Goal: Information Seeking & Learning: Learn about a topic

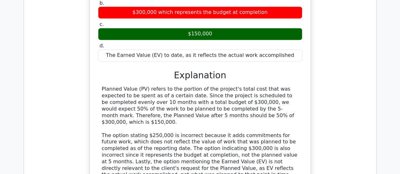
scroll to position [8882, 0]
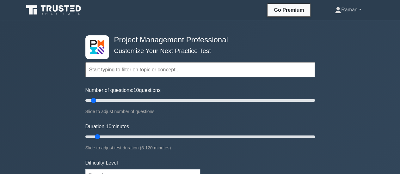
click at [354, 8] on link "Raman" at bounding box center [347, 9] width 57 height 13
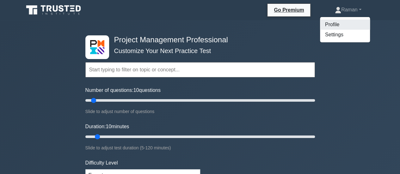
click at [337, 23] on link "Profile" at bounding box center [345, 25] width 50 height 10
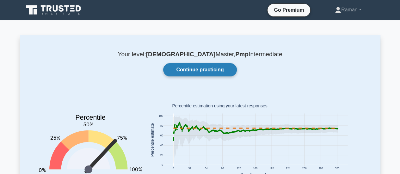
click at [211, 67] on link "Continue practicing" at bounding box center [199, 69] width 73 height 13
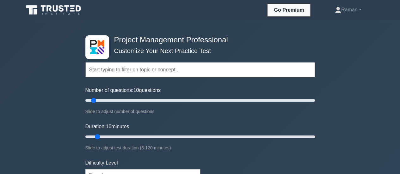
scroll to position [63, 0]
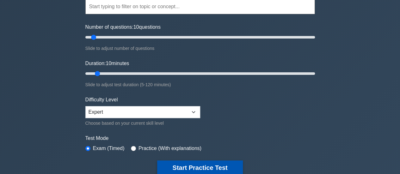
click at [199, 166] on button "Start Practice Test" at bounding box center [199, 167] width 85 height 15
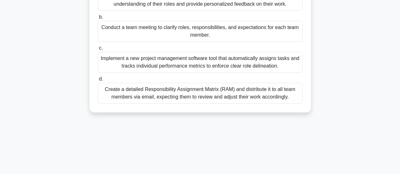
scroll to position [126, 0]
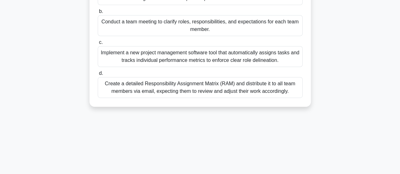
click at [196, 29] on div "Conduct a team meeting to clarify roles, responsibilities, and expectations for…" at bounding box center [200, 25] width 205 height 21
click at [98, 14] on input "b. Conduct a team meeting to clarify roles, responsibilities, and expectations …" at bounding box center [98, 11] width 0 height 4
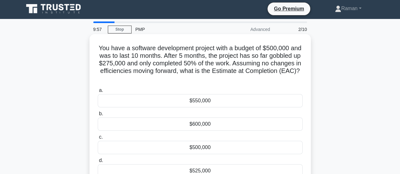
scroll to position [0, 0]
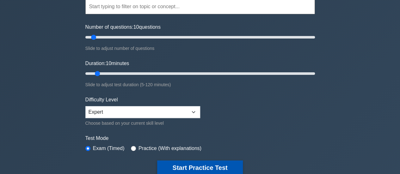
click at [204, 166] on button "Start Practice Test" at bounding box center [199, 167] width 85 height 15
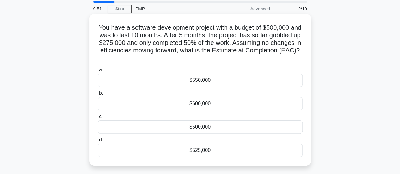
scroll to position [32, 0]
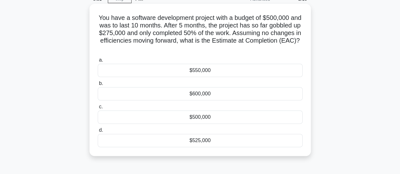
click at [191, 94] on div "$600,000" at bounding box center [200, 93] width 205 height 13
click at [98, 86] on input "b. $600,000" at bounding box center [98, 83] width 0 height 4
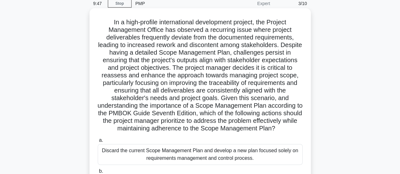
scroll to position [0, 0]
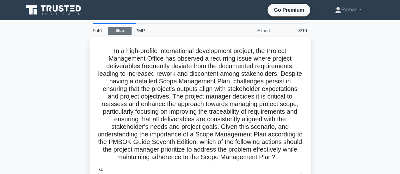
click at [120, 29] on link "Stop" at bounding box center [120, 31] width 24 height 8
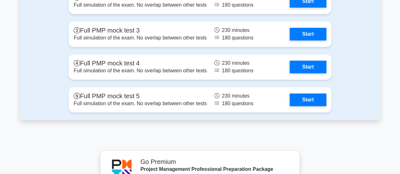
scroll to position [2495, 0]
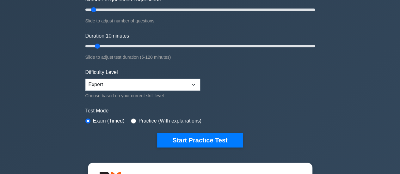
scroll to position [63, 0]
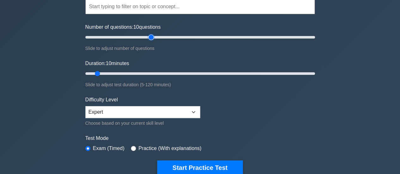
type input "60"
click at [152, 37] on input "Number of questions: 10 questions" at bounding box center [199, 37] width 229 height 8
click at [160, 73] on input "Duration: 10 minutes" at bounding box center [199, 74] width 229 height 8
click at [179, 74] on input "Duration: 50 minutes" at bounding box center [199, 74] width 229 height 8
click at [189, 75] on input "Duration: 50 minutes" at bounding box center [199, 74] width 229 height 8
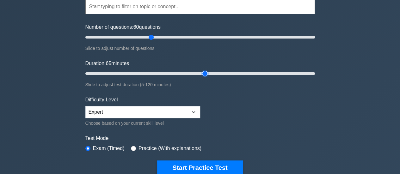
click at [202, 72] on input "Duration: 65 minutes" at bounding box center [199, 74] width 229 height 8
type input "70"
click at [214, 73] on input "Duration: 65 minutes" at bounding box center [199, 74] width 229 height 8
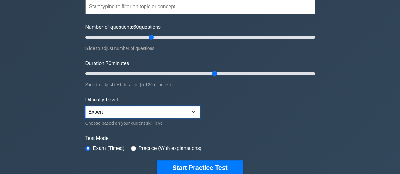
click at [193, 109] on select "Beginner Intermediate Expert" at bounding box center [142, 112] width 115 height 12
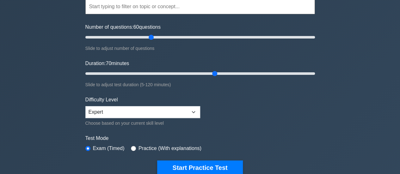
click at [236, 109] on form "Topics Scope Management Time Management Cost Management Quality Management Risk…" at bounding box center [199, 77] width 229 height 195
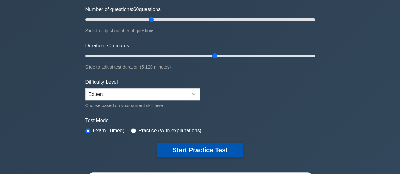
scroll to position [95, 0]
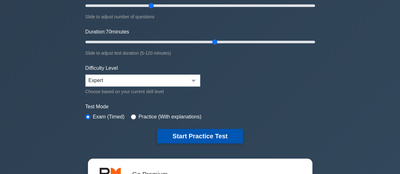
click at [200, 135] on button "Start Practice Test" at bounding box center [199, 136] width 85 height 15
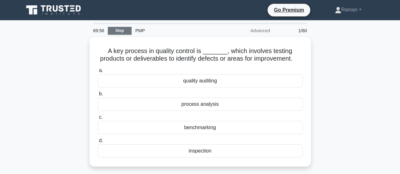
click at [120, 31] on link "Stop" at bounding box center [120, 31] width 24 height 8
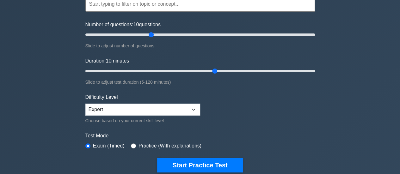
scroll to position [32, 0]
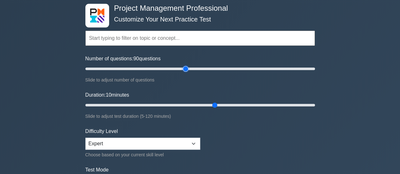
click at [183, 68] on input "Number of questions: 90 questions" at bounding box center [199, 69] width 229 height 8
click at [164, 68] on input "Number of questions: 70 questions" at bounding box center [199, 69] width 229 height 8
click at [157, 68] on input "Number of questions: 65 questions" at bounding box center [199, 69] width 229 height 8
type input "60"
click at [153, 68] on input "Number of questions: 60 questions" at bounding box center [199, 69] width 229 height 8
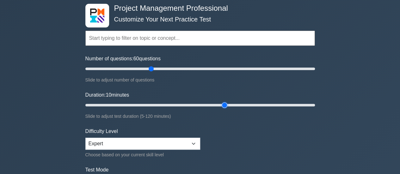
type input "75"
click at [226, 104] on input "Duration: 10 minutes" at bounding box center [199, 105] width 229 height 8
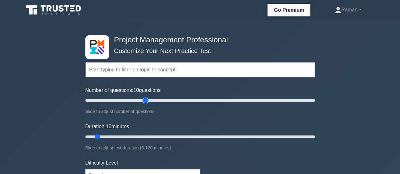
click at [145, 101] on input "Number of questions: 10 questions" at bounding box center [199, 101] width 229 height 8
type input "60"
click at [152, 101] on input "Number of questions: 60 questions" at bounding box center [199, 101] width 229 height 8
click at [148, 135] on input "Duration: 35 minutes" at bounding box center [199, 137] width 229 height 8
click at [159, 136] on input "Duration: 35 minutes" at bounding box center [199, 137] width 229 height 8
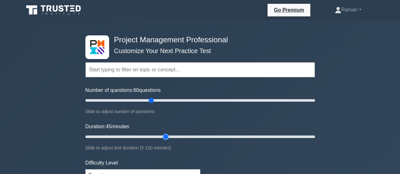
click at [169, 136] on input "Duration: 45 minutes" at bounding box center [199, 137] width 229 height 8
click at [183, 139] on input "Duration: 55 minutes" at bounding box center [199, 137] width 229 height 8
type input "60"
click at [196, 136] on input "Duration: 55 minutes" at bounding box center [199, 137] width 229 height 8
type input "70"
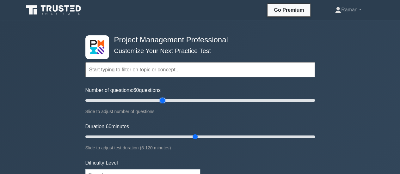
click at [162, 100] on input "Number of questions: 60 questions" at bounding box center [199, 101] width 229 height 8
click at [216, 136] on input "Duration: 70 minutes" at bounding box center [199, 137] width 229 height 8
click at [223, 136] on input "Duration: 75 minutes" at bounding box center [199, 137] width 229 height 8
click at [230, 136] on input "Duration: 75 minutes" at bounding box center [199, 137] width 229 height 8
type input "85"
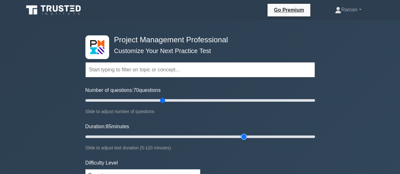
click at [248, 135] on input "Duration: 85 minutes" at bounding box center [199, 137] width 229 height 8
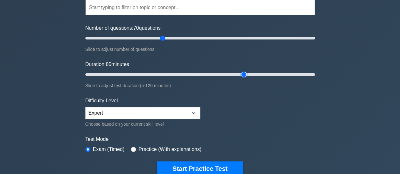
scroll to position [63, 0]
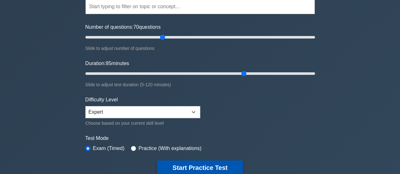
click at [209, 165] on button "Start Practice Test" at bounding box center [199, 167] width 85 height 15
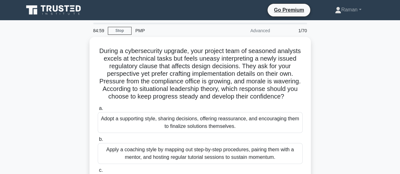
scroll to position [32, 0]
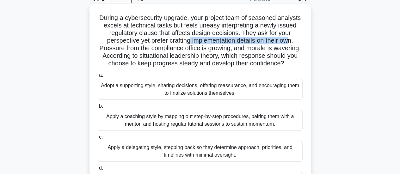
drag, startPoint x: 188, startPoint y: 43, endPoint x: 290, endPoint y: 41, distance: 101.4
click at [290, 41] on h5 "During a cybersecurity upgrade, your project team of seasoned analysts excels a…" at bounding box center [200, 41] width 206 height 54
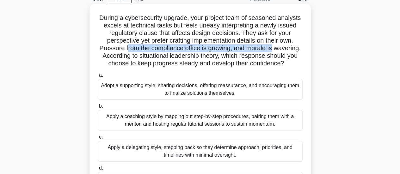
drag, startPoint x: 125, startPoint y: 50, endPoint x: 274, endPoint y: 51, distance: 148.8
click at [274, 51] on h5 "During a cybersecurity upgrade, your project team of seasoned analysts excels a…" at bounding box center [200, 41] width 206 height 54
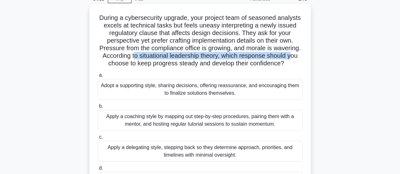
drag, startPoint x: 131, startPoint y: 57, endPoint x: 292, endPoint y: 57, distance: 161.1
click at [292, 57] on h5 "During a cybersecurity upgrade, your project team of seasoned analysts excels a…" at bounding box center [200, 41] width 206 height 54
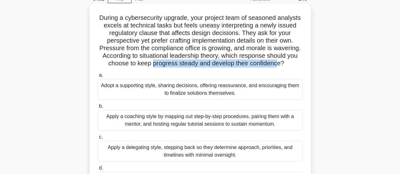
drag, startPoint x: 151, startPoint y: 64, endPoint x: 279, endPoint y: 63, distance: 127.6
click at [279, 63] on h5 "During a cybersecurity upgrade, your project team of seasoned analysts excels a…" at bounding box center [200, 41] width 206 height 54
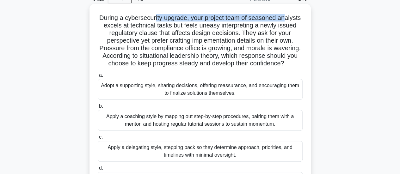
drag, startPoint x: 154, startPoint y: 20, endPoint x: 286, endPoint y: 20, distance: 131.7
click at [286, 20] on h5 "During a cybersecurity upgrade, your project team of seasoned analysts excels a…" at bounding box center [200, 41] width 206 height 54
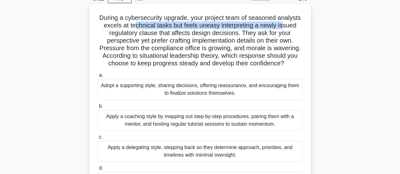
drag, startPoint x: 141, startPoint y: 28, endPoint x: 282, endPoint y: 27, distance: 141.2
click at [282, 27] on h5 "During a cybersecurity upgrade, your project team of seasoned analysts excels a…" at bounding box center [200, 41] width 206 height 54
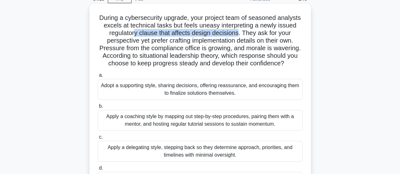
drag, startPoint x: 134, startPoint y: 35, endPoint x: 238, endPoint y: 34, distance: 104.5
click at [238, 34] on h5 "During a cybersecurity upgrade, your project team of seasoned analysts excels a…" at bounding box center [200, 41] width 206 height 54
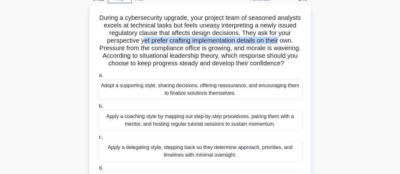
drag, startPoint x: 141, startPoint y: 40, endPoint x: 280, endPoint y: 41, distance: 138.6
click at [280, 41] on h5 "During a cybersecurity upgrade, your project team of seasoned analysts excels a…" at bounding box center [200, 41] width 206 height 54
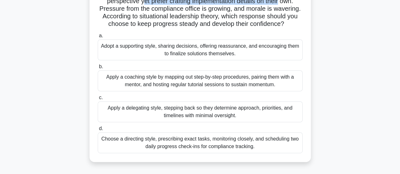
scroll to position [63, 0]
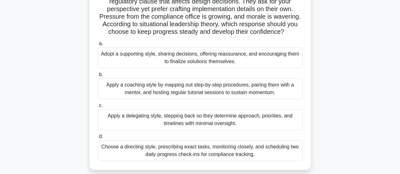
click at [116, 86] on div "Apply a coaching style by mapping out step-by-step procedures, pairing them wit…" at bounding box center [200, 88] width 205 height 21
click at [98, 77] on input "b. Apply a coaching style by mapping out step-by-step procedures, pairing them …" at bounding box center [98, 75] width 0 height 4
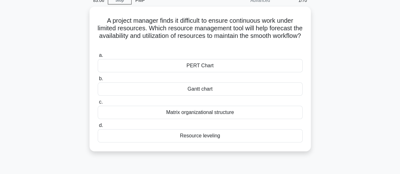
scroll to position [0, 0]
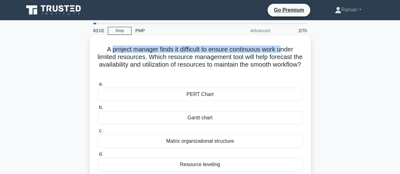
drag, startPoint x: 108, startPoint y: 52, endPoint x: 284, endPoint y: 49, distance: 175.6
click at [284, 49] on h5 "A project manager finds it difficult to ensure continuous work under limited re…" at bounding box center [200, 60] width 206 height 31
click at [255, 50] on h5 "A project manager finds it difficult to ensure continuous work under limited re…" at bounding box center [200, 60] width 206 height 31
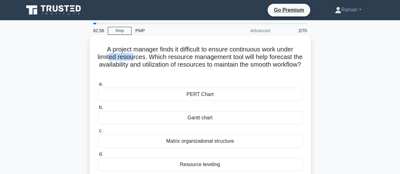
drag, startPoint x: 114, startPoint y: 58, endPoint x: 138, endPoint y: 57, distance: 24.0
click at [138, 57] on h5 "A project manager finds it difficult to ensure continuous work under limited re…" at bounding box center [200, 60] width 206 height 31
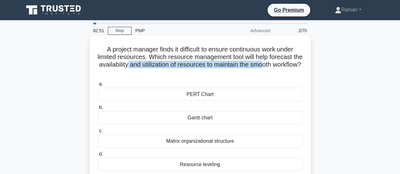
drag, startPoint x: 147, startPoint y: 64, endPoint x: 284, endPoint y: 63, distance: 136.8
click at [284, 63] on h5 "A project manager finds it difficult to ensure continuous work under limited re…" at bounding box center [200, 60] width 206 height 31
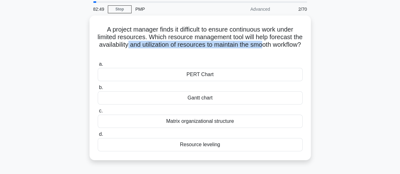
scroll to position [32, 0]
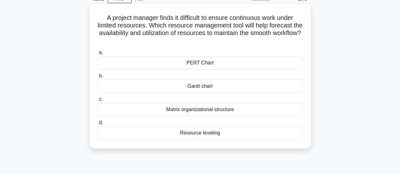
click at [224, 135] on div "Resource leveling" at bounding box center [200, 132] width 205 height 13
click at [98, 125] on input "d. Resource leveling" at bounding box center [98, 123] width 0 height 4
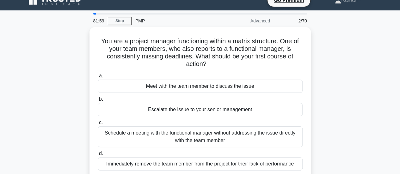
scroll to position [0, 0]
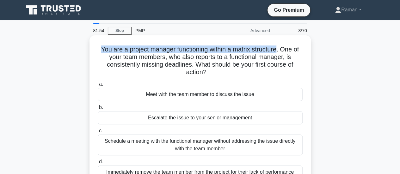
drag, startPoint x: 98, startPoint y: 49, endPoint x: 279, endPoint y: 51, distance: 181.0
click at [279, 51] on h5 "You are a project manager functioning within a matrix structure. One of your te…" at bounding box center [200, 60] width 206 height 31
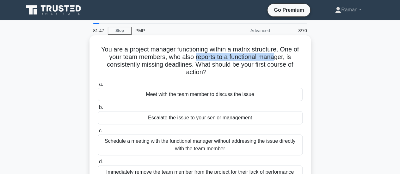
drag, startPoint x: 214, startPoint y: 58, endPoint x: 277, endPoint y: 56, distance: 63.5
click at [277, 56] on h5 "You are a project manager functioning within a matrix structure. One of your te…" at bounding box center [200, 60] width 206 height 31
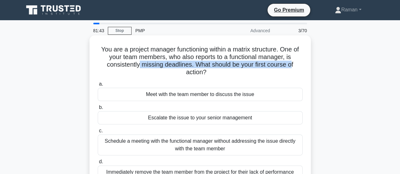
drag, startPoint x: 137, startPoint y: 64, endPoint x: 292, endPoint y: 67, distance: 154.5
click at [292, 67] on h5 "You are a project manager functioning within a matrix structure. One of your te…" at bounding box center [200, 60] width 206 height 31
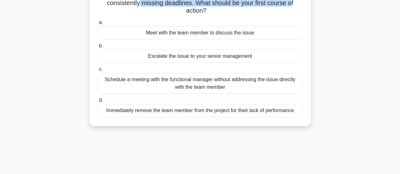
scroll to position [32, 0]
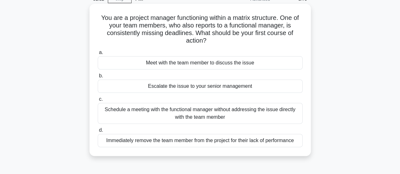
click at [240, 64] on div "Meet with the team member to discuss the issue" at bounding box center [200, 62] width 205 height 13
click at [98, 55] on input "a. Meet with the team member to discuss the issue" at bounding box center [98, 53] width 0 height 4
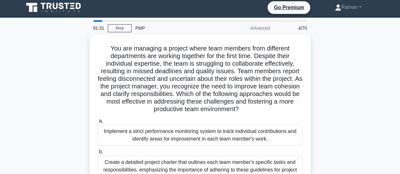
scroll to position [0, 0]
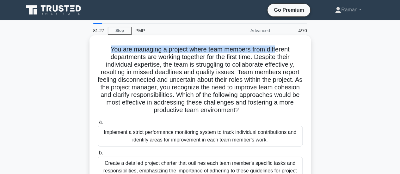
drag, startPoint x: 108, startPoint y: 49, endPoint x: 277, endPoint y: 50, distance: 169.6
click at [277, 50] on h5 "You are managing a project where team members from different departments are wo…" at bounding box center [200, 79] width 206 height 69
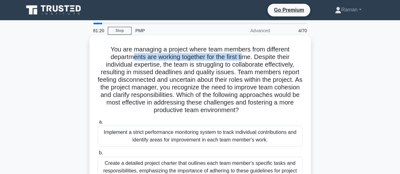
drag, startPoint x: 128, startPoint y: 60, endPoint x: 246, endPoint y: 57, distance: 118.5
click at [246, 57] on h5 "You are managing a project where team members from different departments are wo…" at bounding box center [200, 79] width 206 height 69
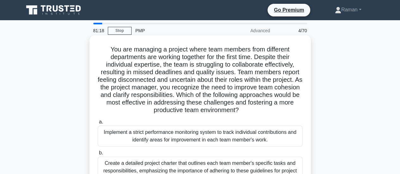
click at [141, 64] on h5 "You are managing a project where team members from different departments are wo…" at bounding box center [200, 79] width 206 height 69
drag, startPoint x: 194, startPoint y: 64, endPoint x: 280, endPoint y: 66, distance: 85.6
click at [280, 66] on h5 "You are managing a project where team members from different departments are wo…" at bounding box center [200, 79] width 206 height 69
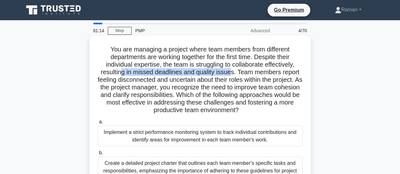
drag, startPoint x: 119, startPoint y: 75, endPoint x: 230, endPoint y: 74, distance: 111.2
click at [230, 74] on h5 "You are managing a project where team members from different departments are wo…" at bounding box center [200, 79] width 206 height 69
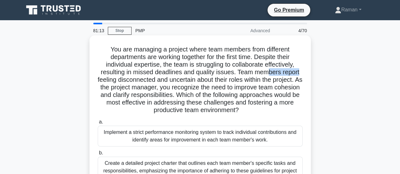
drag, startPoint x: 296, startPoint y: 73, endPoint x: 301, endPoint y: 73, distance: 4.4
click at [301, 73] on h5 "You are managing a project where team members from different departments are wo…" at bounding box center [200, 79] width 206 height 69
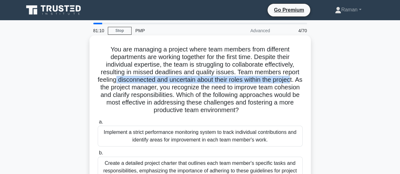
drag, startPoint x: 118, startPoint y: 78, endPoint x: 298, endPoint y: 81, distance: 179.7
click at [298, 81] on h5 "You are managing a project where team members from different departments are wo…" at bounding box center [200, 79] width 206 height 69
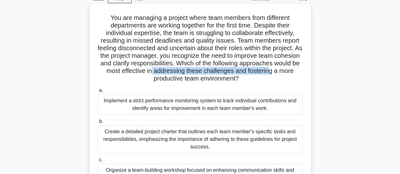
drag, startPoint x: 174, startPoint y: 71, endPoint x: 291, endPoint y: 71, distance: 116.2
click at [291, 71] on h5 "You are managing a project where team members from different departments are wo…" at bounding box center [200, 48] width 206 height 69
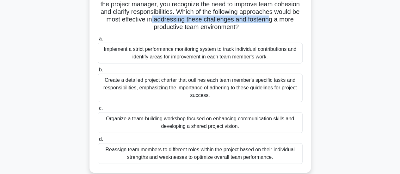
scroll to position [95, 0]
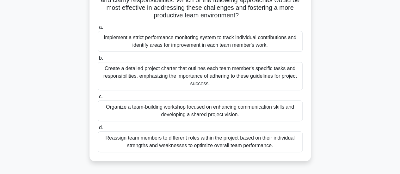
click at [125, 113] on div "Organize a team-building workshop focused on enhancing communication skills and…" at bounding box center [200, 110] width 205 height 21
click at [98, 99] on input "c. Organize a team-building workshop focused on enhancing communication skills …" at bounding box center [98, 97] width 0 height 4
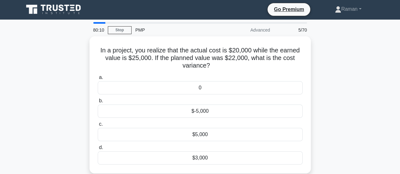
scroll to position [0, 0]
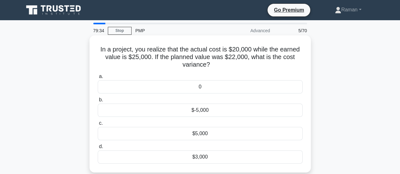
click at [202, 134] on div "$5,000" at bounding box center [200, 133] width 205 height 13
click at [98, 125] on input "c. $5,000" at bounding box center [98, 123] width 0 height 4
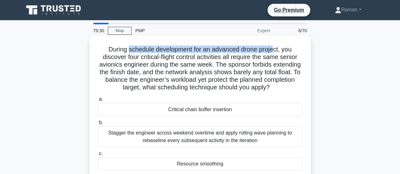
drag, startPoint x: 128, startPoint y: 50, endPoint x: 274, endPoint y: 50, distance: 145.6
click at [274, 50] on h5 "During schedule development for an advanced drone project, you discover four cr…" at bounding box center [200, 68] width 206 height 46
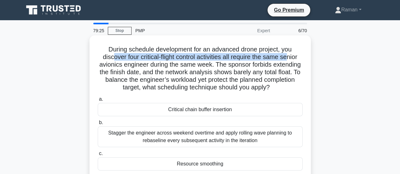
drag, startPoint x: 110, startPoint y: 58, endPoint x: 288, endPoint y: 58, distance: 177.8
click at [288, 58] on h5 "During schedule development for an advanced drone project, you discover four cr…" at bounding box center [200, 68] width 206 height 46
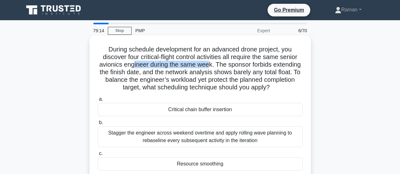
drag, startPoint x: 148, startPoint y: 64, endPoint x: 223, endPoint y: 65, distance: 75.5
click at [223, 65] on h5 "During schedule development for an advanced drone project, you discover four cr…" at bounding box center [200, 68] width 206 height 46
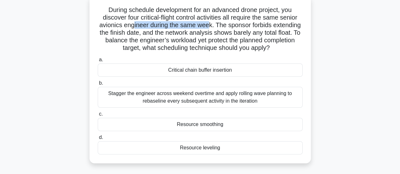
scroll to position [32, 0]
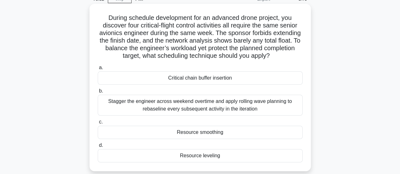
click at [218, 133] on div "Resource smoothing" at bounding box center [200, 132] width 205 height 13
click at [98, 124] on input "c. Resource smoothing" at bounding box center [98, 122] width 0 height 4
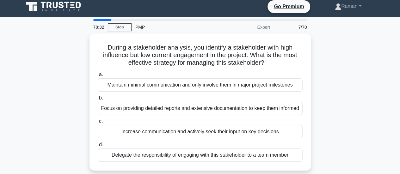
scroll to position [0, 0]
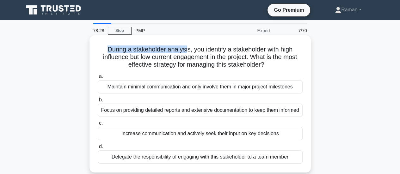
drag, startPoint x: 105, startPoint y: 51, endPoint x: 186, endPoint y: 49, distance: 81.8
click at [186, 49] on h5 "During a stakeholder analysis, you identify a stakeholder with high influence b…" at bounding box center [200, 56] width 206 height 23
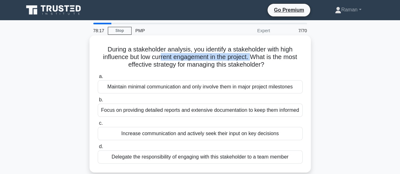
drag, startPoint x: 159, startPoint y: 57, endPoint x: 252, endPoint y: 58, distance: 93.2
click at [252, 58] on h5 "During a stakeholder analysis, you identify a stakeholder with high influence b…" at bounding box center [200, 56] width 206 height 23
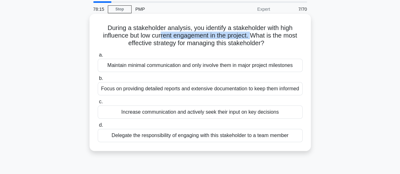
scroll to position [32, 0]
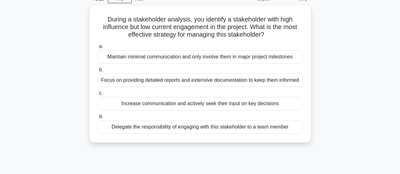
click at [54, 73] on div "During a stakeholder analysis, you identify a stakeholder with high influence b…" at bounding box center [200, 77] width 360 height 145
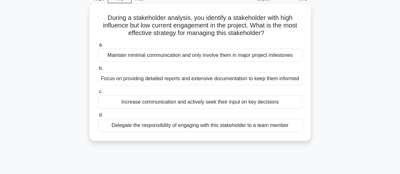
click at [139, 85] on div "Focus on providing detailed reports and extensive documentation to keep them in…" at bounding box center [200, 78] width 205 height 13
click at [98, 70] on input "b. Focus on providing detailed reports and extensive documentation to keep them…" at bounding box center [98, 68] width 0 height 4
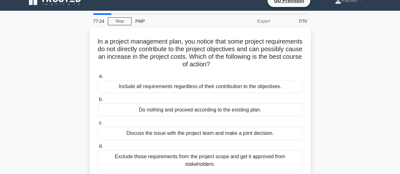
scroll to position [0, 0]
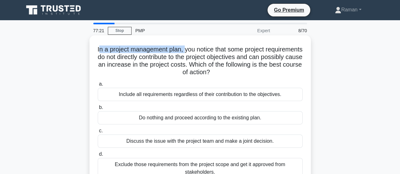
drag, startPoint x: 115, startPoint y: 50, endPoint x: 202, endPoint y: 53, distance: 87.5
click at [202, 53] on h5 "In a project management plan, you notice that some project requirements do not …" at bounding box center [200, 60] width 206 height 31
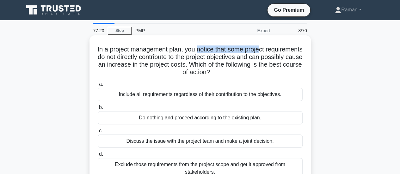
drag, startPoint x: 217, startPoint y: 52, endPoint x: 282, endPoint y: 52, distance: 65.1
click at [282, 52] on h5 "In a project management plan, you notice that some project requirements do not …" at bounding box center [200, 60] width 206 height 31
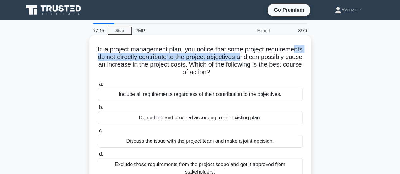
drag, startPoint x: 130, startPoint y: 59, endPoint x: 291, endPoint y: 59, distance: 160.8
click at [291, 59] on h5 "In a project management plan, you notice that some project requirements do not …" at bounding box center [200, 60] width 206 height 31
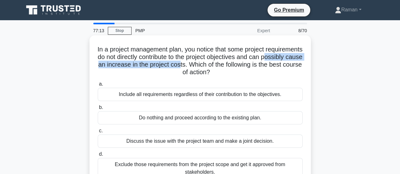
drag, startPoint x: 124, startPoint y: 67, endPoint x: 247, endPoint y: 67, distance: 123.2
click at [247, 67] on h5 "In a project management plan, you notice that some project requirements do not …" at bounding box center [200, 60] width 206 height 31
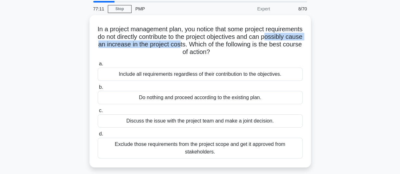
scroll to position [32, 0]
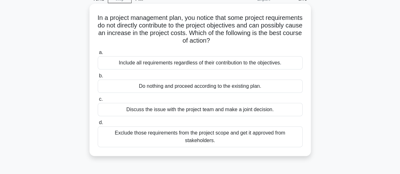
click at [171, 138] on div "Exclude those requirements from the project scope and get it approved from stak…" at bounding box center [200, 136] width 205 height 21
click at [98, 125] on input "d. Exclude those requirements from the project scope and get it approved from s…" at bounding box center [98, 123] width 0 height 4
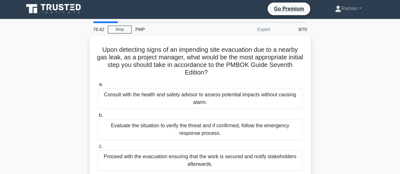
scroll to position [0, 0]
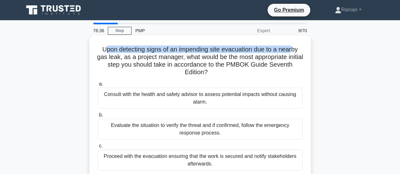
drag, startPoint x: 104, startPoint y: 50, endPoint x: 294, endPoint y: 51, distance: 190.8
click at [294, 51] on h5 "Upon detecting signs of an impending site evacuation due to a nearby gas leak, …" at bounding box center [200, 60] width 206 height 31
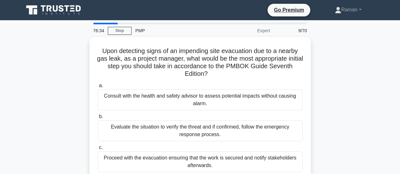
click at [50, 68] on div "Upon detecting signs of an impending site evacuation due to a nearby gas leak, …" at bounding box center [200, 128] width 360 height 183
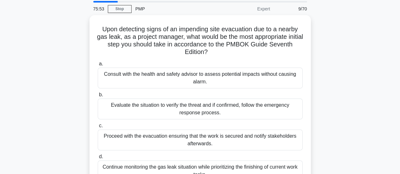
scroll to position [32, 0]
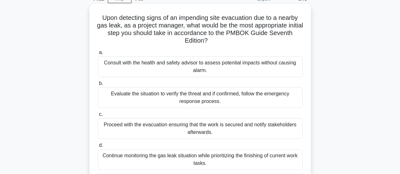
click at [132, 102] on div "Evaluate the situation to verify the threat and if confirmed, follow the emerge…" at bounding box center [200, 97] width 205 height 21
click at [98, 86] on input "b. Evaluate the situation to verify the threat and if confirmed, follow the eme…" at bounding box center [98, 83] width 0 height 4
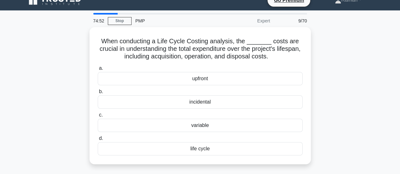
scroll to position [0, 0]
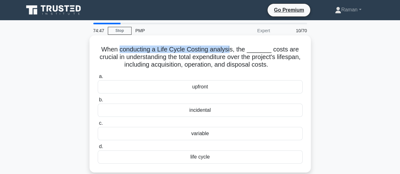
drag, startPoint x: 123, startPoint y: 52, endPoint x: 234, endPoint y: 50, distance: 110.6
click at [234, 50] on h5 "When conducting a Life Cycle Costing analysis, the _______ costs are crucial in…" at bounding box center [200, 56] width 206 height 23
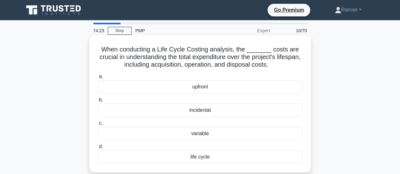
click at [209, 158] on div "life cycle" at bounding box center [200, 156] width 205 height 13
click at [98, 149] on input "d. life cycle" at bounding box center [98, 147] width 0 height 4
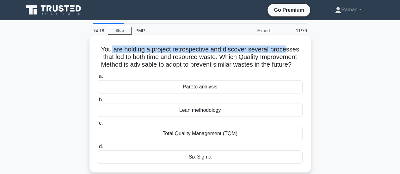
drag, startPoint x: 111, startPoint y: 51, endPoint x: 288, endPoint y: 50, distance: 177.2
click at [288, 50] on h5 "You are holding a project retrospective and discover several processes that led…" at bounding box center [200, 56] width 206 height 23
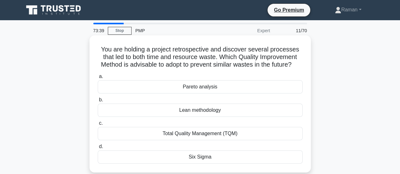
click at [219, 117] on div "Lean methodology" at bounding box center [200, 110] width 205 height 13
click at [98, 102] on input "b. Lean methodology" at bounding box center [98, 100] width 0 height 4
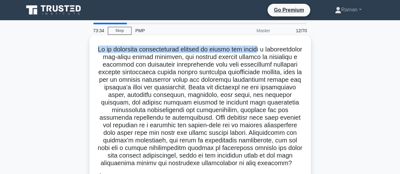
drag, startPoint x: 112, startPoint y: 48, endPoint x: 278, endPoint y: 50, distance: 165.8
click at [278, 50] on h5 ".spinner_0XTQ{transform-origin:center;animation:spinner_y6GP .75s linear infini…" at bounding box center [200, 106] width 206 height 122
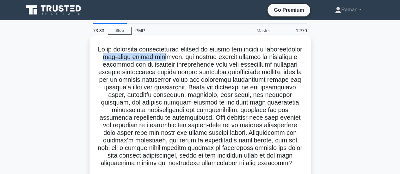
drag, startPoint x: 137, startPoint y: 60, endPoint x: 200, endPoint y: 58, distance: 62.6
click at [200, 58] on h5 ".spinner_0XTQ{transform-origin:center;animation:spinner_y6GP .75s linear infini…" at bounding box center [200, 106] width 206 height 122
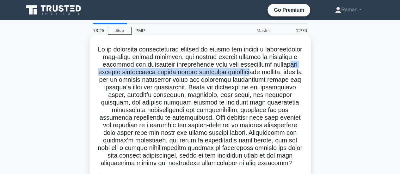
drag, startPoint x: 122, startPoint y: 74, endPoint x: 285, endPoint y: 72, distance: 163.0
click at [285, 72] on h5 ".spinner_0XTQ{transform-origin:center;animation:spinner_y6GP .75s linear infini…" at bounding box center [200, 106] width 206 height 122
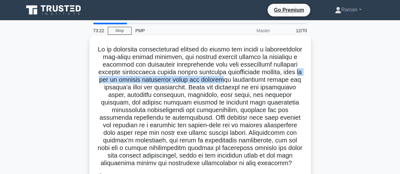
drag, startPoint x: 149, startPoint y: 80, endPoint x: 282, endPoint y: 81, distance: 133.6
click at [282, 81] on h5 ".spinner_0XTQ{transform-origin:center;animation:spinner_y6GP .75s linear infini…" at bounding box center [200, 106] width 206 height 122
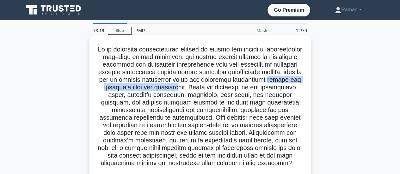
drag, startPoint x: 128, startPoint y: 88, endPoint x: 238, endPoint y: 89, distance: 110.9
click at [238, 89] on h5 ".spinner_0XTQ{transform-origin:center;animation:spinner_y6GP .75s linear infini…" at bounding box center [200, 106] width 206 height 122
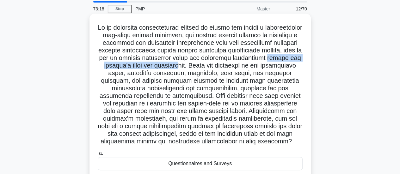
scroll to position [32, 0]
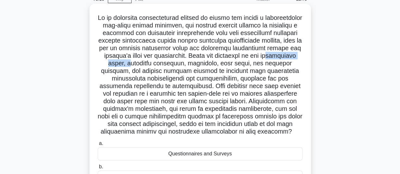
drag, startPoint x: 126, startPoint y: 65, endPoint x: 177, endPoint y: 66, distance: 51.8
click at [177, 66] on h5 ".spinner_0XTQ{transform-origin:center;animation:spinner_y6GP .75s linear infini…" at bounding box center [200, 75] width 206 height 122
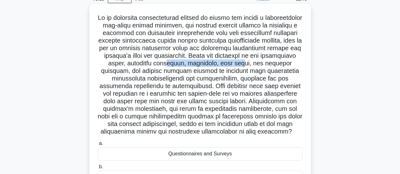
drag, startPoint x: 215, startPoint y: 63, endPoint x: 289, endPoint y: 64, distance: 73.9
click at [289, 64] on h5 ".spinner_0XTQ{transform-origin:center;animation:spinner_y6GP .75s linear infini…" at bounding box center [200, 75] width 206 height 122
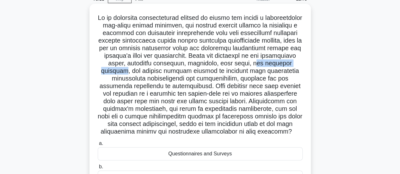
drag, startPoint x: 102, startPoint y: 72, endPoint x: 163, endPoint y: 72, distance: 61.3
click at [163, 72] on h5 ".spinner_0XTQ{transform-origin:center;animation:spinner_y6GP .75s linear infini…" at bounding box center [200, 75] width 206 height 122
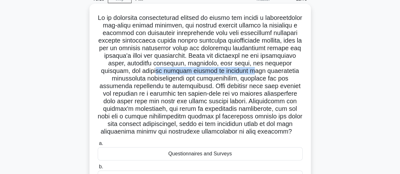
drag, startPoint x: 193, startPoint y: 71, endPoint x: 292, endPoint y: 72, distance: 99.8
click at [292, 72] on h5 ".spinner_0XTQ{transform-origin:center;animation:spinner_y6GP .75s linear infini…" at bounding box center [200, 75] width 206 height 122
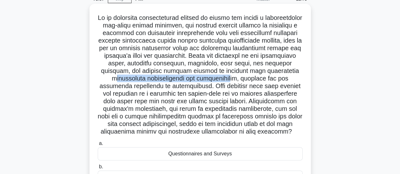
drag, startPoint x: 133, startPoint y: 80, endPoint x: 254, endPoint y: 81, distance: 120.7
click at [254, 81] on h5 ".spinner_0XTQ{transform-origin:center;animation:spinner_y6GP .75s linear infini…" at bounding box center [200, 75] width 206 height 122
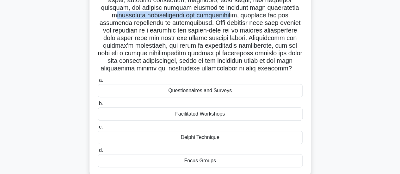
scroll to position [63, 0]
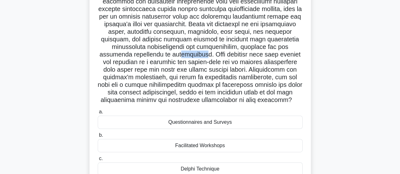
drag, startPoint x: 191, startPoint y: 55, endPoint x: 218, endPoint y: 55, distance: 27.2
click at [218, 55] on h5 ".spinner_0XTQ{transform-origin:center;animation:spinner_y6GP .75s linear infini…" at bounding box center [200, 43] width 206 height 122
drag, startPoint x: 234, startPoint y: 56, endPoint x: 275, endPoint y: 57, distance: 41.1
click at [275, 57] on h5 ".spinner_0XTQ{transform-origin:center;animation:spinner_y6GP .75s linear infini…" at bounding box center [200, 43] width 206 height 122
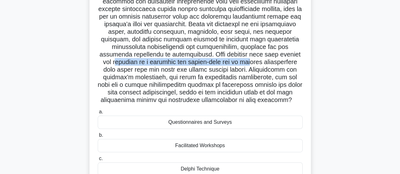
drag, startPoint x: 143, startPoint y: 63, endPoint x: 282, endPoint y: 65, distance: 138.3
click at [282, 65] on h5 ".spinner_0XTQ{transform-origin:center;animation:spinner_y6GP .75s linear infini…" at bounding box center [200, 43] width 206 height 122
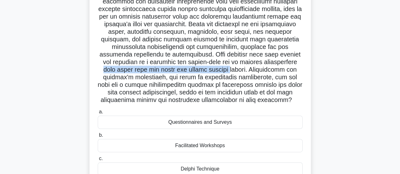
drag, startPoint x: 146, startPoint y: 69, endPoint x: 272, endPoint y: 71, distance: 125.4
click at [272, 71] on h5 ".spinner_0XTQ{transform-origin:center;animation:spinner_y6GP .75s linear infini…" at bounding box center [200, 43] width 206 height 122
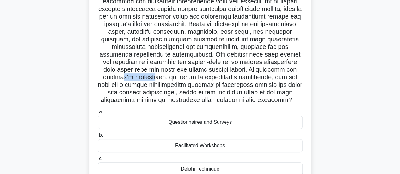
drag, startPoint x: 176, startPoint y: 78, endPoint x: 210, endPoint y: 78, distance: 33.5
click at [210, 78] on h5 ".spinner_0XTQ{transform-origin:center;animation:spinner_y6GP .75s linear infini…" at bounding box center [200, 43] width 206 height 122
drag, startPoint x: 229, startPoint y: 77, endPoint x: 270, endPoint y: 75, distance: 41.1
click at [270, 75] on h5 ".spinner_0XTQ{transform-origin:center;animation:spinner_y6GP .75s linear infini…" at bounding box center [200, 43] width 206 height 122
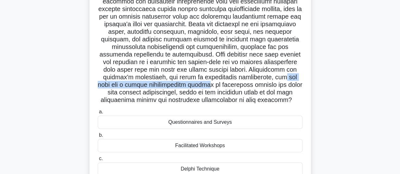
drag, startPoint x: 157, startPoint y: 84, endPoint x: 279, endPoint y: 85, distance: 122.2
click at [279, 85] on h5 ".spinner_0XTQ{transform-origin:center;animation:spinner_y6GP .75s linear infini…" at bounding box center [200, 43] width 206 height 122
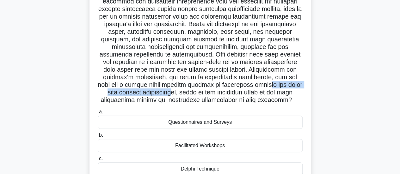
drag, startPoint x: 145, startPoint y: 94, endPoint x: 255, endPoint y: 93, distance: 109.9
click at [255, 93] on h5 ".spinner_0XTQ{transform-origin:center;animation:spinner_y6GP .75s linear infini…" at bounding box center [200, 43] width 206 height 122
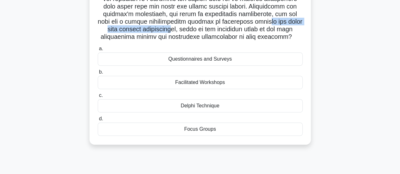
scroll to position [95, 0]
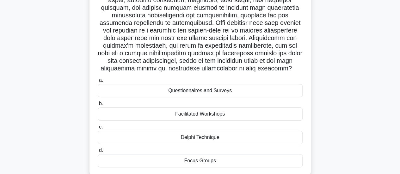
click at [192, 121] on div "Facilitated Workshops" at bounding box center [200, 113] width 205 height 13
click at [98, 106] on input "b. Facilitated Workshops" at bounding box center [98, 104] width 0 height 4
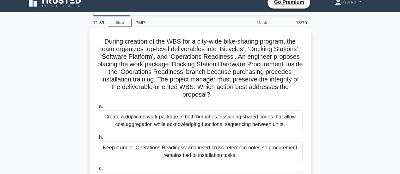
scroll to position [0, 0]
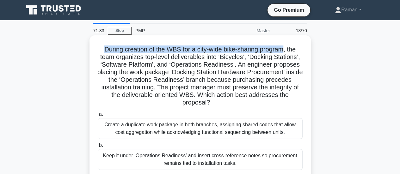
drag, startPoint x: 101, startPoint y: 51, endPoint x: 286, endPoint y: 50, distance: 184.1
click at [286, 50] on h5 "During creation of the WBS for a city-wide bike-sharing program, the team organ…" at bounding box center [200, 75] width 206 height 61
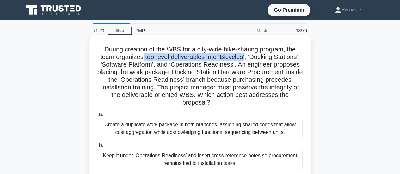
drag, startPoint x: 153, startPoint y: 58, endPoint x: 246, endPoint y: 57, distance: 92.9
click at [246, 57] on h5 "During creation of the WBS for a city-wide bike-sharing program, the team organ…" at bounding box center [200, 75] width 206 height 61
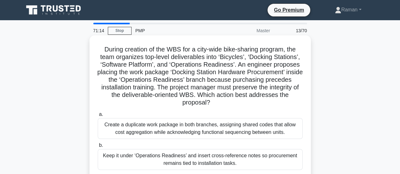
click at [131, 67] on h5 "During creation of the WBS for a city-wide bike-sharing program, the team organ…" at bounding box center [200, 75] width 206 height 61
drag, startPoint x: 186, startPoint y: 66, endPoint x: 229, endPoint y: 64, distance: 43.0
click at [229, 64] on h5 "During creation of the WBS for a city-wide bike-sharing program, the team organ…" at bounding box center [200, 75] width 206 height 61
drag, startPoint x: 189, startPoint y: 72, endPoint x: 210, endPoint y: 72, distance: 20.5
click at [210, 72] on h5 "During creation of the WBS for a city-wide bike-sharing program, the team organ…" at bounding box center [200, 75] width 206 height 61
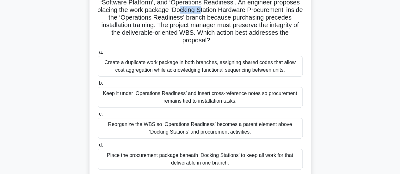
scroll to position [95, 0]
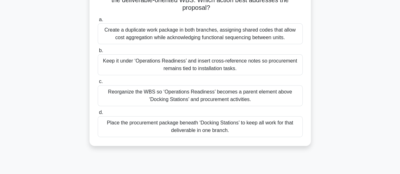
click at [156, 69] on div "Keep it under ‘Operations Readiness’ and insert cross-reference notes so procur…" at bounding box center [200, 64] width 205 height 21
click at [98, 53] on input "b. Keep it under ‘Operations Readiness’ and insert cross-reference notes so pro…" at bounding box center [98, 51] width 0 height 4
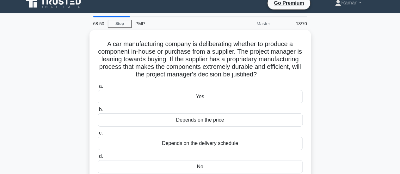
scroll to position [0, 0]
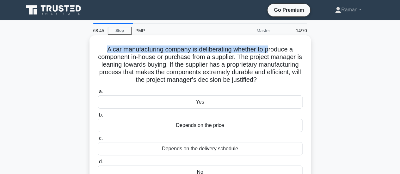
drag, startPoint x: 104, startPoint y: 52, endPoint x: 269, endPoint y: 52, distance: 165.2
click at [269, 52] on h5 "A car manufacturing company is deliberating whether to produce a component in-h…" at bounding box center [200, 64] width 206 height 39
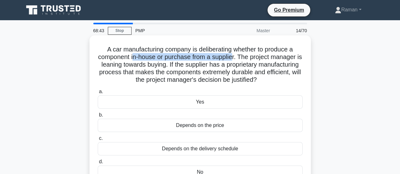
drag, startPoint x: 151, startPoint y: 59, endPoint x: 237, endPoint y: 58, distance: 85.6
click at [237, 58] on h5 "A car manufacturing company is deliberating whether to produce a component in-h…" at bounding box center [200, 64] width 206 height 39
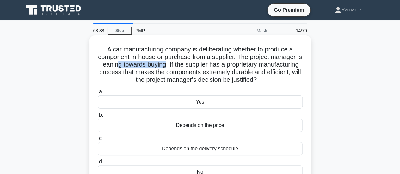
drag, startPoint x: 139, startPoint y: 66, endPoint x: 188, endPoint y: 69, distance: 49.0
click at [188, 69] on h5 "A car manufacturing company is deliberating whether to produce a component in-h…" at bounding box center [200, 64] width 206 height 39
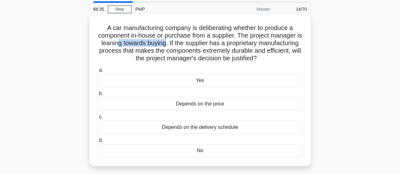
scroll to position [32, 0]
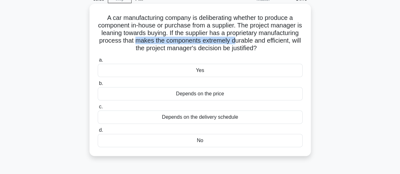
drag, startPoint x: 180, startPoint y: 41, endPoint x: 280, endPoint y: 43, distance: 100.1
click at [280, 43] on h5 "A car manufacturing company is deliberating whether to produce a component in-h…" at bounding box center [200, 33] width 206 height 39
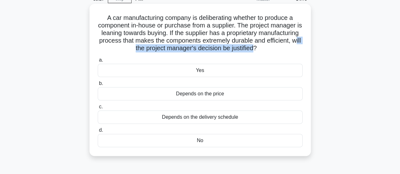
drag, startPoint x: 151, startPoint y: 51, endPoint x: 281, endPoint y: 51, distance: 129.8
click at [281, 51] on h5 "A car manufacturing company is deliberating whether to produce a component in-h…" at bounding box center [200, 33] width 206 height 39
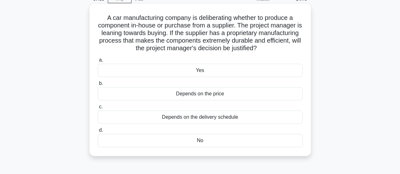
click at [218, 73] on div "Yes" at bounding box center [200, 70] width 205 height 13
click at [98, 62] on input "a. Yes" at bounding box center [98, 60] width 0 height 4
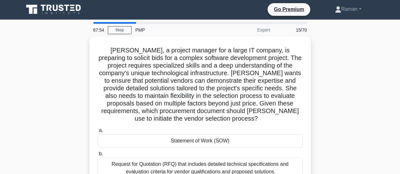
scroll to position [0, 0]
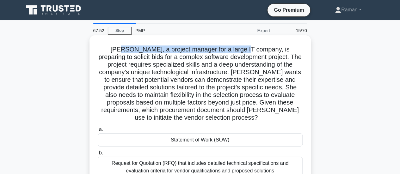
drag, startPoint x: 108, startPoint y: 51, endPoint x: 234, endPoint y: 47, distance: 125.4
click at [234, 47] on h5 "Sarah, a project manager for a large IT company, is preparing to solicit bids f…" at bounding box center [200, 83] width 206 height 76
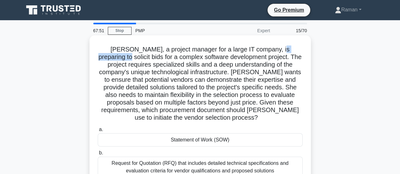
drag, startPoint x: 265, startPoint y: 49, endPoint x: 308, endPoint y: 49, distance: 43.0
click at [308, 49] on div "Sarah, a project manager for a large IT company, is preparing to solicit bids f…" at bounding box center [199, 137] width 221 height 205
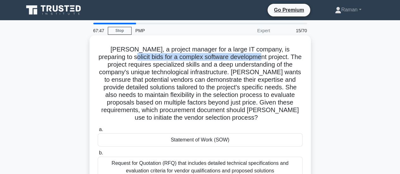
drag, startPoint x: 101, startPoint y: 58, endPoint x: 235, endPoint y: 58, distance: 133.6
click at [235, 58] on h5 "Sarah, a project manager for a large IT company, is preparing to solicit bids f…" at bounding box center [200, 83] width 206 height 76
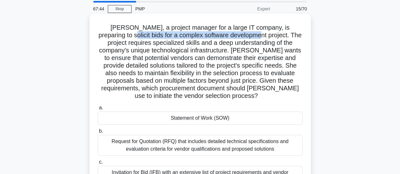
scroll to position [32, 0]
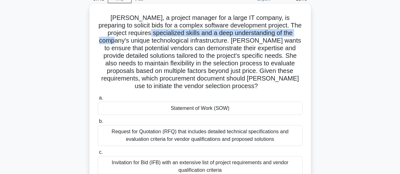
drag, startPoint x: 120, startPoint y: 34, endPoint x: 285, endPoint y: 34, distance: 164.5
click at [285, 34] on h5 "Sarah, a project manager for a large IT company, is preparing to solicit bids f…" at bounding box center [200, 52] width 206 height 76
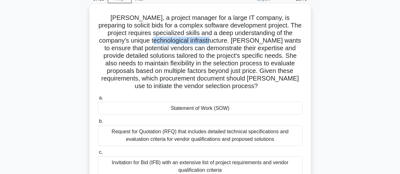
drag, startPoint x: 136, startPoint y: 41, endPoint x: 190, endPoint y: 43, distance: 54.7
click at [190, 43] on h5 "Sarah, a project manager for a large IT company, is preparing to solicit bids f…" at bounding box center [200, 52] width 206 height 76
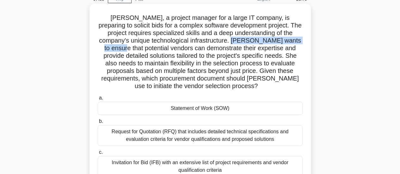
drag, startPoint x: 213, startPoint y: 39, endPoint x: 297, endPoint y: 41, distance: 83.1
click at [297, 41] on h5 "Sarah, a project manager for a large IT company, is preparing to solicit bids f…" at bounding box center [200, 52] width 206 height 76
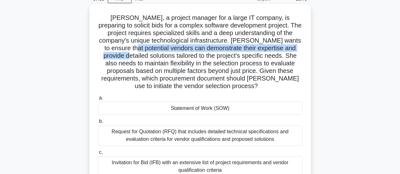
drag, startPoint x: 108, startPoint y: 47, endPoint x: 300, endPoint y: 49, distance: 192.3
click at [300, 49] on h5 "Sarah, a project manager for a large IT company, is preparing to solicit bids f…" at bounding box center [200, 52] width 206 height 76
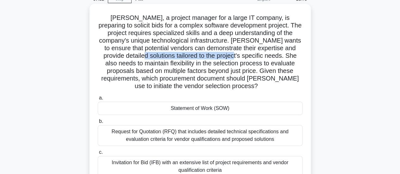
drag, startPoint x: 116, startPoint y: 57, endPoint x: 207, endPoint y: 57, distance: 91.0
click at [207, 57] on h5 "Sarah, a project manager for a large IT company, is preparing to solicit bids f…" at bounding box center [200, 52] width 206 height 76
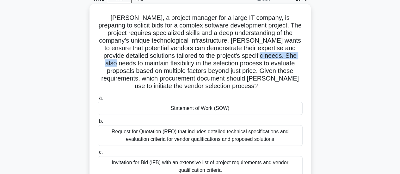
drag, startPoint x: 237, startPoint y: 57, endPoint x: 289, endPoint y: 57, distance: 52.7
click at [289, 57] on h5 "Sarah, a project manager for a large IT company, is preparing to solicit bids f…" at bounding box center [200, 52] width 206 height 76
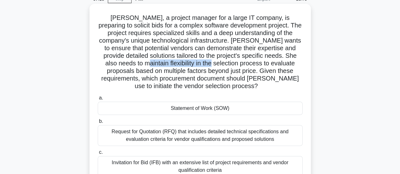
drag, startPoint x: 126, startPoint y: 65, endPoint x: 197, endPoint y: 66, distance: 71.4
click at [197, 66] on h5 "Sarah, a project manager for a large IT company, is preparing to solicit bids f…" at bounding box center [200, 52] width 206 height 76
drag, startPoint x: 155, startPoint y: 73, endPoint x: 199, endPoint y: 69, distance: 43.4
click at [199, 69] on h5 "Sarah, a project manager for a large IT company, is preparing to solicit bids f…" at bounding box center [200, 52] width 206 height 76
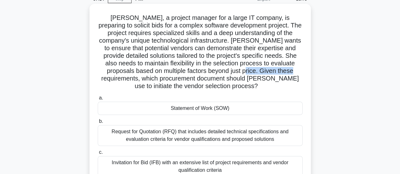
drag, startPoint x: 233, startPoint y: 70, endPoint x: 285, endPoint y: 70, distance: 52.1
click at [285, 70] on h5 "Sarah, a project manager for a large IT company, is preparing to solicit bids f…" at bounding box center [200, 52] width 206 height 76
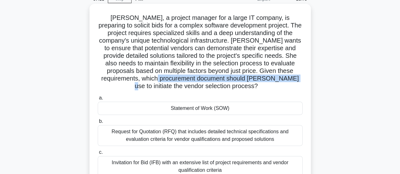
drag, startPoint x: 158, startPoint y: 79, endPoint x: 287, endPoint y: 79, distance: 129.5
click at [287, 79] on h5 "Sarah, a project manager for a large IT company, is preparing to solicit bids f…" at bounding box center [200, 52] width 206 height 76
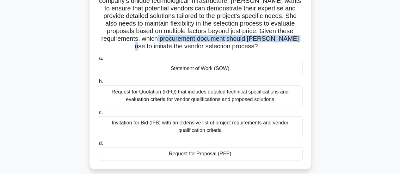
scroll to position [63, 0]
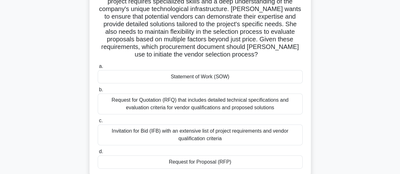
click at [257, 134] on div "Invitation for Bid (IFB) with an extensive list of project requirements and ven…" at bounding box center [200, 134] width 205 height 21
click at [98, 123] on input "c. Invitation for Bid (IFB) with an extensive list of project requirements and …" at bounding box center [98, 121] width 0 height 4
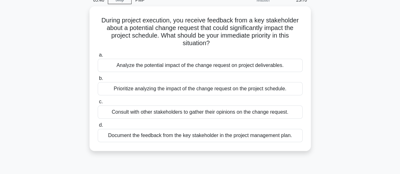
scroll to position [0, 0]
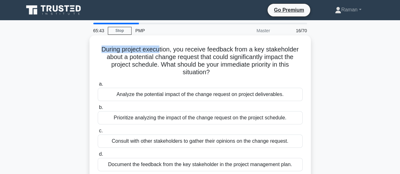
drag, startPoint x: 100, startPoint y: 50, endPoint x: 159, endPoint y: 50, distance: 59.4
click at [159, 50] on h5 "During project execution, you receive feedback from a key stakeholder about a p…" at bounding box center [200, 60] width 206 height 31
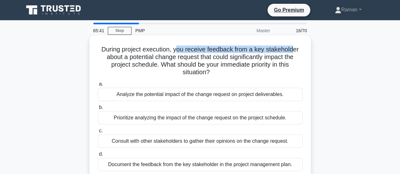
drag, startPoint x: 177, startPoint y: 49, endPoint x: 295, endPoint y: 48, distance: 118.1
click at [295, 48] on h5 "During project execution, you receive feedback from a key stakeholder about a p…" at bounding box center [200, 60] width 206 height 31
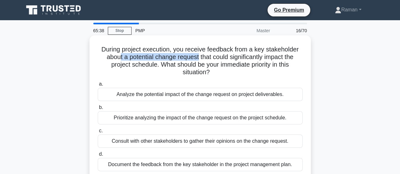
drag, startPoint x: 117, startPoint y: 58, endPoint x: 197, endPoint y: 57, distance: 79.9
click at [197, 57] on h5 "During project execution, you receive feedback from a key stakeholder about a p…" at bounding box center [200, 60] width 206 height 31
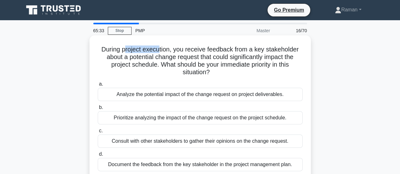
drag, startPoint x: 123, startPoint y: 50, endPoint x: 157, endPoint y: 51, distance: 34.8
click at [157, 51] on h5 "During project execution, you receive feedback from a key stakeholder about a p…" at bounding box center [200, 60] width 206 height 31
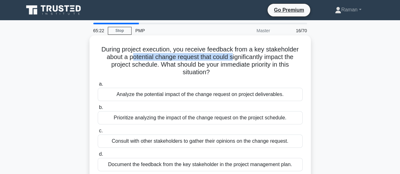
drag, startPoint x: 128, startPoint y: 58, endPoint x: 232, endPoint y: 57, distance: 103.9
click at [232, 57] on h5 "During project execution, you receive feedback from a key stakeholder about a p…" at bounding box center [200, 60] width 206 height 31
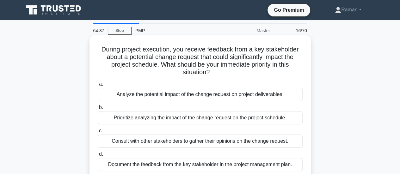
click at [124, 98] on div "Analyze the potential impact of the change request on project deliverables." at bounding box center [200, 94] width 205 height 13
click at [98, 86] on input "a. Analyze the potential impact of the change request on project deliverables." at bounding box center [98, 84] width 0 height 4
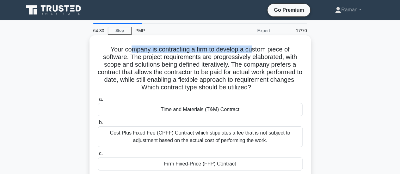
drag, startPoint x: 131, startPoint y: 50, endPoint x: 253, endPoint y: 52, distance: 122.2
click at [253, 52] on h5 "Your company is contracting a firm to develop a custom piece of software. The p…" at bounding box center [200, 68] width 206 height 46
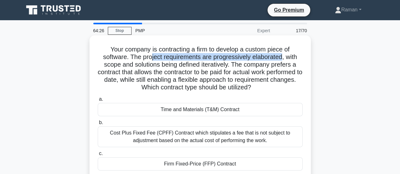
drag, startPoint x: 148, startPoint y: 58, endPoint x: 282, endPoint y: 60, distance: 133.3
click at [282, 60] on h5 "Your company is contracting a firm to develop a custom piece of software. The p…" at bounding box center [200, 68] width 206 height 46
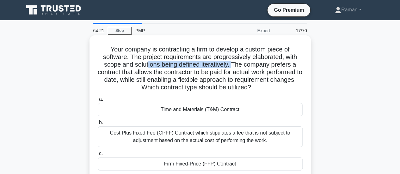
drag, startPoint x: 147, startPoint y: 68, endPoint x: 232, endPoint y: 67, distance: 85.3
click at [232, 67] on h5 "Your company is contracting a firm to develop a custom piece of software. The p…" at bounding box center [200, 68] width 206 height 46
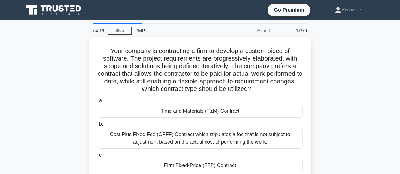
click at [73, 76] on div "Your company is contracting a firm to develop a custom piece of software. The p…" at bounding box center [200, 124] width 360 height 175
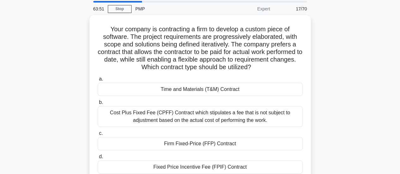
scroll to position [32, 0]
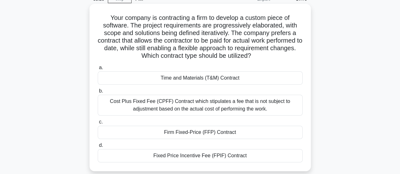
click at [138, 80] on div "Time and Materials (T&M) Contract" at bounding box center [200, 77] width 205 height 13
click at [98, 70] on input "a. Time and Materials (T&M) Contract" at bounding box center [98, 68] width 0 height 4
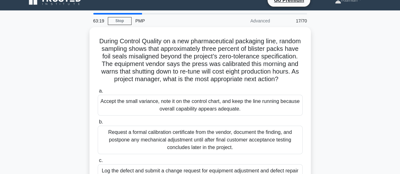
scroll to position [0, 0]
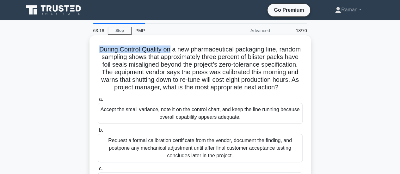
drag, startPoint x: 107, startPoint y: 50, endPoint x: 181, endPoint y: 50, distance: 73.3
click at [181, 50] on h5 "During Control Quality on a new pharmaceutical packaging line, random sampling …" at bounding box center [200, 68] width 206 height 46
drag, startPoint x: 139, startPoint y: 59, endPoint x: 150, endPoint y: 59, distance: 10.7
click at [150, 59] on h5 "During Control Quality on a new pharmaceutical packaging line, random sampling …" at bounding box center [200, 68] width 206 height 46
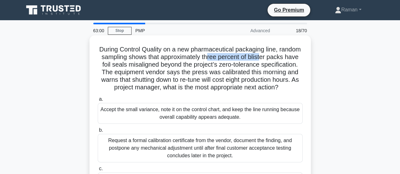
drag, startPoint x: 237, startPoint y: 58, endPoint x: 290, endPoint y: 58, distance: 52.1
click at [290, 58] on h5 "During Control Quality on a new pharmaceutical packaging line, random sampling …" at bounding box center [200, 68] width 206 height 46
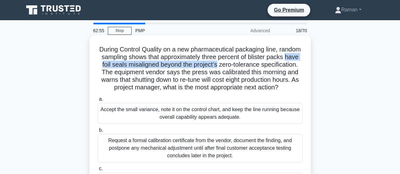
drag, startPoint x: 120, startPoint y: 67, endPoint x: 252, endPoint y: 65, distance: 131.7
click at [252, 65] on h5 "During Control Quality on a new pharmaceutical packaging line, random sampling …" at bounding box center [200, 68] width 206 height 46
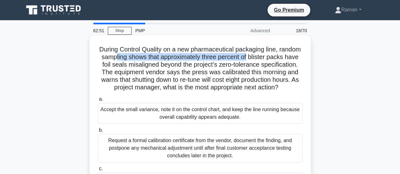
drag, startPoint x: 145, startPoint y: 58, endPoint x: 277, endPoint y: 59, distance: 132.3
click at [277, 59] on h5 "During Control Quality on a new pharmaceutical packaging line, random sampling …" at bounding box center [200, 68] width 206 height 46
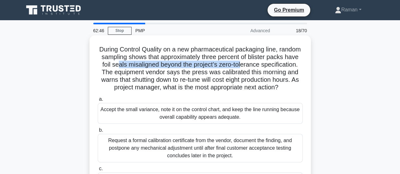
drag, startPoint x: 153, startPoint y: 65, endPoint x: 279, endPoint y: 65, distance: 126.0
click at [279, 65] on h5 "During Control Quality on a new pharmaceutical packaging line, random sampling …" at bounding box center [200, 68] width 206 height 46
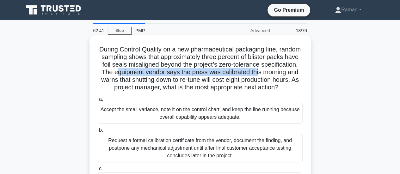
drag, startPoint x: 154, startPoint y: 75, endPoint x: 297, endPoint y: 74, distance: 142.4
click at [297, 74] on h5 "During Control Quality on a new pharmaceutical packaging line, random sampling …" at bounding box center [200, 68] width 206 height 46
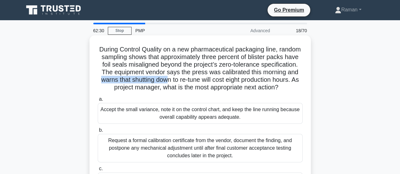
drag, startPoint x: 147, startPoint y: 81, endPoint x: 214, endPoint y: 81, distance: 67.3
click at [214, 81] on h5 "During Control Quality on a new pharmaceutical packaging line, random sampling …" at bounding box center [200, 68] width 206 height 46
click at [149, 79] on h5 "During Control Quality on a new pharmaceutical packaging line, random sampling …" at bounding box center [200, 68] width 206 height 46
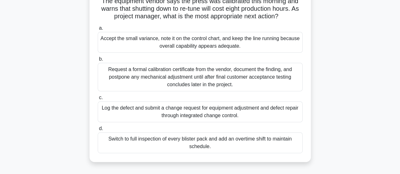
scroll to position [63, 0]
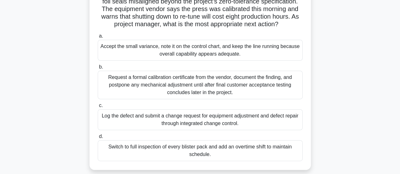
click at [138, 129] on div "Log the defect and submit a change request for equipment adjustment and defect …" at bounding box center [200, 119] width 205 height 21
click at [98, 108] on input "c. Log the defect and submit a change request for equipment adjustment and defe…" at bounding box center [98, 106] width 0 height 4
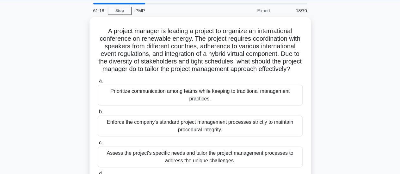
scroll to position [0, 0]
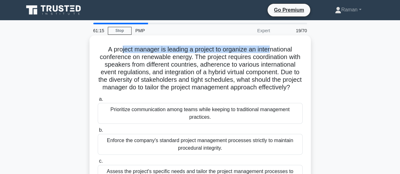
drag, startPoint x: 131, startPoint y: 50, endPoint x: 273, endPoint y: 49, distance: 141.8
click at [273, 49] on h5 "A project manager is leading a project to organize an international conference …" at bounding box center [200, 68] width 206 height 46
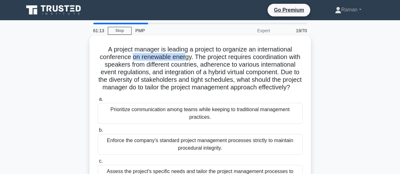
drag, startPoint x: 138, startPoint y: 59, endPoint x: 191, endPoint y: 57, distance: 53.1
click at [191, 57] on h5 "A project manager is leading a project to organize an international conference …" at bounding box center [200, 68] width 206 height 46
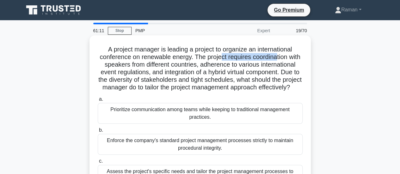
drag, startPoint x: 229, startPoint y: 57, endPoint x: 284, endPoint y: 57, distance: 55.6
click at [284, 57] on h5 "A project manager is leading a project to organize an international conference …" at bounding box center [200, 68] width 206 height 46
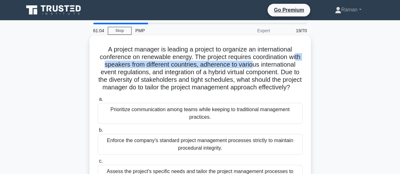
drag, startPoint x: 119, startPoint y: 65, endPoint x: 281, endPoint y: 66, distance: 161.7
click at [281, 66] on h5 "A project manager is leading a project to organize an international conference …" at bounding box center [200, 68] width 206 height 46
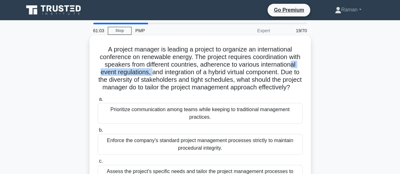
drag, startPoint x: 136, startPoint y: 74, endPoint x: 196, endPoint y: 73, distance: 60.0
click at [196, 73] on h5 "A project manager is leading a project to organize an international conference …" at bounding box center [200, 68] width 206 height 46
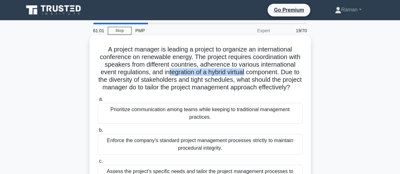
drag, startPoint x: 213, startPoint y: 72, endPoint x: 294, endPoint y: 72, distance: 80.5
click at [294, 72] on h5 "A project manager is leading a project to organize an international conference …" at bounding box center [200, 68] width 206 height 46
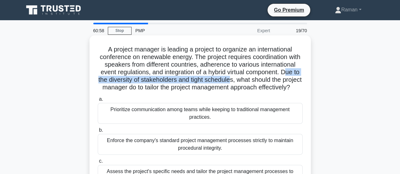
drag, startPoint x: 140, startPoint y: 81, endPoint x: 294, endPoint y: 82, distance: 154.1
click at [294, 82] on h5 "A project manager is leading a project to organize an international conference …" at bounding box center [200, 68] width 206 height 46
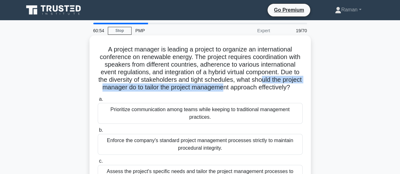
drag, startPoint x: 124, startPoint y: 87, endPoint x: 295, endPoint y: 89, distance: 170.9
click at [295, 89] on h5 "A project manager is leading a project to organize an international conference …" at bounding box center [200, 68] width 206 height 46
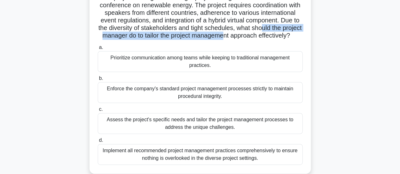
scroll to position [63, 0]
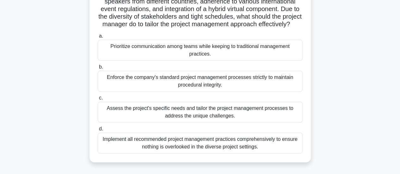
click at [124, 120] on div "Assess the project's specific needs and tailor the project management processes…" at bounding box center [200, 112] width 205 height 21
click at [98, 100] on input "c. Assess the project's specific needs and tailor the project management proces…" at bounding box center [98, 98] width 0 height 4
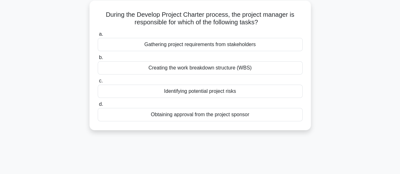
scroll to position [0, 0]
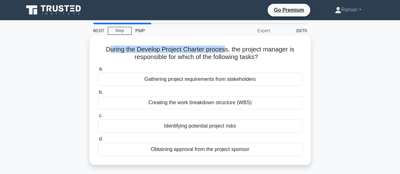
drag, startPoint x: 108, startPoint y: 50, endPoint x: 225, endPoint y: 50, distance: 117.8
click at [225, 50] on h5 "During the Develop Project Charter process, the project manager is responsible …" at bounding box center [200, 53] width 206 height 16
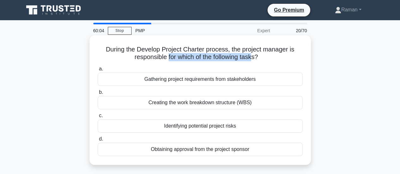
drag, startPoint x: 166, startPoint y: 57, endPoint x: 254, endPoint y: 58, distance: 87.8
click at [254, 58] on h5 "During the Develop Project Charter process, the project manager is responsible …" at bounding box center [200, 53] width 206 height 16
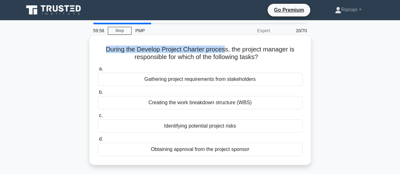
drag, startPoint x: 104, startPoint y: 50, endPoint x: 225, endPoint y: 49, distance: 121.3
click at [225, 49] on h5 "During the Develop Project Charter process, the project manager is responsible …" at bounding box center [200, 53] width 206 height 16
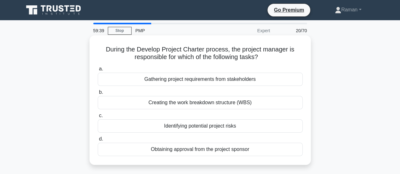
click at [203, 150] on div "Obtaining approval from the project sponsor" at bounding box center [200, 149] width 205 height 13
click at [98, 141] on input "d. Obtaining approval from the project sponsor" at bounding box center [98, 139] width 0 height 4
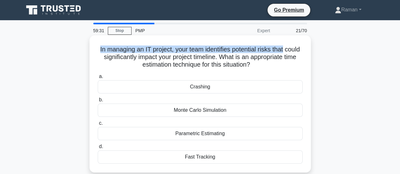
drag, startPoint x: 105, startPoint y: 48, endPoint x: 293, endPoint y: 51, distance: 188.6
click at [293, 51] on h5 "In managing an IT project, your team identifies potential risks that could sign…" at bounding box center [200, 56] width 206 height 23
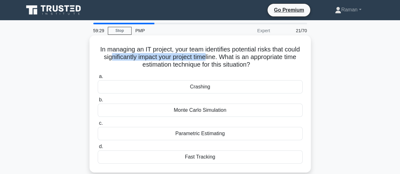
drag, startPoint x: 125, startPoint y: 56, endPoint x: 223, endPoint y: 57, distance: 97.6
click at [223, 57] on h5 "In managing an IT project, your team identifies potential risks that could sign…" at bounding box center [200, 56] width 206 height 23
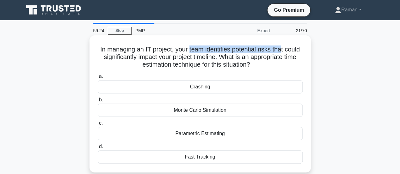
drag, startPoint x: 196, startPoint y: 50, endPoint x: 291, endPoint y: 50, distance: 94.7
click at [291, 50] on h5 "In managing an IT project, your team identifies potential risks that could sign…" at bounding box center [200, 56] width 206 height 23
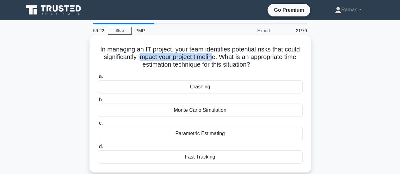
drag, startPoint x: 155, startPoint y: 57, endPoint x: 229, endPoint y: 57, distance: 73.9
click at [229, 57] on h5 "In managing an IT project, your team identifies potential risks that could sign…" at bounding box center [200, 56] width 206 height 23
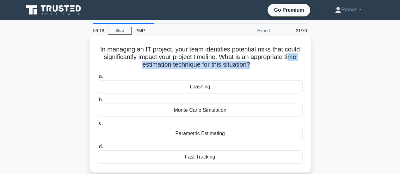
drag, startPoint x: 135, startPoint y: 66, endPoint x: 257, endPoint y: 68, distance: 121.9
click at [257, 68] on h5 "In managing an IT project, your team identifies potential risks that could sign…" at bounding box center [200, 56] width 206 height 23
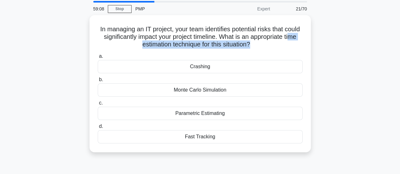
scroll to position [32, 0]
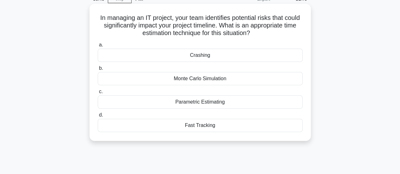
click at [224, 80] on div "Monte Carlo Simulation" at bounding box center [200, 78] width 205 height 13
click at [98, 70] on input "b. Monte Carlo Simulation" at bounding box center [98, 68] width 0 height 4
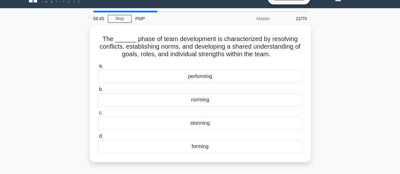
scroll to position [0, 0]
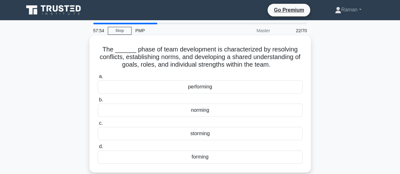
click at [201, 134] on div "storming" at bounding box center [200, 133] width 205 height 13
click at [98, 125] on input "c. storming" at bounding box center [98, 123] width 0 height 4
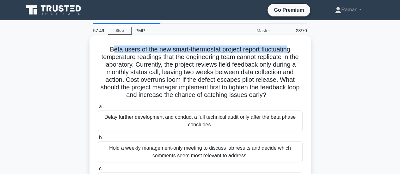
drag, startPoint x: 110, startPoint y: 50, endPoint x: 288, endPoint y: 51, distance: 178.8
click at [288, 51] on h5 "Beta users of the new smart-thermostat project report fluctuating temperature r…" at bounding box center [200, 72] width 206 height 54
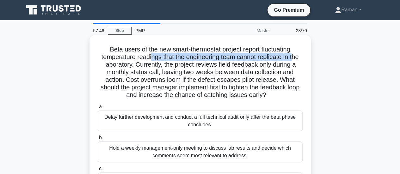
drag, startPoint x: 150, startPoint y: 58, endPoint x: 295, endPoint y: 57, distance: 145.0
click at [295, 57] on h5 "Beta users of the new smart-thermostat project report fluctuating temperature r…" at bounding box center [200, 72] width 206 height 54
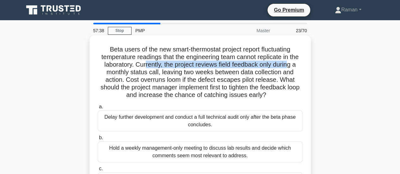
drag, startPoint x: 145, startPoint y: 66, endPoint x: 291, endPoint y: 67, distance: 146.2
click at [291, 67] on h5 "Beta users of the new smart-thermostat project report fluctuating temperature r…" at bounding box center [200, 72] width 206 height 54
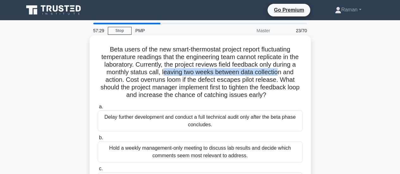
drag, startPoint x: 163, startPoint y: 73, endPoint x: 278, endPoint y: 74, distance: 114.7
click at [278, 74] on h5 "Beta users of the new smart-thermostat project report fluctuating temperature r…" at bounding box center [200, 72] width 206 height 54
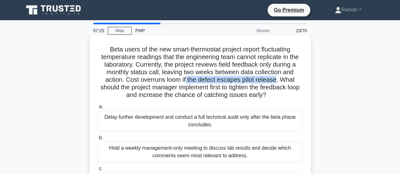
drag, startPoint x: 186, startPoint y: 80, endPoint x: 277, endPoint y: 81, distance: 91.0
click at [277, 81] on h5 "Beta users of the new smart-thermostat project report fluctuating temperature r…" at bounding box center [200, 72] width 206 height 54
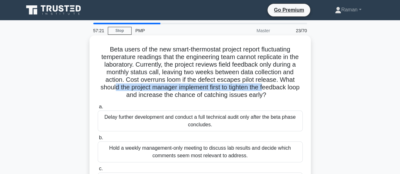
drag, startPoint x: 119, startPoint y: 88, endPoint x: 255, endPoint y: 89, distance: 136.4
click at [272, 88] on h5 "Beta users of the new smart-thermostat project report fluctuating temperature r…" at bounding box center [200, 72] width 206 height 54
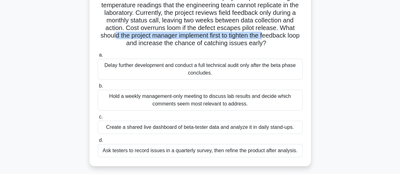
scroll to position [63, 0]
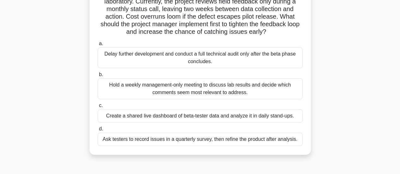
click at [128, 118] on div "Create a shared live dashboard of beta-tester data and analyze it in daily stan…" at bounding box center [200, 115] width 205 height 13
click at [98, 108] on input "c. Create a shared live dashboard of beta-tester data and analyze it in daily s…" at bounding box center [98, 106] width 0 height 4
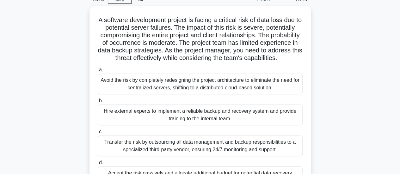
scroll to position [0, 0]
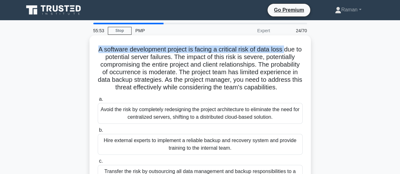
drag, startPoint x: 99, startPoint y: 49, endPoint x: 291, endPoint y: 51, distance: 191.7
click at [291, 51] on h5 "A software development project is facing a critical risk of data loss due to po…" at bounding box center [200, 68] width 206 height 46
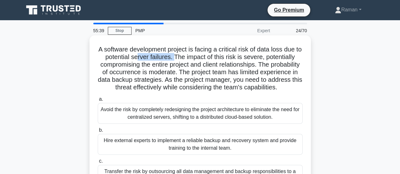
drag, startPoint x: 138, startPoint y: 58, endPoint x: 179, endPoint y: 57, distance: 40.4
click at [179, 57] on h5 "A software development project is facing a critical risk of data loss due to po…" at bounding box center [200, 68] width 206 height 46
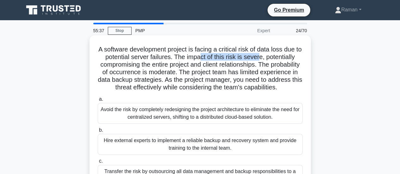
drag, startPoint x: 206, startPoint y: 59, endPoint x: 264, endPoint y: 57, distance: 58.2
click at [264, 57] on h5 "A software development project is facing a critical risk of data loss due to po…" at bounding box center [200, 68] width 206 height 46
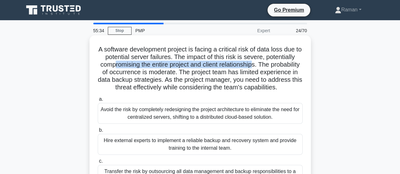
drag, startPoint x: 129, startPoint y: 67, endPoint x: 268, endPoint y: 67, distance: 139.3
click at [268, 67] on h5 "A software development project is facing a critical risk of data loss due to po…" at bounding box center [200, 68] width 206 height 46
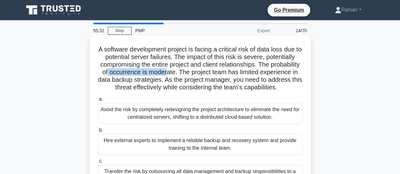
drag, startPoint x: 143, startPoint y: 73, endPoint x: 203, endPoint y: 73, distance: 60.0
click at [203, 73] on h5 "A software development project is facing a critical risk of data loss due to po…" at bounding box center [200, 68] width 206 height 46
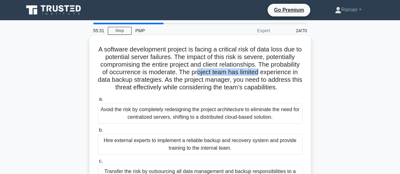
drag, startPoint x: 240, startPoint y: 73, endPoint x: 300, endPoint y: 72, distance: 60.0
click at [300, 72] on h5 "A software development project is facing a critical risk of data loss due to po…" at bounding box center [200, 68] width 206 height 46
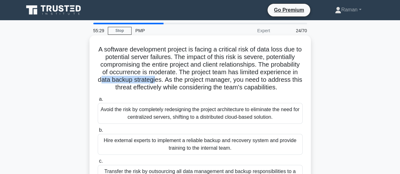
drag, startPoint x: 141, startPoint y: 80, endPoint x: 196, endPoint y: 81, distance: 54.6
click at [196, 81] on h5 "A software development project is facing a critical risk of data loss due to po…" at bounding box center [200, 68] width 206 height 46
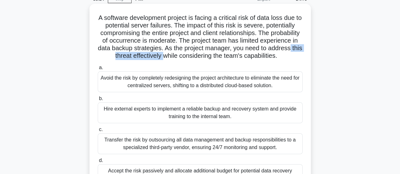
drag, startPoint x: 141, startPoint y: 57, endPoint x: 207, endPoint y: 56, distance: 66.0
click at [207, 56] on h5 "A software development project is facing a critical risk of data loss due to po…" at bounding box center [200, 37] width 206 height 46
click at [141, 123] on div "Hire external experts to implement a reliable backup and recovery system and pr…" at bounding box center [200, 112] width 205 height 21
click at [98, 101] on input "b. Hire external experts to implement a reliable backup and recovery system and…" at bounding box center [98, 99] width 0 height 4
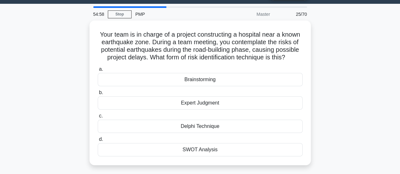
scroll to position [0, 0]
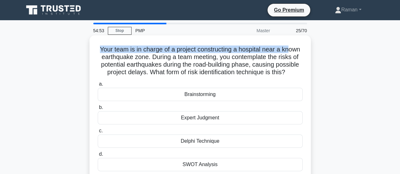
drag, startPoint x: 98, startPoint y: 51, endPoint x: 291, endPoint y: 51, distance: 193.3
click at [291, 51] on h5 "Your team is in charge of a project constructing a hospital near a known earthq…" at bounding box center [200, 60] width 206 height 31
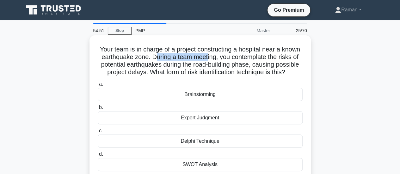
drag, startPoint x: 155, startPoint y: 59, endPoint x: 207, endPoint y: 60, distance: 51.2
click at [207, 60] on h5 "Your team is in charge of a project constructing a hospital near a known earthq…" at bounding box center [200, 60] width 206 height 31
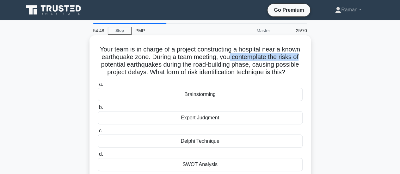
drag, startPoint x: 229, startPoint y: 58, endPoint x: 301, endPoint y: 58, distance: 72.3
click at [301, 58] on h5 "Your team is in charge of a project constructing a hospital near a known earthq…" at bounding box center [200, 60] width 206 height 31
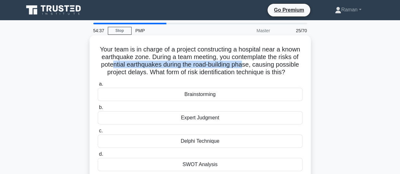
drag, startPoint x: 112, startPoint y: 65, endPoint x: 245, endPoint y: 64, distance: 133.0
click at [245, 64] on h5 "Your team is in charge of a project constructing a hospital near a known earthq…" at bounding box center [200, 60] width 206 height 31
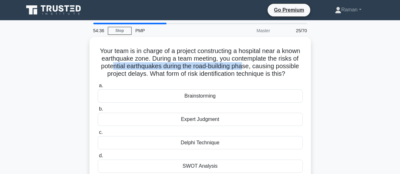
scroll to position [32, 0]
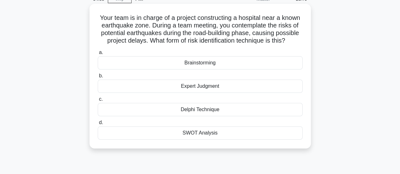
click at [221, 63] on div "Brainstorming" at bounding box center [200, 62] width 205 height 13
click at [98, 55] on input "a. Brainstorming" at bounding box center [98, 53] width 0 height 4
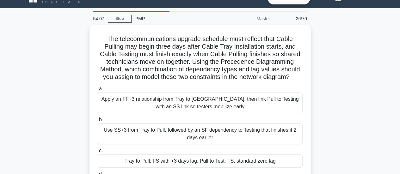
scroll to position [0, 0]
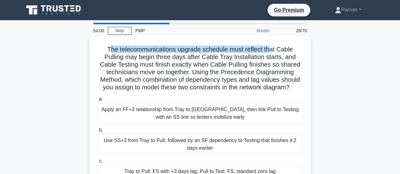
drag, startPoint x: 108, startPoint y: 49, endPoint x: 270, endPoint y: 50, distance: 161.7
click at [270, 50] on h5 "The telecommunications upgrade schedule must reflect that Cable Pulling may beg…" at bounding box center [200, 68] width 206 height 46
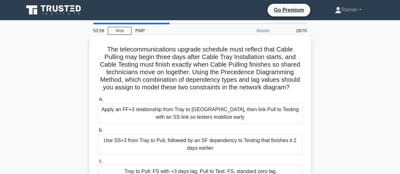
click at [149, 55] on h5 "The telecommunications upgrade schedule must reflect that Cable Pulling may beg…" at bounding box center [200, 68] width 206 height 46
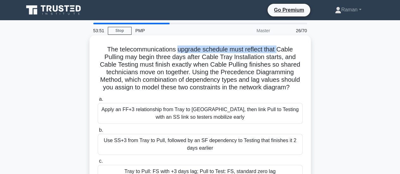
drag, startPoint x: 176, startPoint y: 51, endPoint x: 280, endPoint y: 51, distance: 103.6
click at [280, 51] on h5 "The telecommunications upgrade schedule must reflect that Cable Pulling may beg…" at bounding box center [200, 68] width 206 height 46
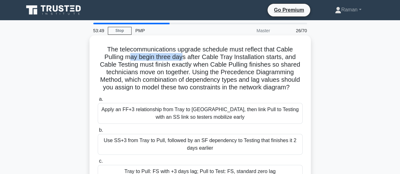
drag, startPoint x: 130, startPoint y: 59, endPoint x: 183, endPoint y: 58, distance: 52.1
click at [183, 58] on h5 "The telecommunications upgrade schedule must reflect that Cable Pulling may beg…" at bounding box center [200, 68] width 206 height 46
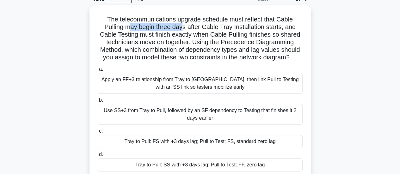
scroll to position [63, 0]
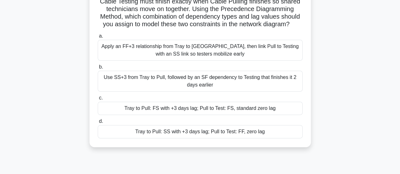
click at [153, 132] on div "Tray to Pull: SS with +3 days lag; Pull to Test: FF, zero lag" at bounding box center [200, 131] width 205 height 13
click at [98, 123] on input "d. Tray to Pull: SS with +3 days lag; Pull to Test: FF, zero lag" at bounding box center [98, 121] width 0 height 4
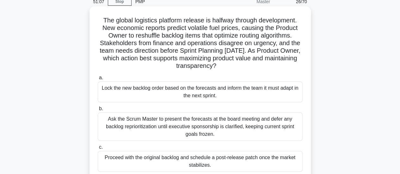
scroll to position [0, 0]
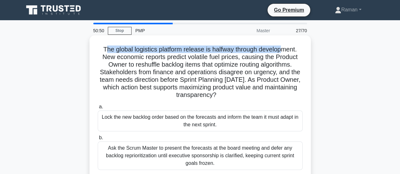
drag, startPoint x: 102, startPoint y: 51, endPoint x: 284, endPoint y: 50, distance: 181.3
click at [284, 50] on h5 "The global logistics platform release is halfway through development. New econo…" at bounding box center [200, 72] width 206 height 54
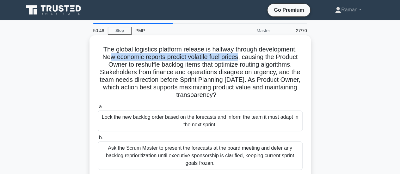
drag, startPoint x: 107, startPoint y: 58, endPoint x: 239, endPoint y: 58, distance: 131.7
click at [239, 58] on h5 "The global logistics platform release is halfway through development. New econo…" at bounding box center [200, 72] width 206 height 54
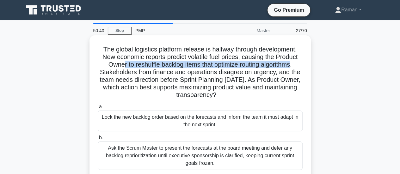
drag, startPoint x: 121, startPoint y: 64, endPoint x: 294, endPoint y: 65, distance: 173.4
click at [294, 65] on h5 "The global logistics platform release is halfway through development. New econo…" at bounding box center [200, 72] width 206 height 54
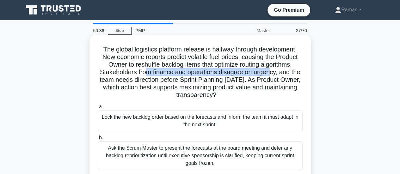
drag, startPoint x: 145, startPoint y: 74, endPoint x: 270, endPoint y: 74, distance: 125.1
click at [270, 74] on h5 "The global logistics platform release is halfway through development. New econo…" at bounding box center [200, 72] width 206 height 54
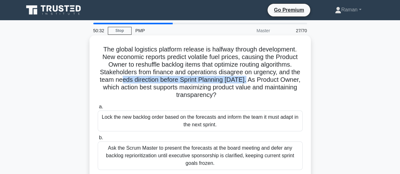
drag, startPoint x: 128, startPoint y: 80, endPoint x: 258, endPoint y: 81, distance: 130.4
click at [258, 81] on h5 "The global logistics platform release is halfway through development. New econo…" at bounding box center [200, 72] width 206 height 54
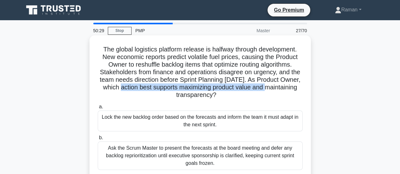
drag, startPoint x: 141, startPoint y: 88, endPoint x: 289, endPoint y: 87, distance: 147.8
click at [289, 87] on h5 "The global logistics platform release is halfway through development. New econo…" at bounding box center [200, 72] width 206 height 54
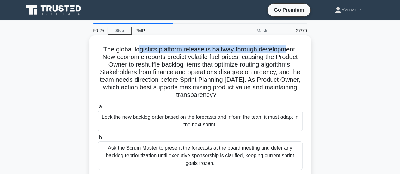
drag, startPoint x: 139, startPoint y: 49, endPoint x: 289, endPoint y: 51, distance: 150.7
click at [289, 51] on h5 "The global logistics platform release is halfway through development. New econo…" at bounding box center [200, 72] width 206 height 54
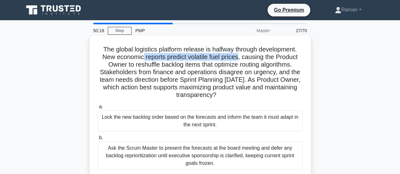
drag, startPoint x: 142, startPoint y: 58, endPoint x: 240, endPoint y: 57, distance: 97.6
click at [240, 57] on h5 "The global logistics platform release is halfway through development. New econo…" at bounding box center [200, 72] width 206 height 54
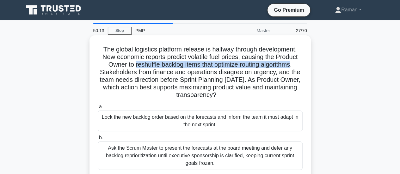
drag, startPoint x: 133, startPoint y: 66, endPoint x: 294, endPoint y: 67, distance: 161.1
click at [294, 67] on h5 "The global logistics platform release is halfway through development. New econo…" at bounding box center [200, 72] width 206 height 54
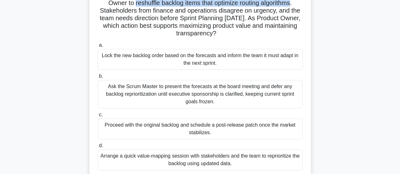
scroll to position [95, 0]
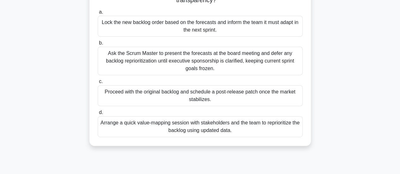
click at [138, 128] on div "Arrange a quick value-mapping session with stakeholders and the team to reprior…" at bounding box center [200, 126] width 205 height 21
click at [98, 115] on input "d. Arrange a quick value-mapping session with stakeholders and the team to repr…" at bounding box center [98, 113] width 0 height 4
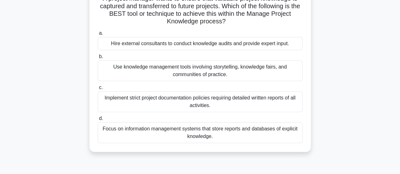
scroll to position [0, 0]
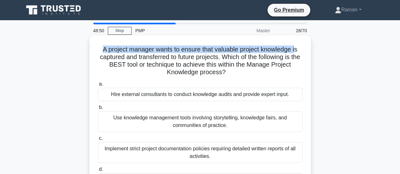
drag, startPoint x: 101, startPoint y: 50, endPoint x: 297, endPoint y: 51, distance: 195.8
click at [297, 51] on h5 "A project manager wants to ensure that valuable project knowledge is captured a…" at bounding box center [200, 60] width 206 height 31
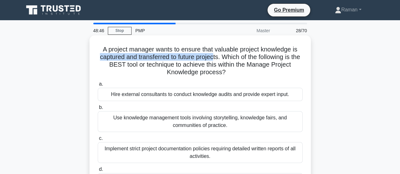
drag, startPoint x: 101, startPoint y: 58, endPoint x: 218, endPoint y: 57, distance: 116.5
click at [218, 57] on h5 "A project manager wants to ensure that valuable project knowledge is captured a…" at bounding box center [200, 60] width 206 height 31
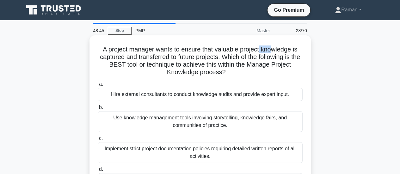
drag, startPoint x: 260, startPoint y: 50, endPoint x: 273, endPoint y: 50, distance: 13.6
click at [273, 50] on h5 "A project manager wants to ensure that valuable project knowledge is captured a…" at bounding box center [200, 60] width 206 height 31
drag, startPoint x: 145, startPoint y: 57, endPoint x: 219, endPoint y: 58, distance: 74.5
click at [219, 58] on h5 "A project manager wants to ensure that valuable project knowledge is captured a…" at bounding box center [200, 60] width 206 height 31
drag, startPoint x: 118, startPoint y: 65, endPoint x: 289, endPoint y: 70, distance: 170.9
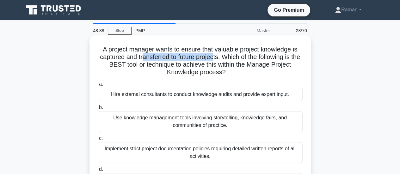
click at [289, 70] on h5 "A project manager wants to ensure that valuable project knowledge is captured a…" at bounding box center [200, 60] width 206 height 31
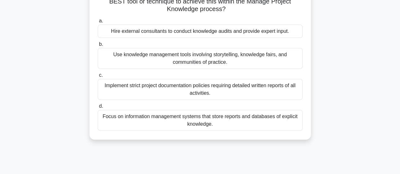
scroll to position [32, 0]
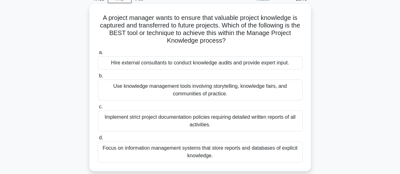
click at [221, 93] on div "Use knowledge management tools involving storytelling, knowledge fairs, and com…" at bounding box center [200, 90] width 205 height 21
click at [98, 78] on input "b. Use knowledge management tools involving storytelling, knowledge fairs, and …" at bounding box center [98, 76] width 0 height 4
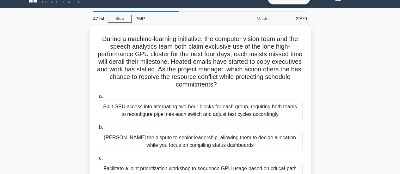
scroll to position [0, 0]
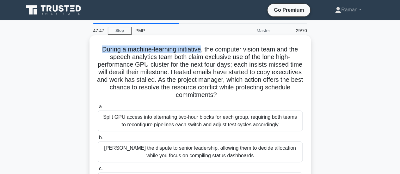
drag, startPoint x: 99, startPoint y: 49, endPoint x: 200, endPoint y: 52, distance: 101.1
click at [200, 52] on h5 "During a machine-learning initiative, the computer vision team and the speech a…" at bounding box center [200, 72] width 206 height 54
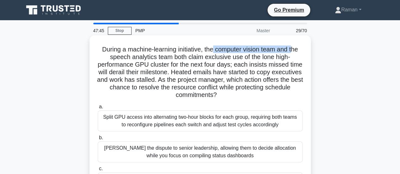
drag, startPoint x: 213, startPoint y: 50, endPoint x: 294, endPoint y: 48, distance: 81.5
click at [294, 48] on h5 "During a machine-learning initiative, the computer vision team and the speech a…" at bounding box center [200, 72] width 206 height 54
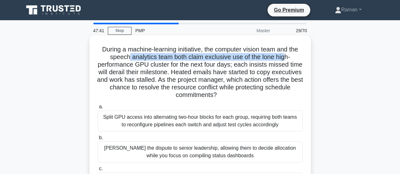
drag, startPoint x: 127, startPoint y: 59, endPoint x: 286, endPoint y: 57, distance: 158.6
click at [286, 57] on h5 "During a machine-learning initiative, the computer vision team and the speech a…" at bounding box center [200, 72] width 206 height 54
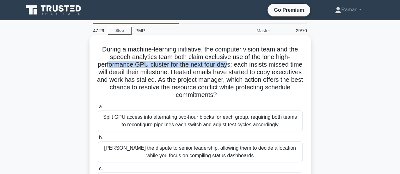
drag, startPoint x: 116, startPoint y: 66, endPoint x: 236, endPoint y: 65, distance: 120.0
click at [236, 65] on h5 "During a machine-learning initiative, the computer vision team and the speech a…" at bounding box center [200, 72] width 206 height 54
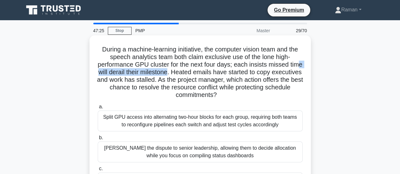
drag, startPoint x: 111, startPoint y: 74, endPoint x: 214, endPoint y: 72, distance: 103.6
click at [193, 74] on h5 "During a machine-learning initiative, the computer vision team and the speech a…" at bounding box center [200, 72] width 206 height 54
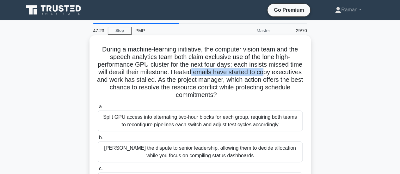
drag, startPoint x: 214, startPoint y: 72, endPoint x: 288, endPoint y: 74, distance: 74.2
click at [288, 74] on h5 "During a machine-learning initiative, the computer vision team and the speech a…" at bounding box center [200, 72] width 206 height 54
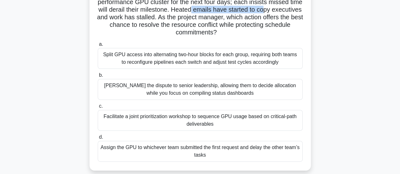
scroll to position [63, 0]
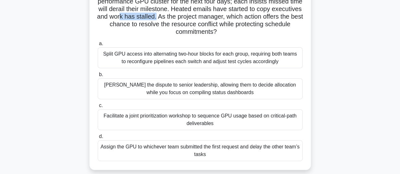
drag, startPoint x: 154, startPoint y: 19, endPoint x: 192, endPoint y: 21, distance: 37.6
click at [192, 21] on h5 "During a machine-learning initiative, the computer vision team and the speech a…" at bounding box center [200, 9] width 206 height 54
drag, startPoint x: 210, startPoint y: 18, endPoint x: 258, endPoint y: 19, distance: 48.6
click at [258, 19] on h5 "During a machine-learning initiative, the computer vision team and the speech a…" at bounding box center [200, 9] width 206 height 54
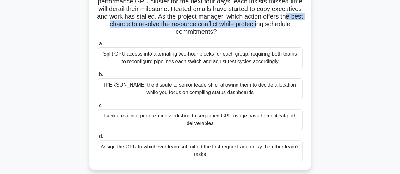
drag, startPoint x: 123, startPoint y: 25, endPoint x: 293, endPoint y: 25, distance: 169.6
click at [293, 25] on h5 "During a machine-learning initiative, the computer vision team and the speech a…" at bounding box center [200, 9] width 206 height 54
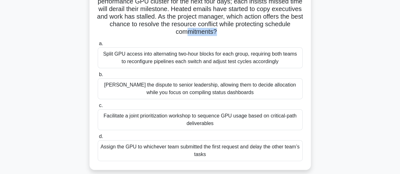
drag, startPoint x: 202, startPoint y: 33, endPoint x: 230, endPoint y: 33, distance: 28.4
click at [230, 33] on h5 "During a machine-learning initiative, the computer vision team and the speech a…" at bounding box center [200, 9] width 206 height 54
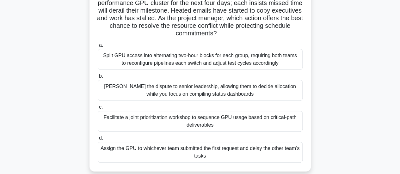
click at [63, 80] on div "During a machine-learning initiative, the computer vision team and the speech a…" at bounding box center [200, 76] width 360 height 205
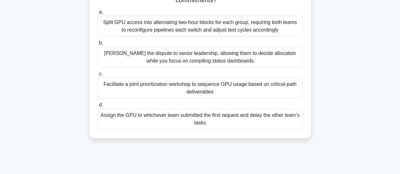
click at [148, 90] on div "Facilitate a joint prioritization workshop to sequence GPU usage based on criti…" at bounding box center [200, 88] width 205 height 21
click at [98, 76] on input "c. Facilitate a joint prioritization workshop to sequence GPU usage based on cr…" at bounding box center [98, 74] width 0 height 4
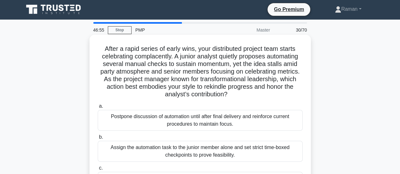
scroll to position [0, 0]
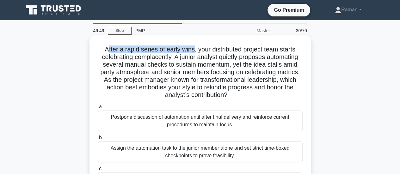
drag, startPoint x: 104, startPoint y: 49, endPoint x: 193, endPoint y: 51, distance: 88.8
click at [193, 51] on h5 "After a rapid series of early wins, your distributed project team starts celebr…" at bounding box center [200, 72] width 206 height 54
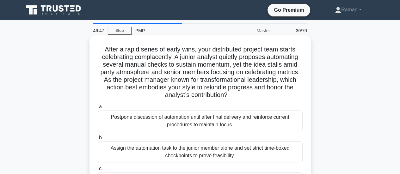
click at [129, 59] on h5 "After a rapid series of early wins, your distributed project team starts celebr…" at bounding box center [200, 72] width 206 height 54
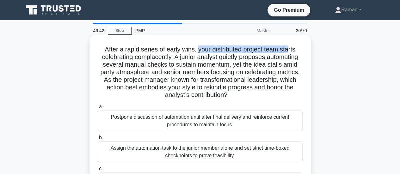
drag, startPoint x: 198, startPoint y: 51, endPoint x: 291, endPoint y: 50, distance: 92.9
click at [291, 50] on h5 "After a rapid series of early wins, your distributed project team starts celebr…" at bounding box center [200, 72] width 206 height 54
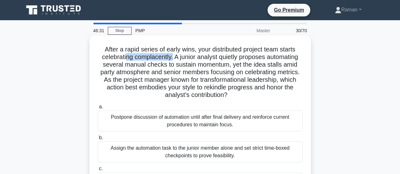
drag, startPoint x: 122, startPoint y: 59, endPoint x: 171, endPoint y: 58, distance: 49.6
click at [171, 58] on h5 "After a rapid series of early wins, your distributed project team starts celebr…" at bounding box center [200, 72] width 206 height 54
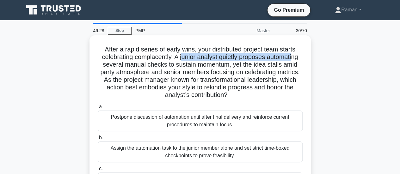
drag, startPoint x: 181, startPoint y: 58, endPoint x: 296, endPoint y: 59, distance: 115.0
click at [296, 59] on h5 "After a rapid series of early wins, your distributed project team starts celebr…" at bounding box center [200, 72] width 206 height 54
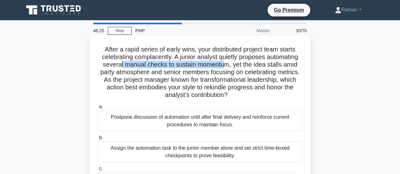
drag, startPoint x: 119, startPoint y: 66, endPoint x: 224, endPoint y: 67, distance: 104.5
click at [224, 67] on h5 "After a rapid series of early wins, your distributed project team starts celebr…" at bounding box center [200, 72] width 206 height 54
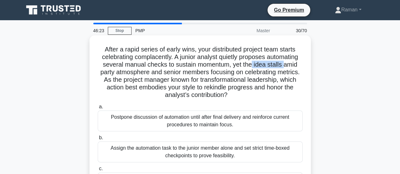
drag, startPoint x: 251, startPoint y: 65, endPoint x: 284, endPoint y: 66, distance: 32.8
click at [284, 66] on h5 "After a rapid series of early wins, your distributed project team starts celebr…" at bounding box center [200, 72] width 206 height 54
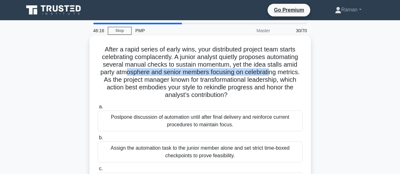
drag, startPoint x: 124, startPoint y: 73, endPoint x: 271, endPoint y: 74, distance: 146.5
click at [271, 74] on h5 "After a rapid series of early wins, your distributed project team starts celebr…" at bounding box center [200, 72] width 206 height 54
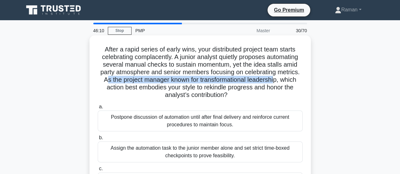
drag, startPoint x: 104, startPoint y: 81, endPoint x: 275, endPoint y: 81, distance: 170.9
click at [275, 81] on h5 "After a rapid series of early wins, your distributed project team starts celebr…" at bounding box center [200, 72] width 206 height 54
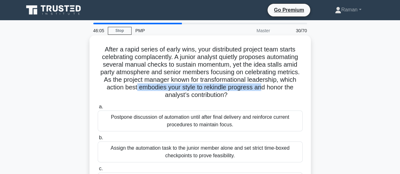
drag, startPoint x: 135, startPoint y: 87, endPoint x: 261, endPoint y: 88, distance: 125.7
click at [261, 88] on h5 "After a rapid series of early wins, your distributed project team starts celebr…" at bounding box center [200, 72] width 206 height 54
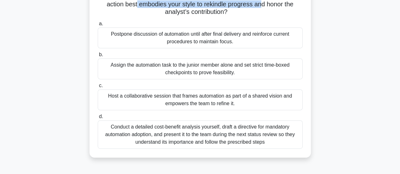
scroll to position [95, 0]
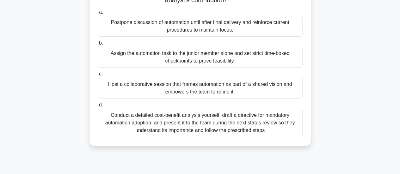
click at [193, 121] on div "Conduct a detailed cost-benefit analysis yourself, draft a directive for mandat…" at bounding box center [200, 123] width 205 height 28
click at [98, 107] on input "d. Conduct a detailed cost-benefit analysis yourself, draft a directive for man…" at bounding box center [98, 105] width 0 height 4
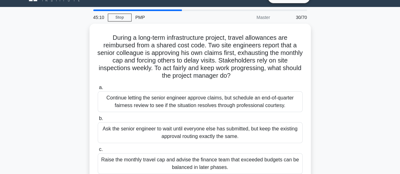
scroll to position [0, 0]
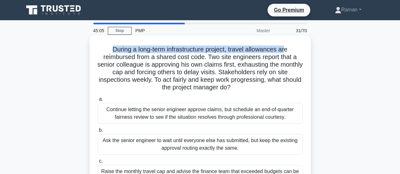
drag, startPoint x: 111, startPoint y: 51, endPoint x: 287, endPoint y: 50, distance: 176.2
click at [287, 50] on h5 "During a long-term infrastructure project, travel allowances are reimbursed fro…" at bounding box center [200, 68] width 206 height 46
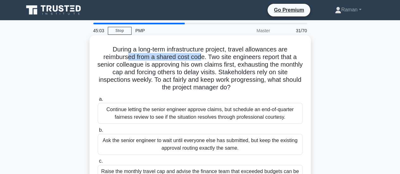
drag, startPoint x: 127, startPoint y: 60, endPoint x: 201, endPoint y: 58, distance: 74.2
click at [201, 58] on h5 "During a long-term infrastructure project, travel allowances are reimbursed fro…" at bounding box center [200, 68] width 206 height 46
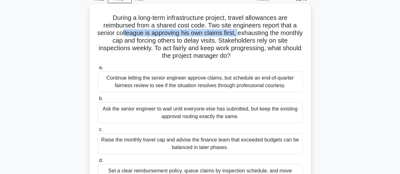
drag, startPoint x: 134, startPoint y: 35, endPoint x: 250, endPoint y: 36, distance: 115.9
click at [250, 36] on h5 "During a long-term infrastructure project, travel allowances are reimbursed fro…" at bounding box center [200, 37] width 206 height 46
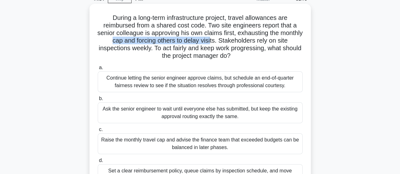
drag, startPoint x: 122, startPoint y: 42, endPoint x: 224, endPoint y: 43, distance: 102.3
click at [224, 43] on h5 "During a long-term infrastructure project, travel allowances are reimbursed fro…" at bounding box center [200, 37] width 206 height 46
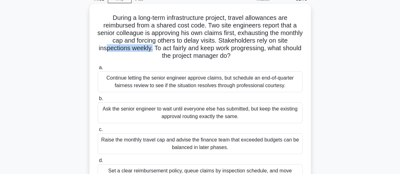
drag, startPoint x: 114, startPoint y: 50, endPoint x: 161, endPoint y: 50, distance: 46.4
click at [161, 50] on h5 "During a long-term infrastructure project, travel allowances are reimbursed fro…" at bounding box center [200, 37] width 206 height 46
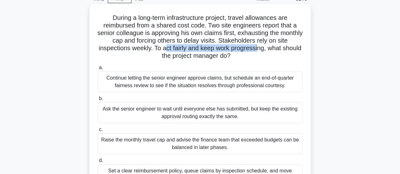
drag, startPoint x: 173, startPoint y: 50, endPoint x: 268, endPoint y: 49, distance: 95.1
click at [268, 49] on h5 "During a long-term infrastructure project, travel allowances are reimbursed fro…" at bounding box center [200, 37] width 206 height 46
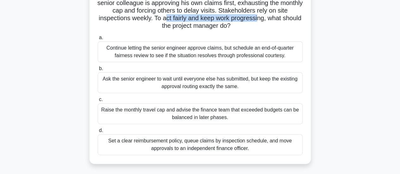
scroll to position [95, 0]
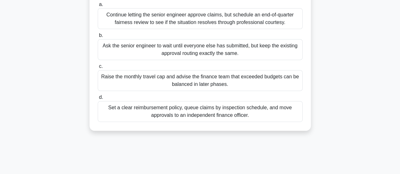
click at [145, 114] on div "Set a clear reimbursement policy, queue claims by inspection schedule, and move…" at bounding box center [200, 111] width 205 height 21
click at [98, 99] on input "d. Set a clear reimbursement policy, queue claims by inspection schedule, and m…" at bounding box center [98, 97] width 0 height 4
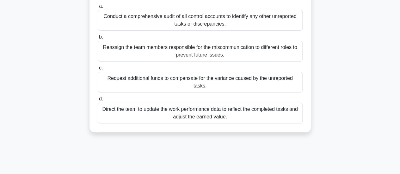
scroll to position [0, 0]
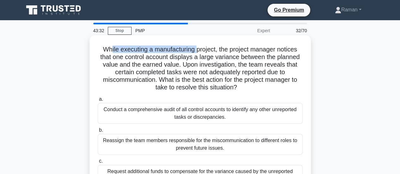
drag, startPoint x: 109, startPoint y: 49, endPoint x: 197, endPoint y: 53, distance: 88.5
click at [197, 53] on h5 "While executing a manufacturing project, the project manager notices that one c…" at bounding box center [200, 68] width 206 height 46
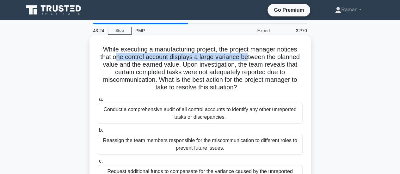
drag, startPoint x: 115, startPoint y: 58, endPoint x: 247, endPoint y: 60, distance: 132.3
click at [247, 60] on h5 "While executing a manufacturing project, the project manager notices that one c…" at bounding box center [200, 68] width 206 height 46
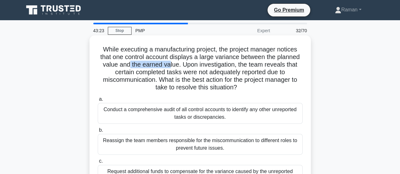
drag, startPoint x: 128, startPoint y: 65, endPoint x: 169, endPoint y: 62, distance: 41.8
click at [169, 62] on h5 "While executing a manufacturing project, the project manager notices that one c…" at bounding box center [200, 68] width 206 height 46
drag, startPoint x: 186, startPoint y: 65, endPoint x: 221, endPoint y: 64, distance: 34.7
click at [221, 64] on h5 "While executing a manufacturing project, the project manager notices that one c…" at bounding box center [200, 68] width 206 height 46
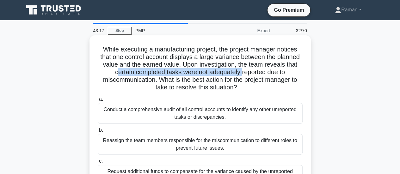
drag, startPoint x: 114, startPoint y: 73, endPoint x: 241, endPoint y: 74, distance: 127.3
click at [241, 74] on h5 "While executing a manufacturing project, the project manager notices that one c…" at bounding box center [200, 68] width 206 height 46
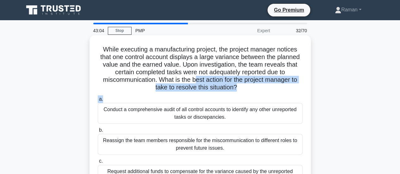
drag, startPoint x: 193, startPoint y: 83, endPoint x: 253, endPoint y: 93, distance: 60.2
click at [253, 93] on div "While executing a manufacturing project, the project manager notices that one c…" at bounding box center [200, 130] width 216 height 185
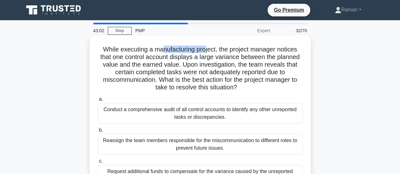
drag, startPoint x: 161, startPoint y: 49, endPoint x: 205, endPoint y: 51, distance: 43.7
click at [205, 51] on h5 "While executing a manufacturing project, the project manager notices that one c…" at bounding box center [200, 68] width 206 height 46
drag, startPoint x: 147, startPoint y: 66, endPoint x: 163, endPoint y: 66, distance: 15.8
click at [163, 66] on h5 "While executing a manufacturing project, the project manager notices that one c…" at bounding box center [200, 68] width 206 height 46
click at [204, 65] on h5 "While executing a manufacturing project, the project manager notices that one c…" at bounding box center [200, 68] width 206 height 46
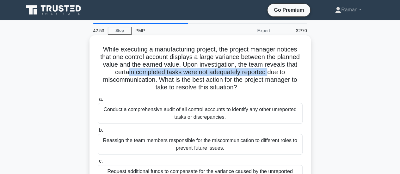
drag, startPoint x: 126, startPoint y: 72, endPoint x: 268, endPoint y: 73, distance: 142.4
click at [268, 73] on h5 "While executing a manufacturing project, the project manager notices that one c…" at bounding box center [200, 68] width 206 height 46
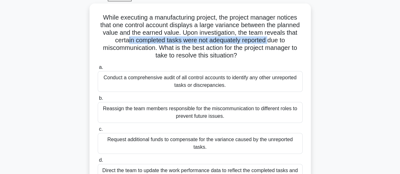
scroll to position [63, 0]
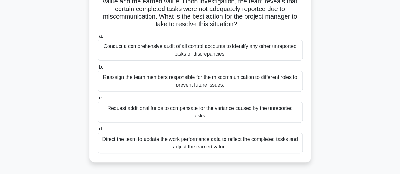
click at [134, 139] on div "Direct the team to update the work performance data to reflect the completed ta…" at bounding box center [200, 143] width 205 height 21
click at [98, 131] on input "d. Direct the team to update the work performance data to reflect the completed…" at bounding box center [98, 129] width 0 height 4
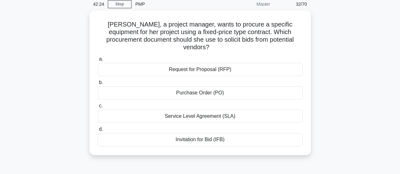
scroll to position [0, 0]
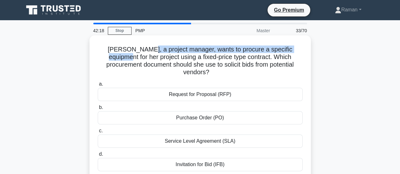
drag, startPoint x: 129, startPoint y: 51, endPoint x: 296, endPoint y: 52, distance: 167.1
click at [296, 52] on h5 "Katie, a project manager, wants to procure a specific equipment for her project…" at bounding box center [200, 60] width 206 height 31
click at [207, 48] on h5 "Katie, a project manager, wants to procure a specific equipment for her project…" at bounding box center [200, 60] width 206 height 31
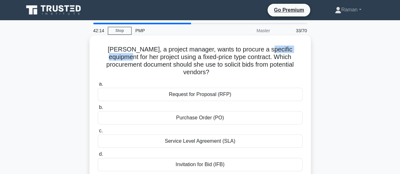
drag, startPoint x: 250, startPoint y: 51, endPoint x: 296, endPoint y: 51, distance: 46.1
click at [296, 51] on h5 "Katie, a project manager, wants to procure a specific equipment for her project…" at bounding box center [200, 60] width 206 height 31
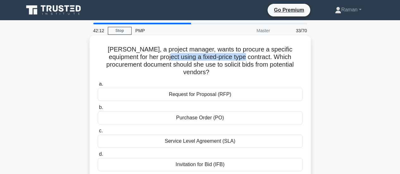
drag, startPoint x: 129, startPoint y: 58, endPoint x: 208, endPoint y: 58, distance: 78.6
click at [208, 58] on h5 "Katie, a project manager, wants to procure a specific equipment for her project…" at bounding box center [200, 60] width 206 height 31
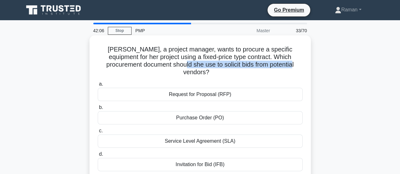
drag, startPoint x: 155, startPoint y: 64, endPoint x: 267, endPoint y: 67, distance: 111.5
click at [267, 67] on h5 "Katie, a project manager, wants to procure a specific equipment for her project…" at bounding box center [200, 60] width 206 height 31
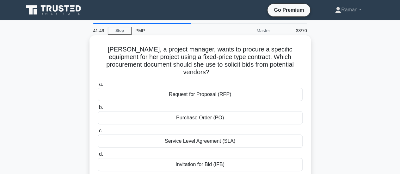
click at [229, 88] on div "Request for Proposal (RFP)" at bounding box center [200, 94] width 205 height 13
click at [98, 86] on input "a. Request for Proposal (RFP)" at bounding box center [98, 84] width 0 height 4
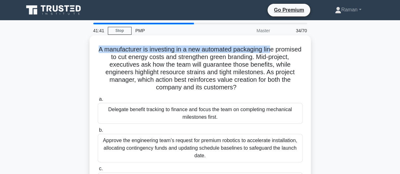
drag, startPoint x: 110, startPoint y: 50, endPoint x: 286, endPoint y: 49, distance: 175.6
click at [286, 49] on h5 "A manufacturer is investing in a new automated packaging line promised to cut e…" at bounding box center [200, 68] width 206 height 46
click at [182, 52] on h5 "A manufacturer is investing in a new automated packaging line promised to cut e…" at bounding box center [200, 68] width 206 height 46
drag, startPoint x: 113, startPoint y: 49, endPoint x: 289, endPoint y: 49, distance: 175.9
click at [289, 49] on h5 "A manufacturer is investing in a new automated packaging line promised to cut e…" at bounding box center [200, 68] width 206 height 46
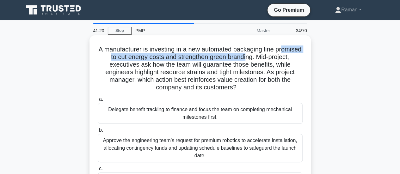
drag, startPoint x: 109, startPoint y: 60, endPoint x: 270, endPoint y: 58, distance: 161.1
click at [270, 58] on h5 "A manufacturer is investing in a new automated packaging line promised to cut e…" at bounding box center [200, 68] width 206 height 46
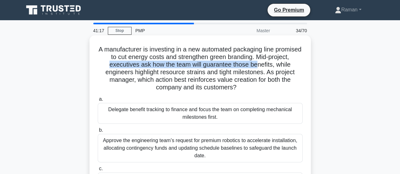
drag, startPoint x: 129, startPoint y: 66, endPoint x: 280, endPoint y: 66, distance: 151.3
click at [280, 66] on h5 "A manufacturer is investing in a new automated packaging line promised to cut e…" at bounding box center [200, 68] width 206 height 46
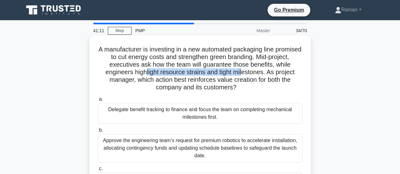
drag, startPoint x: 163, startPoint y: 72, endPoint x: 263, endPoint y: 74, distance: 99.8
click at [263, 74] on h5 "A manufacturer is investing in a new automated packaging line promised to cut e…" at bounding box center [200, 68] width 206 height 46
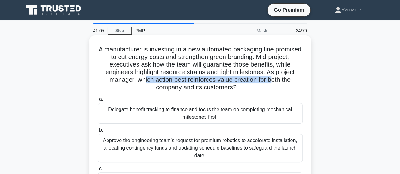
drag, startPoint x: 160, startPoint y: 79, endPoint x: 289, endPoint y: 79, distance: 128.9
click at [289, 79] on h5 "A manufacturer is investing in a new automated packaging line promised to cut e…" at bounding box center [200, 68] width 206 height 46
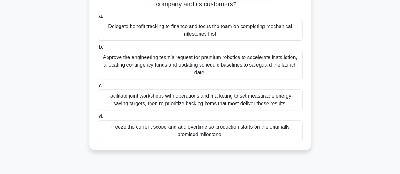
scroll to position [95, 0]
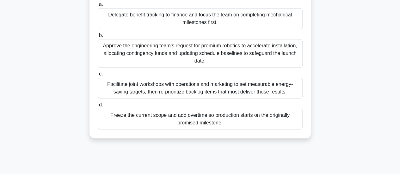
click at [183, 86] on div "Facilitate joint workshops with operations and marketing to set measurable ener…" at bounding box center [200, 88] width 205 height 21
click at [98, 76] on input "c. Facilitate joint workshops with operations and marketing to set measurable e…" at bounding box center [98, 74] width 0 height 4
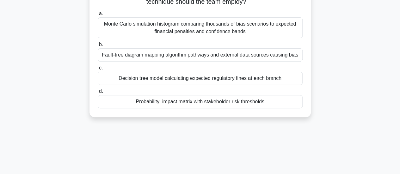
scroll to position [0, 0]
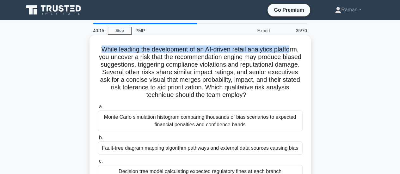
drag, startPoint x: 97, startPoint y: 49, endPoint x: 293, endPoint y: 51, distance: 195.5
click at [293, 51] on h5 "While leading the development of an AI-driven retail analytics platform, you un…" at bounding box center [200, 72] width 206 height 54
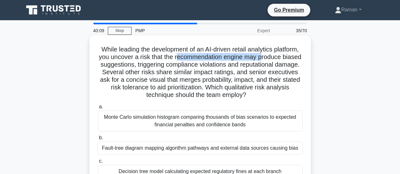
drag, startPoint x: 186, startPoint y: 60, endPoint x: 273, endPoint y: 60, distance: 86.2
click at [273, 60] on h5 "While leading the development of an AI-driven retail analytics platform, you un…" at bounding box center [200, 72] width 206 height 54
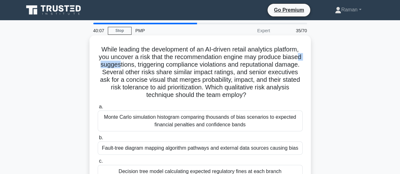
drag, startPoint x: 114, startPoint y: 65, endPoint x: 140, endPoint y: 68, distance: 26.1
click at [140, 68] on h5 "While leading the development of an AI-driven retail analytics platform, you un…" at bounding box center [200, 72] width 206 height 54
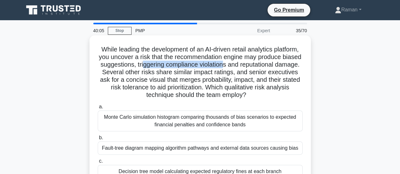
drag, startPoint x: 165, startPoint y: 68, endPoint x: 246, endPoint y: 67, distance: 81.2
click at [246, 67] on h5 "While leading the development of an AI-driven retail analytics platform, you un…" at bounding box center [200, 72] width 206 height 54
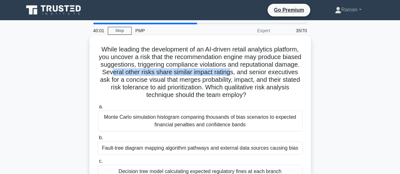
drag, startPoint x: 138, startPoint y: 72, endPoint x: 260, endPoint y: 74, distance: 121.6
click at [260, 74] on h5 "While leading the development of an AI-driven retail analytics platform, you un…" at bounding box center [200, 72] width 206 height 54
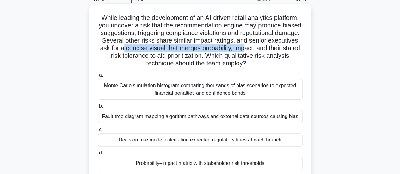
drag, startPoint x: 153, startPoint y: 51, endPoint x: 279, endPoint y: 50, distance: 125.7
click at [279, 50] on h5 "While leading the development of an AI-driven retail analytics platform, you un…" at bounding box center [200, 41] width 206 height 54
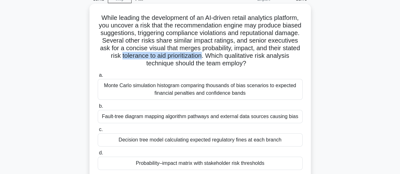
drag, startPoint x: 149, startPoint y: 58, endPoint x: 231, endPoint y: 57, distance: 82.4
click at [231, 57] on h5 "While leading the development of an AI-driven retail analytics platform, you un…" at bounding box center [200, 41] width 206 height 54
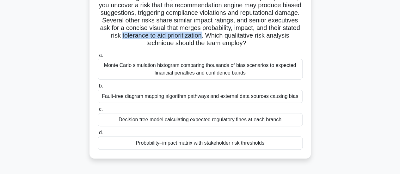
scroll to position [63, 0]
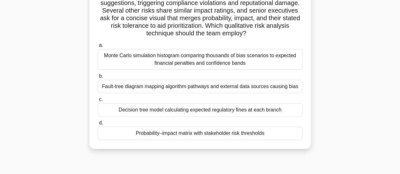
click at [35, 99] on div "While leading the development of an AI-driven retail analytics platform, you un…" at bounding box center [200, 65] width 360 height 183
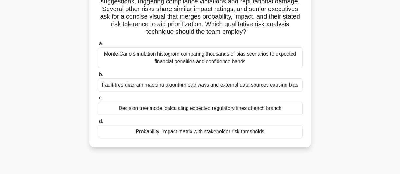
click at [189, 132] on div "Probability–impact matrix with stakeholder risk thresholds" at bounding box center [200, 131] width 205 height 13
click at [98, 123] on input "d. Probability–impact matrix with stakeholder risk thresholds" at bounding box center [98, 121] width 0 height 4
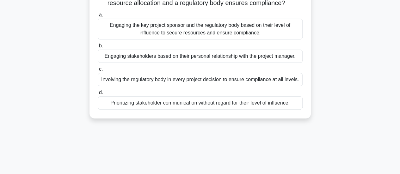
scroll to position [0, 0]
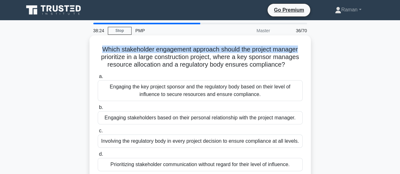
drag, startPoint x: 101, startPoint y: 50, endPoint x: 301, endPoint y: 53, distance: 199.3
click at [301, 53] on h5 "Which stakeholder engagement approach should the project manager prioritize in …" at bounding box center [200, 56] width 206 height 23
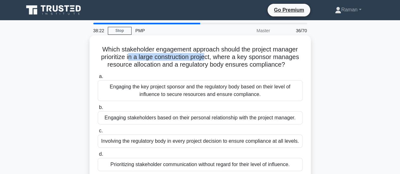
drag, startPoint x: 128, startPoint y: 59, endPoint x: 208, endPoint y: 59, distance: 79.9
click at [208, 59] on h5 "Which stakeholder engagement approach should the project manager prioritize in …" at bounding box center [200, 56] width 206 height 23
drag, startPoint x: 118, startPoint y: 65, endPoint x: 286, endPoint y: 65, distance: 168.3
click at [286, 65] on h5 "Which stakeholder engagement approach should the project manager prioritize in …" at bounding box center [200, 56] width 206 height 23
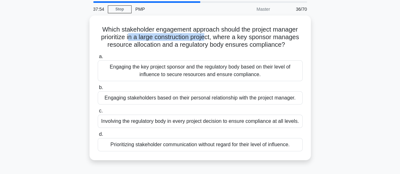
scroll to position [32, 0]
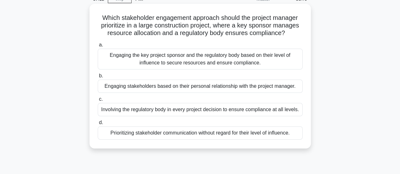
click at [127, 63] on div "Engaging the key project sponsor and the regulatory body based on their level o…" at bounding box center [200, 59] width 205 height 21
click at [98, 47] on input "a. Engaging the key project sponsor and the regulatory body based on their leve…" at bounding box center [98, 45] width 0 height 4
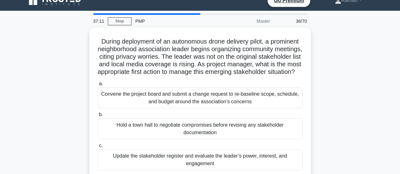
scroll to position [0, 0]
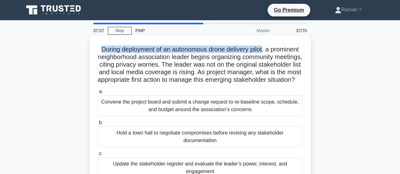
drag, startPoint x: 113, startPoint y: 50, endPoint x: 281, endPoint y: 49, distance: 167.4
click at [281, 49] on h5 "During deployment of an autonomous drone delivery pilot, a prominent neighborho…" at bounding box center [200, 64] width 206 height 39
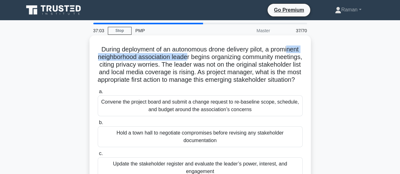
drag, startPoint x: 129, startPoint y: 57, endPoint x: 233, endPoint y: 58, distance: 103.9
click at [233, 58] on h5 "During deployment of an autonomous drone delivery pilot, a prominent neighborho…" at bounding box center [200, 64] width 206 height 39
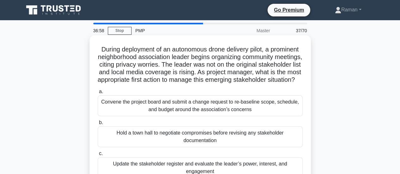
click at [136, 67] on h5 "During deployment of an autonomous drone delivery pilot, a prominent neighborho…" at bounding box center [200, 64] width 206 height 39
drag, startPoint x: 170, startPoint y: 66, endPoint x: 212, endPoint y: 66, distance: 41.7
click at [212, 66] on h5 "During deployment of an autonomous drone delivery pilot, a prominent neighborho…" at bounding box center [200, 64] width 206 height 39
drag, startPoint x: 176, startPoint y: 72, endPoint x: 259, endPoint y: 74, distance: 82.8
click at [259, 74] on h5 "During deployment of an autonomous drone delivery pilot, a prominent neighborho…" at bounding box center [200, 64] width 206 height 39
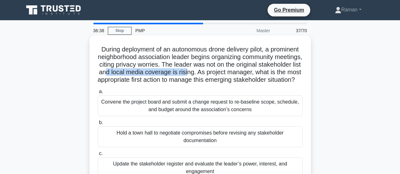
drag, startPoint x: 147, startPoint y: 81, endPoint x: 272, endPoint y: 84, distance: 124.8
click at [272, 84] on h5 "During deployment of an autonomous drone delivery pilot, a prominent neighborho…" at bounding box center [200, 64] width 206 height 39
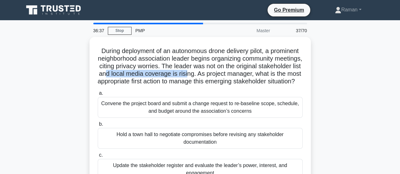
scroll to position [63, 0]
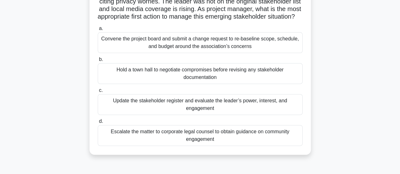
click at [137, 111] on div "Update the stakeholder register and evaluate the leader’s power, interest, and …" at bounding box center [200, 104] width 205 height 21
click at [98, 93] on input "c. Update the stakeholder register and evaluate the leader’s power, interest, a…" at bounding box center [98, 90] width 0 height 4
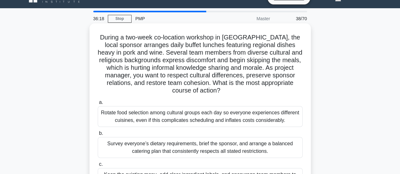
scroll to position [0, 0]
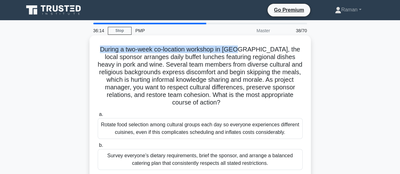
drag, startPoint x: 101, startPoint y: 50, endPoint x: 241, endPoint y: 51, distance: 139.6
click at [241, 51] on h5 "During a two-week co-location workshop in Paris, the local sponsor arranges dai…" at bounding box center [200, 75] width 206 height 61
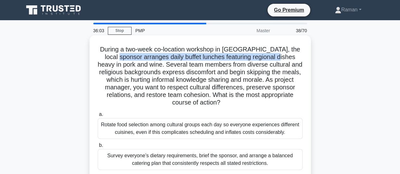
drag, startPoint x: 112, startPoint y: 60, endPoint x: 277, endPoint y: 58, distance: 164.9
click at [277, 58] on h5 "During a two-week co-location workshop in Paris, the local sponsor arranges dai…" at bounding box center [200, 75] width 206 height 61
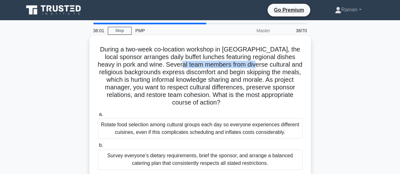
drag, startPoint x: 188, startPoint y: 67, endPoint x: 256, endPoint y: 64, distance: 68.9
click at [256, 64] on h5 "During a two-week co-location workshop in Paris, the local sponsor arranges dai…" at bounding box center [200, 75] width 206 height 61
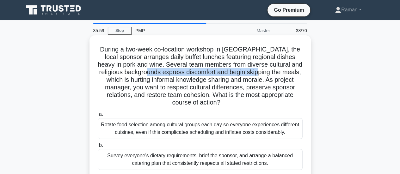
drag, startPoint x: 156, startPoint y: 72, endPoint x: 271, endPoint y: 73, distance: 114.7
click at [271, 73] on h5 "During a two-week co-location workshop in Paris, the local sponsor arranges dai…" at bounding box center [200, 75] width 206 height 61
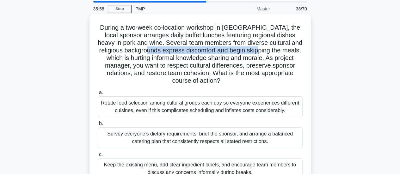
scroll to position [32, 0]
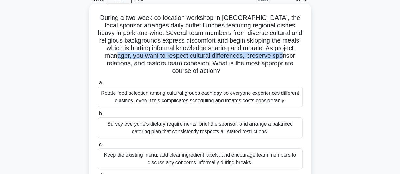
drag, startPoint x: 123, startPoint y: 55, endPoint x: 287, endPoint y: 57, distance: 163.6
click at [287, 57] on h5 "During a two-week co-location workshop in Paris, the local sponsor arranges dai…" at bounding box center [200, 44] width 206 height 61
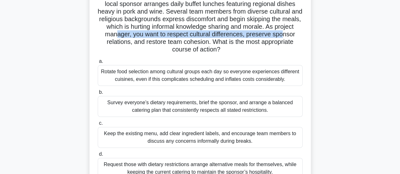
scroll to position [63, 0]
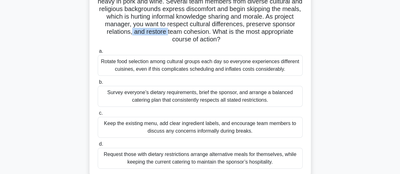
drag, startPoint x: 135, startPoint y: 34, endPoint x: 177, endPoint y: 35, distance: 42.7
click at [177, 35] on h5 "During a two-week co-location workshop in Paris, the local sponsor arranges dai…" at bounding box center [200, 12] width 206 height 61
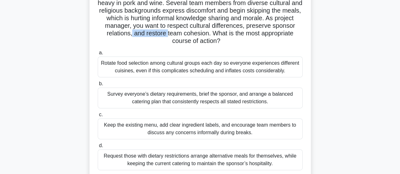
scroll to position [95, 0]
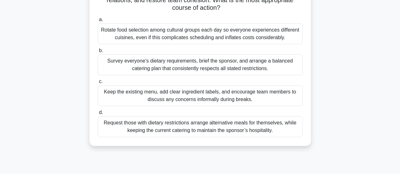
click at [150, 66] on div "Survey everyone’s dietary requirements, brief the sponsor, and arrange a balanc…" at bounding box center [200, 64] width 205 height 21
click at [98, 53] on input "b. Survey everyone’s dietary requirements, brief the sponsor, and arrange a bal…" at bounding box center [98, 51] width 0 height 4
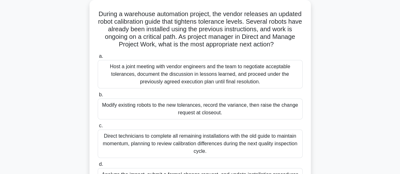
scroll to position [0, 0]
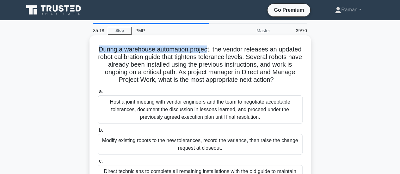
drag, startPoint x: 110, startPoint y: 51, endPoint x: 221, endPoint y: 51, distance: 110.9
click at [221, 51] on h5 "During a warehouse automation project, the vendor releases an updated robot cal…" at bounding box center [200, 64] width 206 height 39
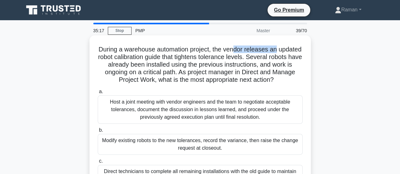
drag, startPoint x: 248, startPoint y: 51, endPoint x: 289, endPoint y: 53, distance: 41.4
click at [289, 53] on h5 "During a warehouse automation project, the vendor releases an updated robot cal…" at bounding box center [200, 64] width 206 height 39
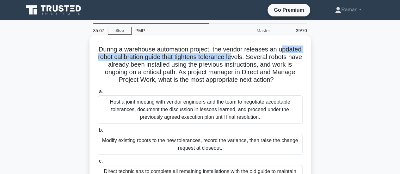
drag, startPoint x: 105, startPoint y: 59, endPoint x: 267, endPoint y: 59, distance: 161.7
click at [267, 59] on h5 "During a warehouse automation project, the vendor releases an updated robot cal…" at bounding box center [200, 64] width 206 height 39
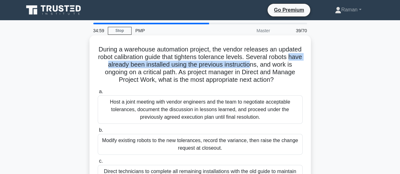
drag, startPoint x: 119, startPoint y: 66, endPoint x: 280, endPoint y: 67, distance: 161.1
click at [280, 67] on h5 "During a warehouse automation project, the vendor releases an updated robot cal…" at bounding box center [200, 64] width 206 height 39
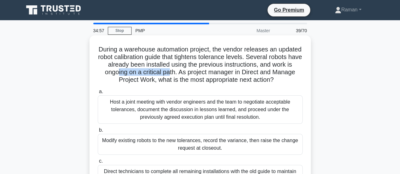
drag, startPoint x: 138, startPoint y: 74, endPoint x: 193, endPoint y: 73, distance: 55.0
click at [193, 73] on h5 "During a warehouse automation project, the vendor releases an updated robot cal…" at bounding box center [200, 64] width 206 height 39
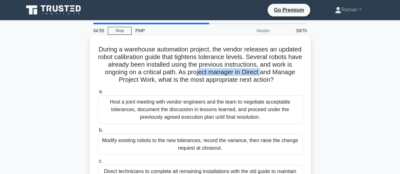
drag, startPoint x: 231, startPoint y: 74, endPoint x: 286, endPoint y: 74, distance: 55.0
click at [286, 74] on h5 "During a warehouse automation project, the vendor releases an updated robot cal…" at bounding box center [200, 64] width 206 height 39
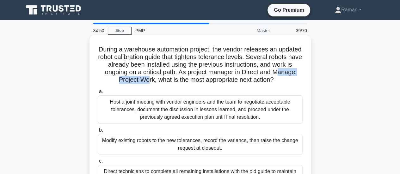
drag, startPoint x: 109, startPoint y: 80, endPoint x: 158, endPoint y: 81, distance: 49.3
click at [158, 81] on h5 "During a warehouse automation project, the vendor releases an updated robot cal…" at bounding box center [200, 64] width 206 height 39
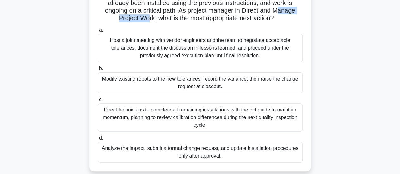
scroll to position [95, 0]
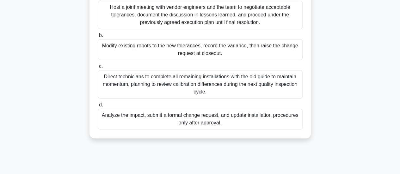
click at [146, 122] on div "Analyze the impact, submit a formal change request, and update installation pro…" at bounding box center [200, 119] width 205 height 21
click at [98, 107] on input "d. Analyze the impact, submit a formal change request, and update installation …" at bounding box center [98, 105] width 0 height 4
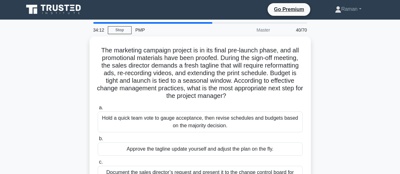
scroll to position [0, 0]
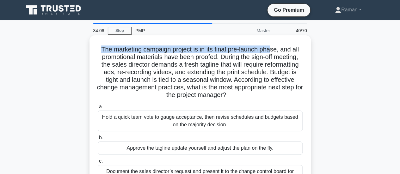
drag, startPoint x: 99, startPoint y: 49, endPoint x: 271, endPoint y: 50, distance: 172.4
click at [271, 50] on h5 "The marketing campaign project is in its final pre-launch phase, and all promot…" at bounding box center [200, 72] width 206 height 54
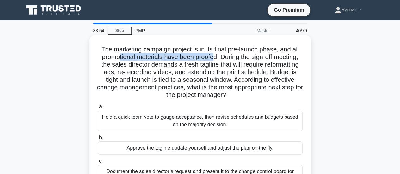
drag, startPoint x: 117, startPoint y: 57, endPoint x: 214, endPoint y: 58, distance: 97.0
click at [214, 58] on h5 "The marketing campaign project is in its final pre-launch phase, and all promot…" at bounding box center [200, 72] width 206 height 54
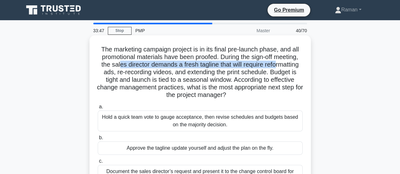
drag, startPoint x: 117, startPoint y: 65, endPoint x: 277, endPoint y: 66, distance: 159.5
click at [277, 66] on h5 "The marketing campaign project is in its final pre-launch phase, and all promot…" at bounding box center [200, 72] width 206 height 54
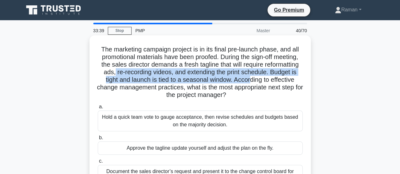
drag, startPoint x: 113, startPoint y: 75, endPoint x: 250, endPoint y: 78, distance: 136.8
click at [250, 78] on h5 "The marketing campaign project is in its final pre-launch phase, and all promot…" at bounding box center [200, 72] width 206 height 54
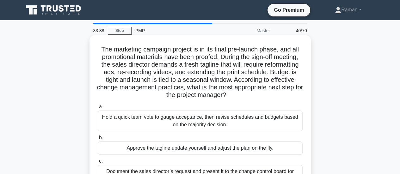
click at [146, 85] on h5 "The marketing campaign project is in its final pre-launch phase, and all promot…" at bounding box center [200, 72] width 206 height 54
drag, startPoint x: 176, startPoint y: 80, endPoint x: 230, endPoint y: 81, distance: 54.0
click at [230, 81] on h5 "The marketing campaign project is in its final pre-launch phase, and all promot…" at bounding box center [200, 72] width 206 height 54
drag, startPoint x: 147, startPoint y: 88, endPoint x: 174, endPoint y: 87, distance: 26.5
click at [174, 87] on h5 "The marketing campaign project is in its final pre-launch phase, and all promot…" at bounding box center [200, 72] width 206 height 54
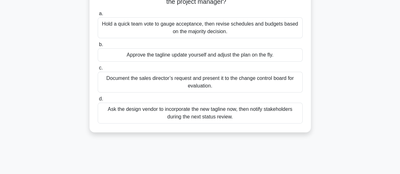
scroll to position [63, 0]
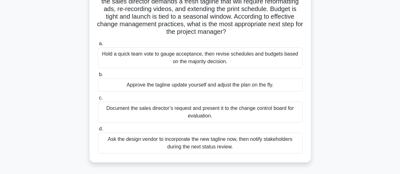
click at [149, 115] on div "Document the sales director’s request and present it to the change control boar…" at bounding box center [200, 112] width 205 height 21
click at [98, 100] on input "c. Document the sales director’s request and present it to the change control b…" at bounding box center [98, 98] width 0 height 4
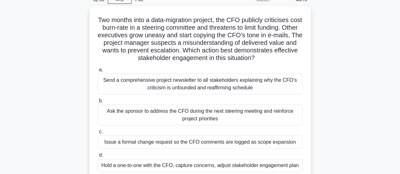
scroll to position [0, 0]
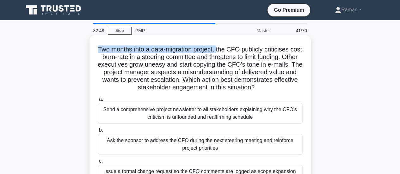
drag, startPoint x: 102, startPoint y: 49, endPoint x: 225, endPoint y: 53, distance: 122.9
click at [225, 53] on h5 "Two months into a data-migration project, the CFO publicly criticises cost burn…" at bounding box center [200, 68] width 206 height 46
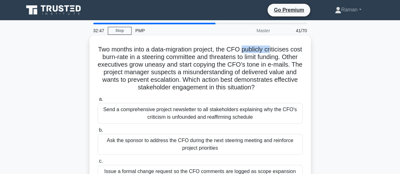
drag, startPoint x: 250, startPoint y: 48, endPoint x: 278, endPoint y: 50, distance: 28.5
click at [278, 50] on h5 "Two months into a data-migration project, the CFO publicly criticises cost burn…" at bounding box center [200, 68] width 206 height 46
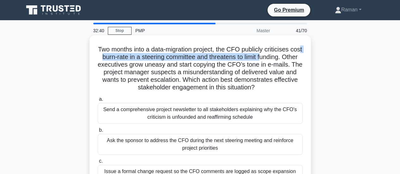
drag, startPoint x: 109, startPoint y: 57, endPoint x: 278, endPoint y: 57, distance: 169.3
click at [278, 57] on h5 "Two months into a data-migration project, the CFO publicly criticises cost burn…" at bounding box center [200, 68] width 206 height 46
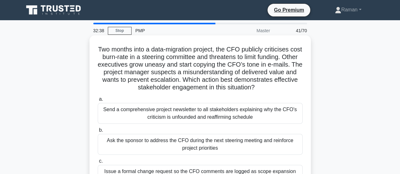
click at [135, 65] on h5 "Two months into a data-migration project, the CFO publicly criticises cost burn…" at bounding box center [200, 68] width 206 height 46
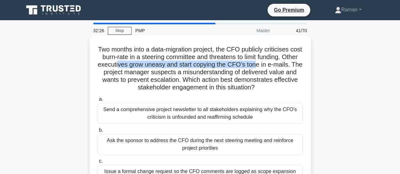
drag, startPoint x: 140, startPoint y: 66, endPoint x: 279, endPoint y: 66, distance: 139.3
click at [279, 66] on h5 "Two months into a data-migration project, the CFO publicly criticises cost burn…" at bounding box center [200, 68] width 206 height 46
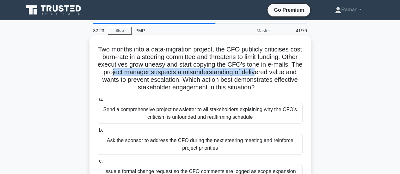
drag, startPoint x: 139, startPoint y: 74, endPoint x: 286, endPoint y: 72, distance: 146.2
click at [286, 72] on h5 "Two months into a data-migration project, the CFO publicly criticises cost burn…" at bounding box center [200, 68] width 206 height 46
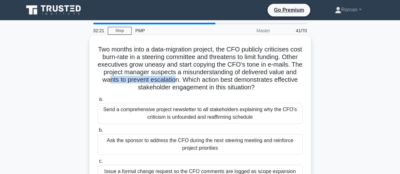
drag, startPoint x: 135, startPoint y: 80, endPoint x: 201, endPoint y: 79, distance: 66.0
click at [201, 79] on h5 "Two months into a data-migration project, the CFO publicly criticises cost burn…" at bounding box center [200, 68] width 206 height 46
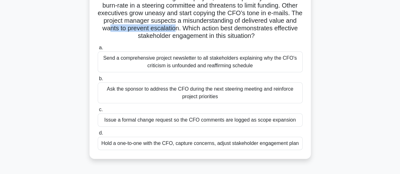
scroll to position [63, 0]
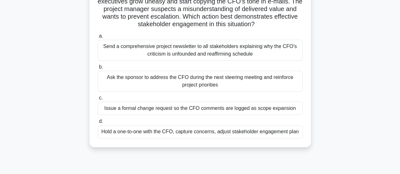
click at [140, 132] on div "Hold a one-to-one with the CFO, capture concerns, adjust stakeholder engagement…" at bounding box center [200, 131] width 205 height 13
click at [98, 123] on input "d. Hold a one-to-one with the CFO, capture concerns, adjust stakeholder engagem…" at bounding box center [98, 121] width 0 height 4
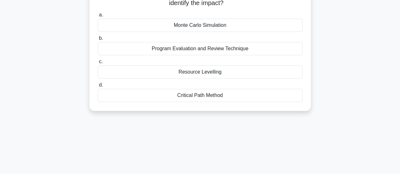
scroll to position [0, 0]
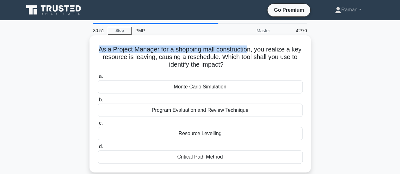
drag, startPoint x: 103, startPoint y: 51, endPoint x: 255, endPoint y: 49, distance: 152.5
click at [255, 49] on h5 "As a Project Manager for a shopping mall construction, you realize a key resour…" at bounding box center [200, 56] width 206 height 23
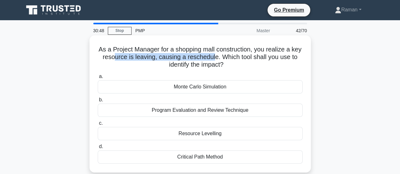
drag, startPoint x: 123, startPoint y: 57, endPoint x: 224, endPoint y: 57, distance: 101.4
click at [224, 57] on h5 "As a Project Manager for a shopping mall construction, you realize a key resour…" at bounding box center [200, 56] width 206 height 23
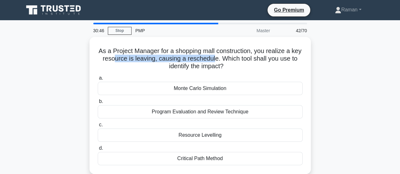
scroll to position [32, 0]
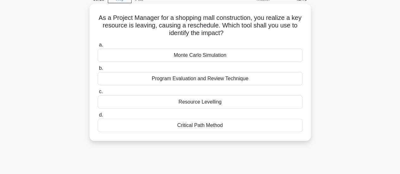
click at [143, 107] on div "Resource Levelling" at bounding box center [200, 101] width 205 height 13
click at [98, 94] on input "c. Resource Levelling" at bounding box center [98, 92] width 0 height 4
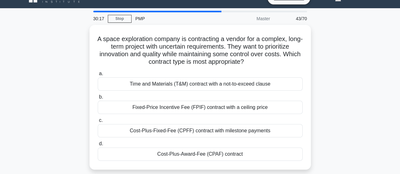
scroll to position [0, 0]
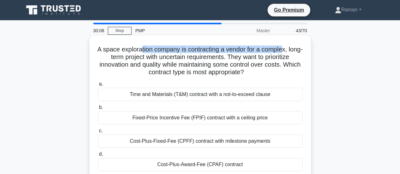
drag, startPoint x: 147, startPoint y: 50, endPoint x: 291, endPoint y: 48, distance: 144.0
click at [291, 48] on h5 "A space exploration company is contracting a vendor for a complex, long-term pr…" at bounding box center [200, 60] width 206 height 31
click at [213, 50] on h5 "A space exploration company is contracting a vendor for a complex, long-term pr…" at bounding box center [200, 60] width 206 height 31
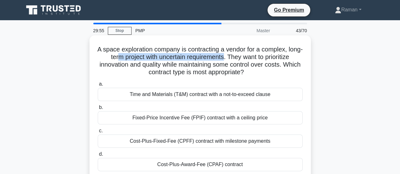
drag, startPoint x: 136, startPoint y: 59, endPoint x: 231, endPoint y: 58, distance: 94.8
click at [231, 58] on h5 "A space exploration company is contracting a vendor for a complex, long-term pr…" at bounding box center [200, 60] width 206 height 31
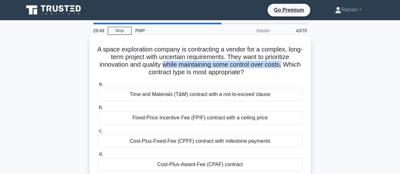
drag, startPoint x: 173, startPoint y: 66, endPoint x: 294, endPoint y: 63, distance: 121.0
click at [294, 63] on h5 "A space exploration company is contracting a vendor for a complex, long-term pr…" at bounding box center [200, 60] width 206 height 31
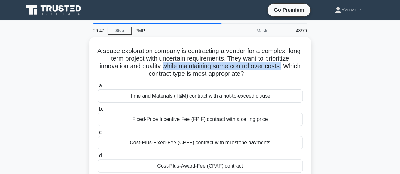
scroll to position [32, 0]
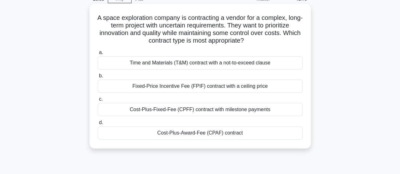
click at [138, 63] on div "Time and Materials (T&M) contract with a not-to-exceed clause" at bounding box center [200, 62] width 205 height 13
click at [98, 55] on input "a. Time and Materials (T&M) contract with a not-to-exceed clause" at bounding box center [98, 53] width 0 height 4
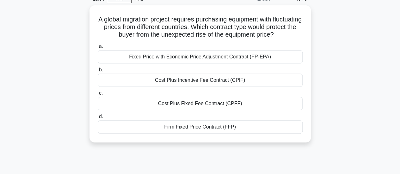
scroll to position [0, 0]
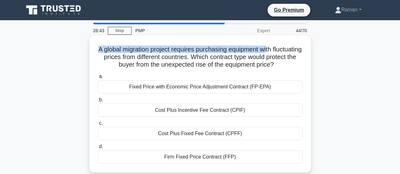
drag, startPoint x: 110, startPoint y: 50, endPoint x: 284, endPoint y: 52, distance: 173.4
click at [284, 52] on h5 "A global migration project requires purchasing equipment with fluctuating price…" at bounding box center [200, 56] width 206 height 23
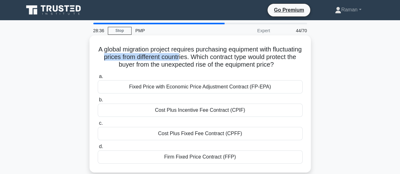
drag, startPoint x: 131, startPoint y: 59, endPoint x: 212, endPoint y: 58, distance: 80.9
click at [212, 58] on h5 "A global migration project requires purchasing equipment with fluctuating price…" at bounding box center [200, 56] width 206 height 23
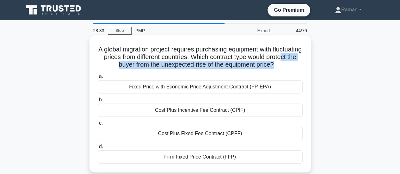
drag, startPoint x: 115, startPoint y: 66, endPoint x: 291, endPoint y: 67, distance: 176.2
click at [291, 67] on h5 "A global migration project requires purchasing equipment with fluctuating price…" at bounding box center [200, 56] width 206 height 23
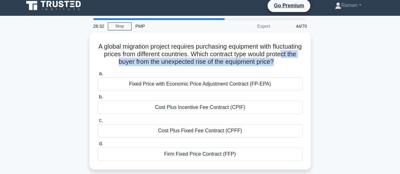
scroll to position [32, 0]
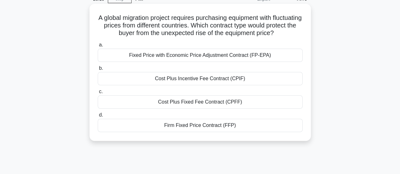
click at [179, 57] on div "Fixed Price with Economic Price Adjustment Contract (FP-EPA)" at bounding box center [200, 55] width 205 height 13
click at [98, 47] on input "a. Fixed Price with Economic Price Adjustment Contract (FP-EPA)" at bounding box center [98, 45] width 0 height 4
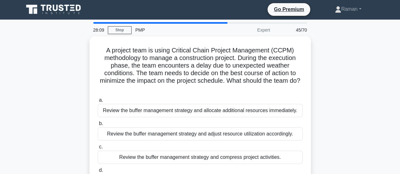
scroll to position [0, 0]
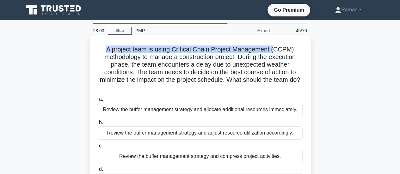
drag, startPoint x: 105, startPoint y: 50, endPoint x: 276, endPoint y: 51, distance: 170.9
click at [276, 51] on h5 "A project team is using Critical Chain Project Management (CCPM) methodology to…" at bounding box center [200, 68] width 206 height 46
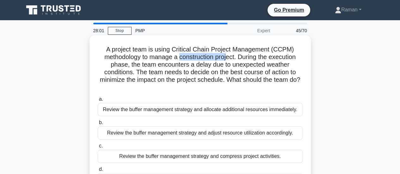
drag, startPoint x: 190, startPoint y: 59, endPoint x: 227, endPoint y: 59, distance: 36.6
click at [227, 59] on h5 "A project team is using Critical Chain Project Management (CCPM) methodology to…" at bounding box center [200, 68] width 206 height 46
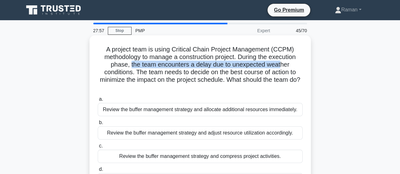
drag, startPoint x: 129, startPoint y: 64, endPoint x: 282, endPoint y: 65, distance: 153.5
click at [282, 65] on h5 "A project team is using Critical Chain Project Management (CCPM) methodology to…" at bounding box center [200, 68] width 206 height 46
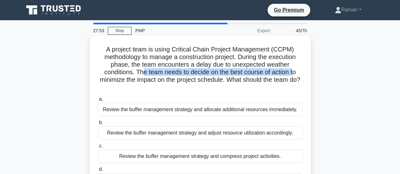
drag, startPoint x: 143, startPoint y: 74, endPoint x: 294, endPoint y: 73, distance: 151.3
click at [294, 73] on h5 "A project team is using Critical Chain Project Management (CCPM) methodology to…" at bounding box center [200, 68] width 206 height 46
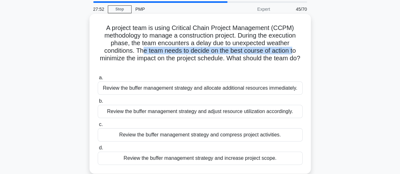
scroll to position [32, 0]
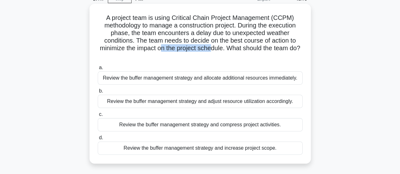
drag, startPoint x: 165, startPoint y: 50, endPoint x: 217, endPoint y: 51, distance: 52.4
click at [217, 51] on h5 "A project team is using Critical Chain Project Management (CCPM) methodology to…" at bounding box center [200, 37] width 206 height 46
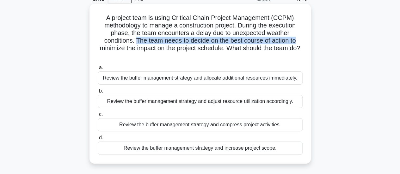
drag, startPoint x: 135, startPoint y: 42, endPoint x: 297, endPoint y: 42, distance: 161.7
click at [297, 42] on h5 "A project team is using Critical Chain Project Management (CCPM) methodology to…" at bounding box center [200, 37] width 206 height 46
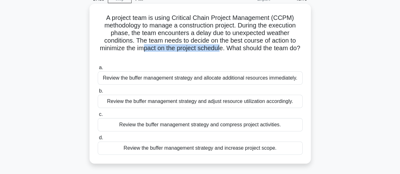
drag, startPoint x: 148, startPoint y: 50, endPoint x: 228, endPoint y: 50, distance: 79.6
click at [228, 50] on h5 "A project team is using Critical Chain Project Management (CCPM) methodology to…" at bounding box center [200, 37] width 206 height 46
click at [121, 102] on div "Review the buffer management strategy and adjust resource utilization according…" at bounding box center [200, 101] width 205 height 13
click at [98, 93] on input "b. Review the buffer management strategy and adjust resource utilization accord…" at bounding box center [98, 91] width 0 height 4
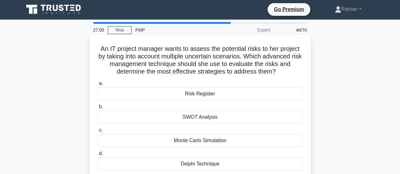
scroll to position [0, 0]
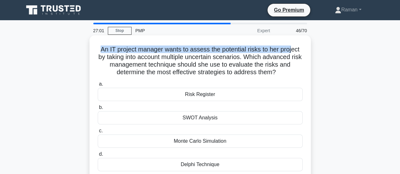
drag, startPoint x: 99, startPoint y: 50, endPoint x: 294, endPoint y: 50, distance: 194.9
click at [294, 50] on h5 "An IT project manager wants to assess the potential risks to her project by tak…" at bounding box center [200, 60] width 206 height 31
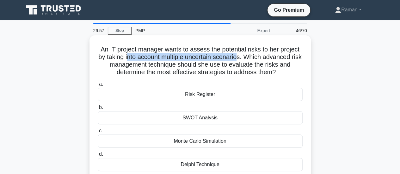
drag, startPoint x: 133, startPoint y: 58, endPoint x: 245, endPoint y: 58, distance: 112.4
click at [245, 58] on h5 "An IT project manager wants to assess the potential risks to her project by tak…" at bounding box center [200, 60] width 206 height 31
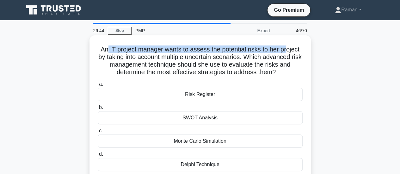
drag, startPoint x: 105, startPoint y: 50, endPoint x: 287, endPoint y: 49, distance: 182.2
click at [287, 49] on h5 "An IT project manager wants to assess the potential risks to her project by tak…" at bounding box center [200, 60] width 206 height 31
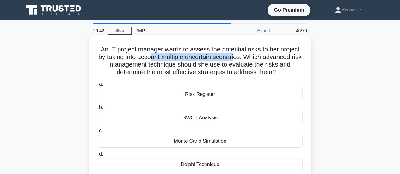
drag, startPoint x: 154, startPoint y: 57, endPoint x: 241, endPoint y: 58, distance: 86.5
click at [241, 58] on h5 "An IT project manager wants to assess the potential risks to her project by tak…" at bounding box center [200, 60] width 206 height 31
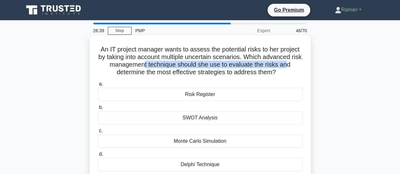
drag, startPoint x: 149, startPoint y: 67, endPoint x: 222, endPoint y: 70, distance: 73.0
click at [292, 65] on h5 "An IT project manager wants to assess the potential risks to her project by tak…" at bounding box center [200, 60] width 206 height 31
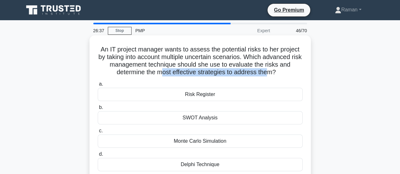
drag, startPoint x: 168, startPoint y: 74, endPoint x: 268, endPoint y: 74, distance: 99.5
click at [268, 74] on h5 "An IT project manager wants to assess the potential risks to her project by tak…" at bounding box center [200, 60] width 206 height 31
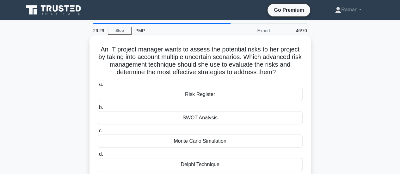
click at [175, 142] on div "Monte Carlo Simulation" at bounding box center [200, 141] width 205 height 13
click at [98, 133] on input "c. Monte Carlo Simulation" at bounding box center [98, 131] width 0 height 4
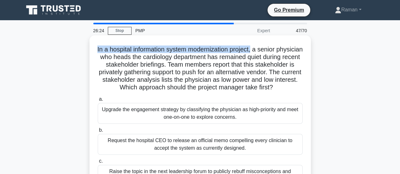
drag, startPoint x: 108, startPoint y: 51, endPoint x: 267, endPoint y: 51, distance: 158.5
click at [267, 51] on h5 "In a hospital information system modernization project, a senior physician who …" at bounding box center [200, 68] width 206 height 46
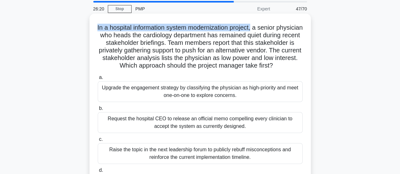
scroll to position [32, 0]
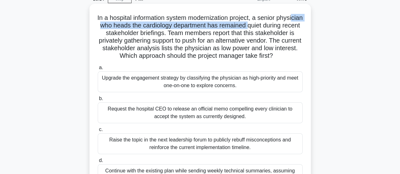
drag, startPoint x: 118, startPoint y: 27, endPoint x: 282, endPoint y: 26, distance: 163.9
click at [282, 26] on h5 "In a hospital information system modernization project, a senior physician who …" at bounding box center [200, 37] width 206 height 46
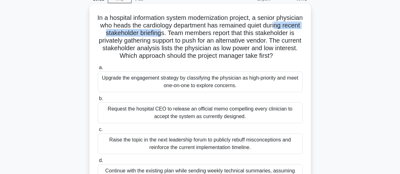
drag, startPoint x: 116, startPoint y: 35, endPoint x: 201, endPoint y: 33, distance: 84.7
click at [201, 33] on h5 "In a hospital information system modernization project, a senior physician who …" at bounding box center [200, 37] width 206 height 46
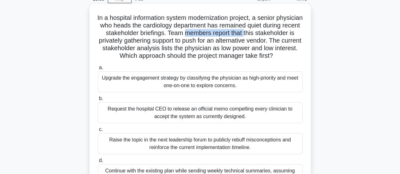
drag, startPoint x: 225, startPoint y: 34, endPoint x: 286, endPoint y: 32, distance: 61.0
click at [286, 32] on h5 "In a hospital information system modernization project, a senior physician who …" at bounding box center [200, 37] width 206 height 46
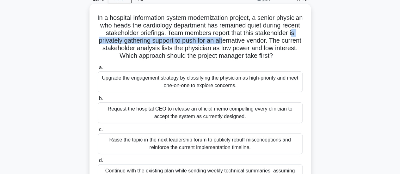
drag, startPoint x: 141, startPoint y: 42, endPoint x: 273, endPoint y: 42, distance: 132.3
click at [273, 42] on h5 "In a hospital information system modernization project, a senior physician who …" at bounding box center [200, 37] width 206 height 46
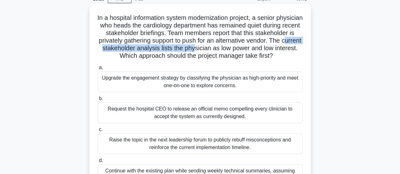
drag, startPoint x: 144, startPoint y: 50, endPoint x: 258, endPoint y: 49, distance: 114.3
click at [258, 49] on h5 "In a hospital information system modernization project, a senior physician who …" at bounding box center [200, 37] width 206 height 46
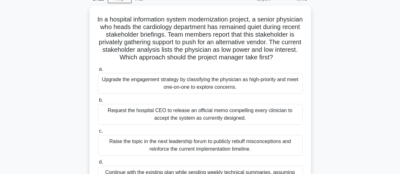
click at [48, 75] on div "In a hospital information system modernization project, a senior physician who …" at bounding box center [200, 104] width 360 height 198
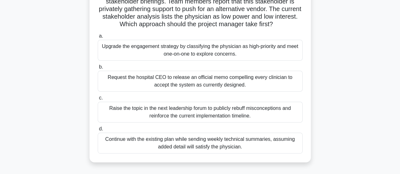
click at [117, 61] on div "Upgrade the engagement strategy by classifying the physician as high-priority a…" at bounding box center [200, 50] width 205 height 21
click at [98, 38] on input "a. Upgrade the engagement strategy by classifying the physician as high-priorit…" at bounding box center [98, 36] width 0 height 4
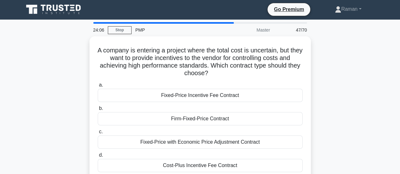
scroll to position [0, 0]
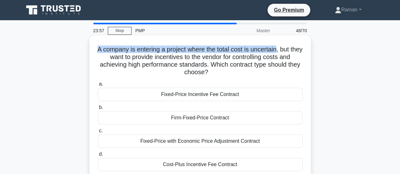
drag, startPoint x: 102, startPoint y: 50, endPoint x: 284, endPoint y: 52, distance: 182.6
click at [284, 52] on h5 "A company is entering a project where the total cost is uncertain, but they wan…" at bounding box center [200, 60] width 206 height 31
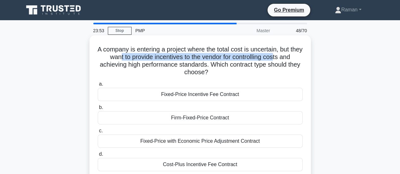
drag, startPoint x: 125, startPoint y: 57, endPoint x: 282, endPoint y: 58, distance: 157.0
click at [282, 58] on h5 "A company is entering a project where the total cost is uncertain, but they wan…" at bounding box center [200, 60] width 206 height 31
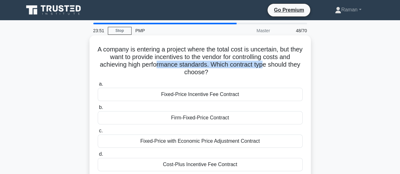
drag, startPoint x: 163, startPoint y: 66, endPoint x: 269, endPoint y: 64, distance: 106.4
click at [269, 64] on h5 "A company is entering a project where the total cost is uncertain, but they wan…" at bounding box center [200, 60] width 206 height 31
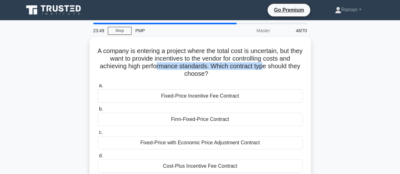
scroll to position [32, 0]
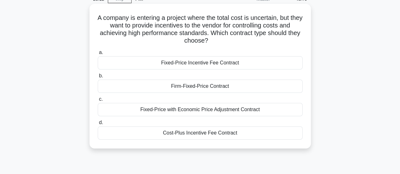
click at [159, 133] on div "Cost-Plus Incentive Fee Contract" at bounding box center [200, 132] width 205 height 13
click at [98, 125] on input "d. Cost-Plus Incentive Fee Contract" at bounding box center [98, 123] width 0 height 4
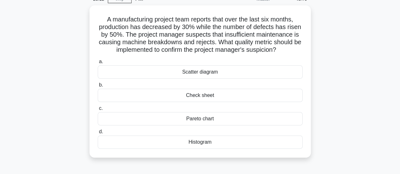
scroll to position [0, 0]
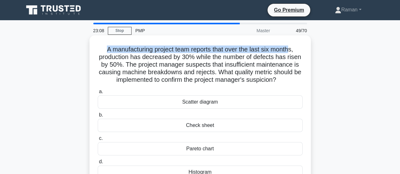
drag, startPoint x: 104, startPoint y: 49, endPoint x: 291, endPoint y: 49, distance: 187.6
click at [291, 49] on h5 "A manufacturing project team reports that over the last six months, production …" at bounding box center [200, 64] width 206 height 39
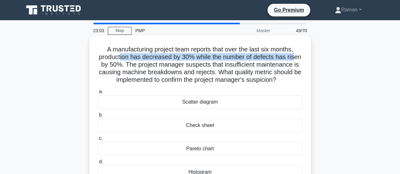
drag, startPoint x: 119, startPoint y: 59, endPoint x: 296, endPoint y: 61, distance: 177.2
click at [296, 61] on h5 "A manufacturing project team reports that over the last six months, production …" at bounding box center [200, 64] width 206 height 39
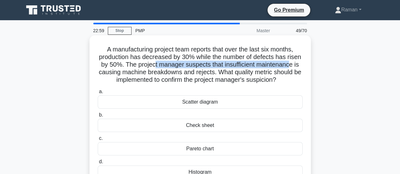
drag, startPoint x: 159, startPoint y: 65, endPoint x: 291, endPoint y: 65, distance: 132.0
click at [291, 65] on h5 "A manufacturing project team reports that over the last six months, production …" at bounding box center [200, 64] width 206 height 39
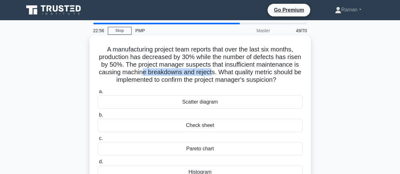
drag, startPoint x: 143, startPoint y: 73, endPoint x: 216, endPoint y: 73, distance: 72.6
click at [216, 73] on h5 "A manufacturing project team reports that over the last six months, production …" at bounding box center [200, 64] width 206 height 39
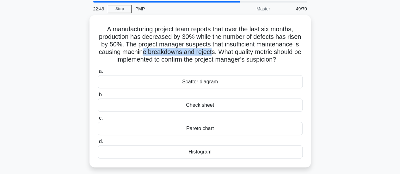
scroll to position [32, 0]
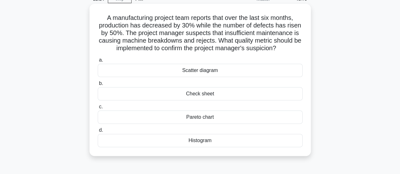
click at [212, 71] on div "Scatter diagram" at bounding box center [200, 70] width 205 height 13
click at [98, 62] on input "a. Scatter diagram" at bounding box center [98, 60] width 0 height 4
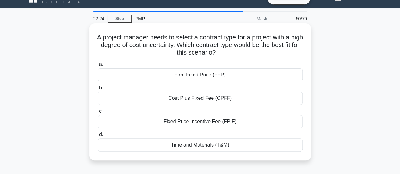
scroll to position [0, 0]
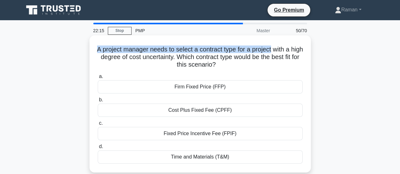
drag, startPoint x: 102, startPoint y: 51, endPoint x: 279, endPoint y: 50, distance: 176.9
click at [279, 50] on h5 "A project manager needs to select a contract type for a project with a high deg…" at bounding box center [200, 56] width 206 height 23
drag, startPoint x: 124, startPoint y: 59, endPoint x: 291, endPoint y: 63, distance: 166.8
click at [291, 63] on h5 "A project manager needs to select a contract type for a project with a high deg…" at bounding box center [200, 56] width 206 height 23
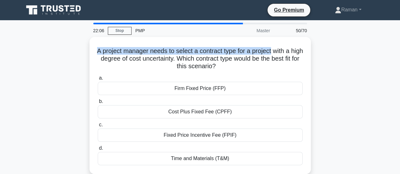
scroll to position [32, 0]
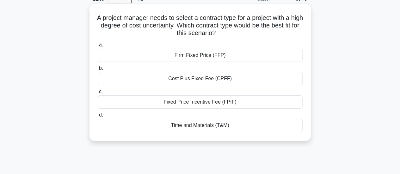
click at [205, 126] on div "Time and Materials (T&M)" at bounding box center [200, 125] width 205 height 13
click at [98, 117] on input "d. Time and Materials (T&M)" at bounding box center [98, 115] width 0 height 4
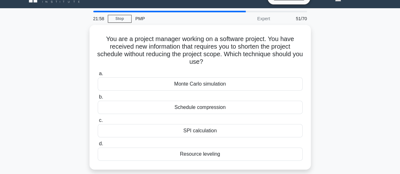
scroll to position [0, 0]
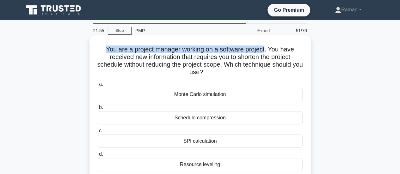
drag, startPoint x: 104, startPoint y: 49, endPoint x: 266, endPoint y: 50, distance: 161.7
click at [266, 50] on h5 "You are a project manager working on a software project. You have received new …" at bounding box center [200, 60] width 206 height 31
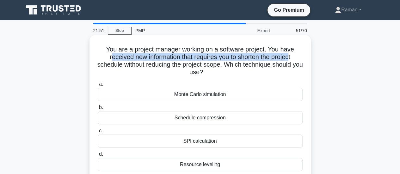
drag, startPoint x: 107, startPoint y: 58, endPoint x: 290, endPoint y: 59, distance: 183.2
click at [290, 59] on h5 "You are a project manager working on a software project. You have received new …" at bounding box center [200, 60] width 206 height 31
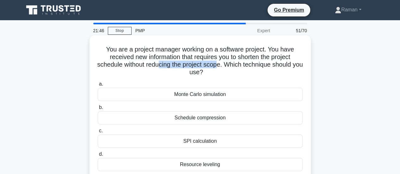
drag, startPoint x: 163, startPoint y: 67, endPoint x: 225, endPoint y: 67, distance: 61.6
click at [225, 67] on h5 "You are a project manager working on a software project. You have received new …" at bounding box center [200, 60] width 206 height 31
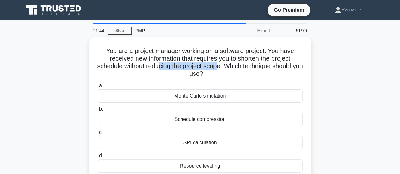
scroll to position [32, 0]
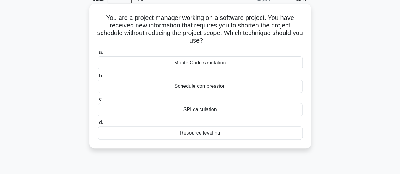
click at [190, 87] on div "Schedule compression" at bounding box center [200, 86] width 205 height 13
click at [98, 78] on input "b. Schedule compression" at bounding box center [98, 76] width 0 height 4
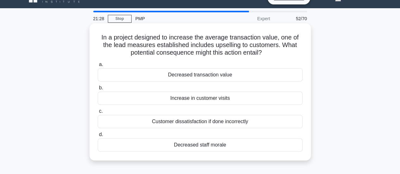
scroll to position [0, 0]
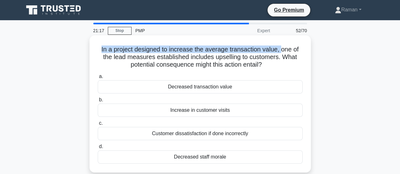
drag, startPoint x: 100, startPoint y: 50, endPoint x: 281, endPoint y: 51, distance: 181.0
click at [281, 51] on h5 "In a project designed to increase the average transaction value, one of the lea…" at bounding box center [200, 56] width 206 height 23
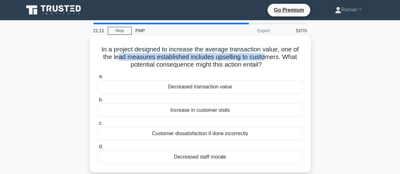
drag, startPoint x: 117, startPoint y: 58, endPoint x: 267, endPoint y: 58, distance: 150.0
click at [267, 58] on h5 "In a project designed to increase the average transaction value, one of the lea…" at bounding box center [200, 56] width 206 height 23
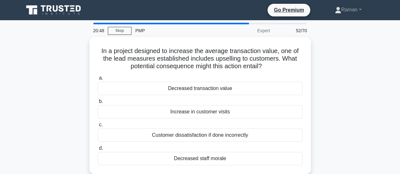
click at [58, 80] on div "In a project designed to increase the average transaction value, one of the lea…" at bounding box center [200, 109] width 360 height 145
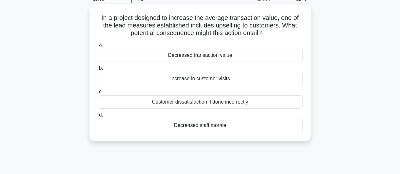
click at [229, 102] on div "Customer dissatisfaction if done incorrectly" at bounding box center [200, 101] width 205 height 13
click at [98, 94] on input "c. Customer dissatisfaction if done incorrectly" at bounding box center [98, 92] width 0 height 4
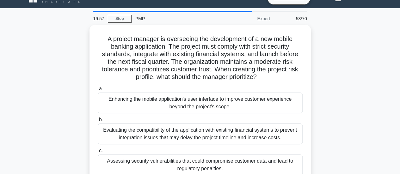
scroll to position [0, 0]
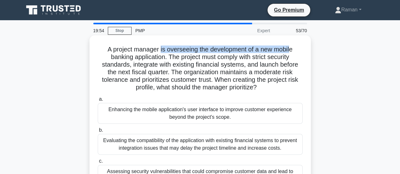
drag, startPoint x: 160, startPoint y: 51, endPoint x: 291, endPoint y: 49, distance: 131.4
click at [291, 49] on h5 "A project manager is overseeing the development of a new mobile banking applica…" at bounding box center [200, 68] width 206 height 46
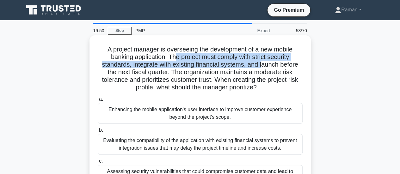
drag, startPoint x: 183, startPoint y: 57, endPoint x: 262, endPoint y: 62, distance: 79.4
click at [262, 62] on h5 "A project manager is overseeing the development of a new mobile banking applica…" at bounding box center [200, 68] width 206 height 46
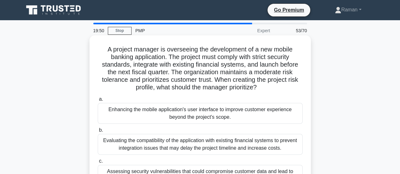
click at [151, 69] on h5 "A project manager is overseeing the development of a new mobile banking applica…" at bounding box center [200, 68] width 206 height 46
drag, startPoint x: 175, startPoint y: 66, endPoint x: 240, endPoint y: 67, distance: 64.7
click at [240, 67] on h5 "A project manager is overseeing the development of a new mobile banking applica…" at bounding box center [200, 68] width 206 height 46
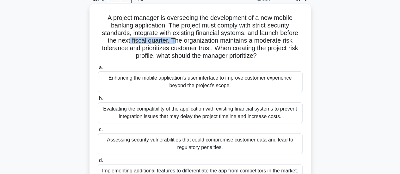
drag, startPoint x: 129, startPoint y: 43, endPoint x: 174, endPoint y: 43, distance: 44.8
click at [174, 43] on h5 "A project manager is overseeing the development of a new mobile banking applica…" at bounding box center [200, 37] width 206 height 46
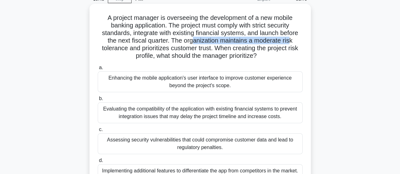
drag, startPoint x: 194, startPoint y: 43, endPoint x: 292, endPoint y: 42, distance: 98.5
click at [292, 42] on h5 "A project manager is overseeing the development of a new mobile banking applica…" at bounding box center [200, 37] width 206 height 46
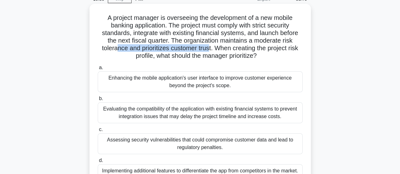
drag, startPoint x: 115, startPoint y: 49, endPoint x: 208, endPoint y: 49, distance: 93.8
click at [208, 49] on h5 "A project manager is overseeing the development of a new mobile banking applica…" at bounding box center [200, 37] width 206 height 46
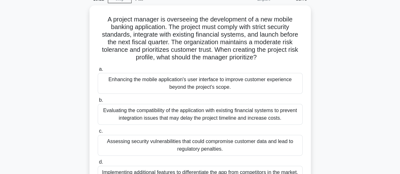
click at [348, 110] on div "A project manager is overseeing the development of a new mobile banking applica…" at bounding box center [200, 100] width 360 height 190
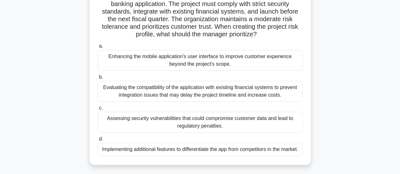
scroll to position [63, 0]
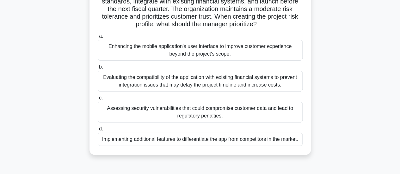
click at [198, 116] on div "Assessing security vulnerabilities that could compromise customer data and lead…" at bounding box center [200, 112] width 205 height 21
click at [98, 100] on input "c. Assessing security vulnerabilities that could compromise customer data and l…" at bounding box center [98, 98] width 0 height 4
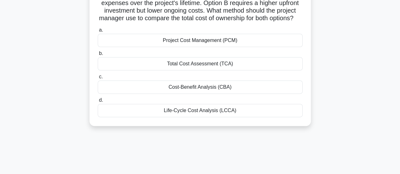
scroll to position [0, 0]
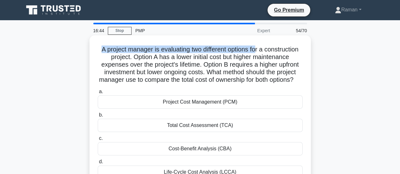
drag, startPoint x: 114, startPoint y: 50, endPoint x: 277, endPoint y: 51, distance: 162.7
click at [277, 51] on h5 "A project manager is evaluating two different options for a construction projec…" at bounding box center [200, 64] width 206 height 39
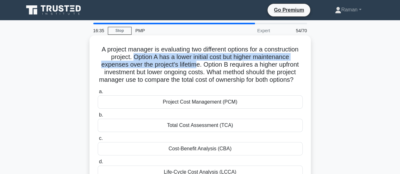
drag, startPoint x: 171, startPoint y: 58, endPoint x: 234, endPoint y: 66, distance: 64.3
click at [234, 66] on h5 "A project manager is evaluating two different options for a construction projec…" at bounding box center [200, 64] width 206 height 39
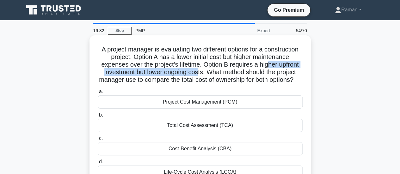
drag, startPoint x: 116, startPoint y: 74, endPoint x: 247, endPoint y: 73, distance: 131.1
click at [247, 73] on h5 "A project manager is evaluating two different options for a construction projec…" at bounding box center [200, 64] width 206 height 39
drag, startPoint x: 208, startPoint y: 79, endPoint x: 239, endPoint y: 89, distance: 32.4
click at [239, 84] on h5 "A project manager is evaluating two different options for a construction projec…" at bounding box center [200, 64] width 206 height 39
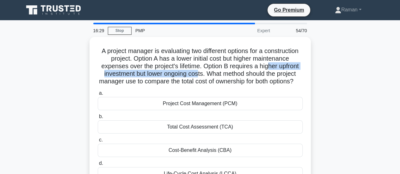
scroll to position [32, 0]
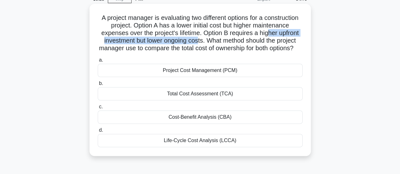
click at [188, 147] on div "Life-Cycle Cost Analysis (LCCA)" at bounding box center [200, 140] width 205 height 13
click at [98, 132] on input "d. Life-Cycle Cost Analysis (LCCA)" at bounding box center [98, 130] width 0 height 4
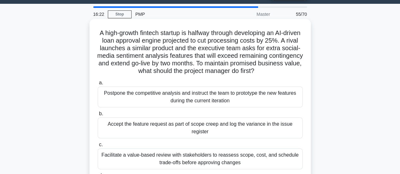
scroll to position [0, 0]
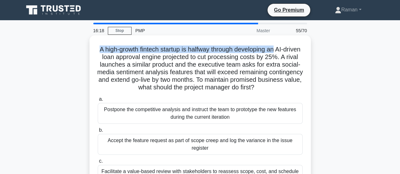
drag, startPoint x: 105, startPoint y: 51, endPoint x: 286, endPoint y: 49, distance: 181.3
click at [286, 49] on h5 "A high-growth fintech startup is halfway through developing an AI-driven loan a…" at bounding box center [200, 68] width 206 height 46
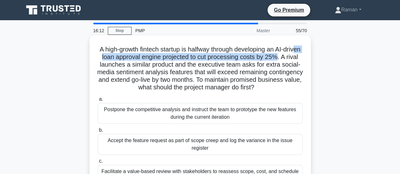
drag, startPoint x: 111, startPoint y: 59, endPoint x: 297, endPoint y: 59, distance: 186.0
click at [297, 59] on h5 "A high-growth fintech startup is halfway through developing an AI-driven loan a…" at bounding box center [200, 68] width 206 height 46
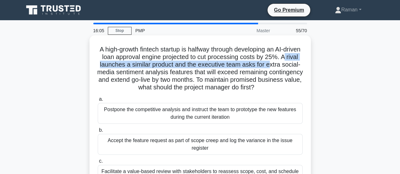
drag, startPoint x: 101, startPoint y: 65, endPoint x: 291, endPoint y: 67, distance: 189.8
click at [291, 67] on h5 "A high-growth fintech startup is halfway through developing an AI-driven loan a…" at bounding box center [200, 68] width 206 height 46
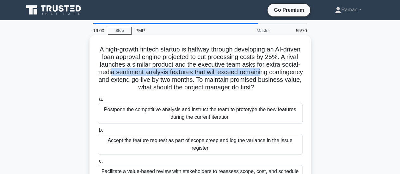
drag, startPoint x: 137, startPoint y: 74, endPoint x: 289, endPoint y: 72, distance: 151.9
click at [289, 72] on h5 "A high-growth fintech startup is halfway through developing an AI-driven loan a…" at bounding box center [200, 68] width 206 height 46
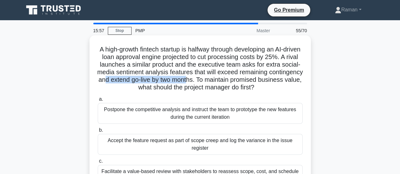
drag, startPoint x: 141, startPoint y: 81, endPoint x: 228, endPoint y: 81, distance: 86.2
click at [228, 81] on h5 "A high-growth fintech startup is halfway through developing an AI-driven loan a…" at bounding box center [200, 68] width 206 height 46
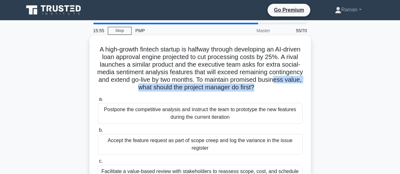
drag, startPoint x: 128, startPoint y: 87, endPoint x: 278, endPoint y: 89, distance: 150.3
click at [278, 89] on h5 "A high-growth fintech startup is halfway through developing an AI-driven loan a…" at bounding box center [200, 68] width 206 height 46
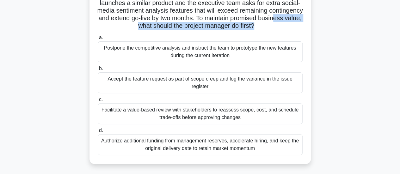
scroll to position [95, 0]
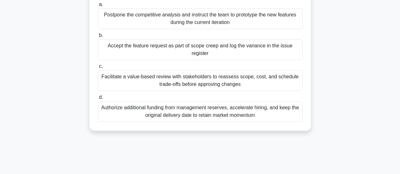
click at [135, 82] on div "Facilitate a value-based review with stakeholders to reassess scope, cost, and …" at bounding box center [200, 80] width 205 height 21
click at [98, 69] on input "c. Facilitate a value-based review with stakeholders to reassess scope, cost, a…" at bounding box center [98, 66] width 0 height 4
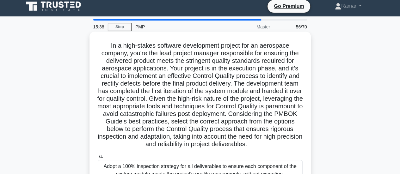
scroll to position [0, 0]
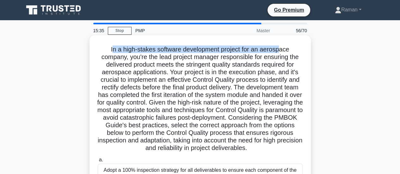
drag, startPoint x: 109, startPoint y: 49, endPoint x: 282, endPoint y: 50, distance: 172.8
click at [282, 50] on h5 "In a high-stakes software development project for an aerospace company, you're …" at bounding box center [200, 98] width 206 height 107
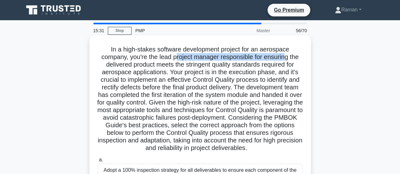
drag, startPoint x: 174, startPoint y: 55, endPoint x: 286, endPoint y: 54, distance: 111.2
click at [286, 54] on h5 "In a high-stakes software development project for an aerospace company, you're …" at bounding box center [200, 98] width 206 height 107
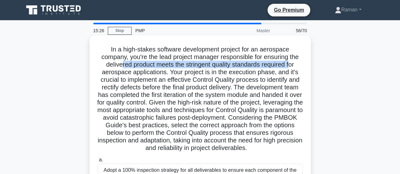
drag, startPoint x: 118, startPoint y: 67, endPoint x: 291, endPoint y: 65, distance: 172.8
click at [291, 65] on h5 "In a high-stakes software development project for an aerospace company, you're …" at bounding box center [200, 98] width 206 height 107
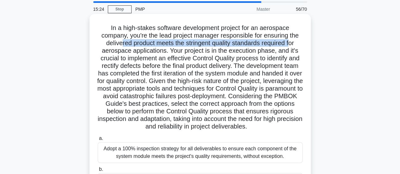
scroll to position [32, 0]
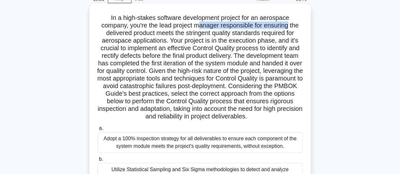
drag, startPoint x: 199, startPoint y: 25, endPoint x: 289, endPoint y: 27, distance: 89.7
click at [289, 27] on h5 "In a high-stakes software development project for an aerospace company, you're …" at bounding box center [200, 67] width 206 height 107
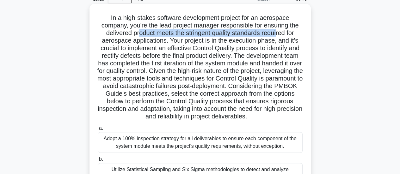
drag, startPoint x: 137, startPoint y: 33, endPoint x: 278, endPoint y: 34, distance: 140.6
click at [278, 34] on h5 "In a high-stakes software development project for an aerospace company, you're …" at bounding box center [200, 67] width 206 height 107
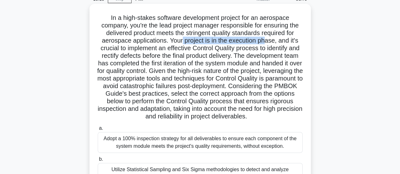
drag, startPoint x: 180, startPoint y: 42, endPoint x: 268, endPoint y: 44, distance: 87.8
click at [268, 44] on h5 "In a high-stakes software development project for an aerospace company, you're …" at bounding box center [200, 67] width 206 height 107
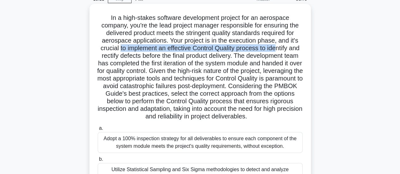
drag, startPoint x: 122, startPoint y: 50, endPoint x: 283, endPoint y: 49, distance: 160.8
click at [283, 49] on h5 "In a high-stakes software development project for an aerospace company, you're …" at bounding box center [200, 67] width 206 height 107
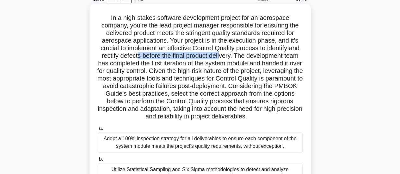
drag, startPoint x: 150, startPoint y: 57, endPoint x: 236, endPoint y: 57, distance: 86.2
click at [236, 57] on h5 "In a high-stakes software development project for an aerospace company, you're …" at bounding box center [200, 67] width 206 height 107
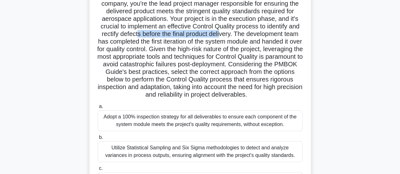
scroll to position [63, 0]
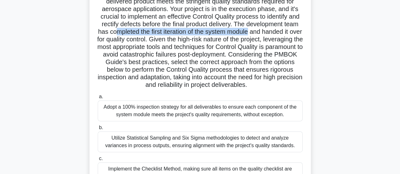
drag, startPoint x: 140, startPoint y: 33, endPoint x: 279, endPoint y: 32, distance: 139.0
click at [279, 32] on h5 "In a high-stakes software development project for an aerospace company, you're …" at bounding box center [200, 35] width 206 height 107
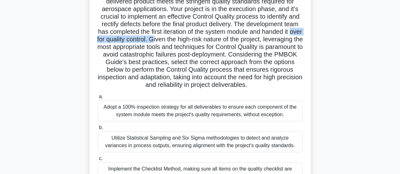
drag, startPoint x: 132, startPoint y: 40, endPoint x: 204, endPoint y: 39, distance: 72.3
click at [204, 39] on h5 "In a high-stakes software development project for an aerospace company, you're …" at bounding box center [200, 35] width 206 height 107
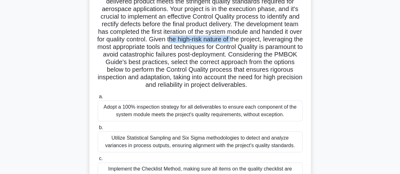
drag, startPoint x: 222, startPoint y: 39, endPoint x: 286, endPoint y: 41, distance: 63.8
click at [286, 41] on h5 "In a high-stakes software development project for an aerospace company, you're …" at bounding box center [200, 35] width 206 height 107
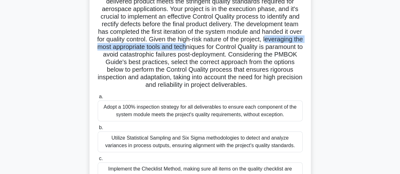
drag, startPoint x: 130, startPoint y: 48, endPoint x: 264, endPoint y: 50, distance: 133.6
click at [264, 50] on h5 "In a high-stakes software development project for an aerospace company, you're …" at bounding box center [200, 35] width 206 height 107
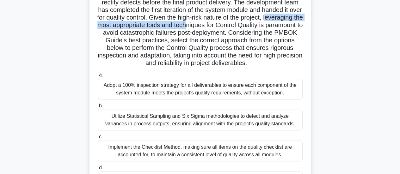
scroll to position [95, 0]
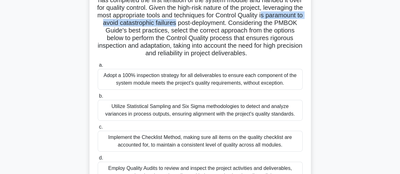
drag, startPoint x: 154, startPoint y: 22, endPoint x: 275, endPoint y: 22, distance: 121.0
click at [275, 22] on h5 "In a high-stakes software development project for an aerospace company, you're …" at bounding box center [200, 4] width 206 height 107
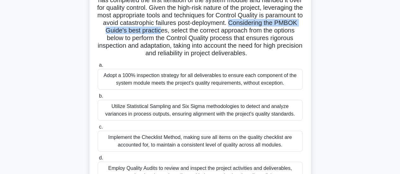
drag, startPoint x: 137, startPoint y: 31, endPoint x: 264, endPoint y: 30, distance: 126.6
click at [264, 30] on h5 "In a high-stakes software development project for an aerospace company, you're …" at bounding box center [200, 4] width 206 height 107
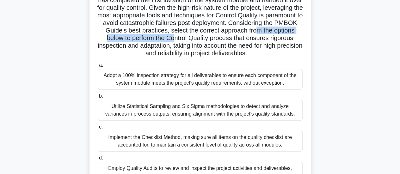
drag, startPoint x: 167, startPoint y: 39, endPoint x: 278, endPoint y: 38, distance: 111.5
click at [278, 38] on h5 "In a high-stakes software development project for an aerospace company, you're …" at bounding box center [200, 4] width 206 height 107
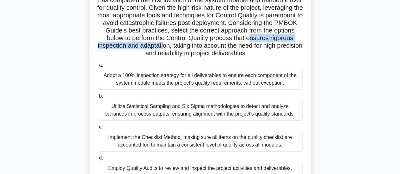
drag, startPoint x: 160, startPoint y: 45, endPoint x: 274, endPoint y: 46, distance: 113.7
click at [274, 46] on h5 "In a high-stakes software development project for an aerospace company, you're …" at bounding box center [200, 4] width 206 height 107
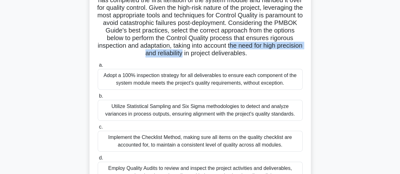
drag, startPoint x: 148, startPoint y: 54, endPoint x: 262, endPoint y: 56, distance: 113.7
click at [262, 56] on h5 "In a high-stakes software development project for an aerospace company, you're …" at bounding box center [200, 4] width 206 height 107
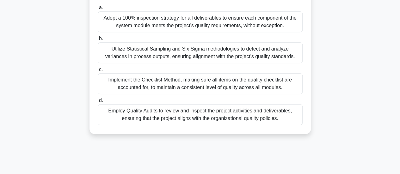
scroll to position [158, 0]
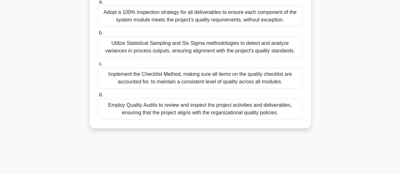
click at [134, 27] on div "Adopt a 100% inspection strategy for all deliverables to ensure each component …" at bounding box center [200, 16] width 205 height 21
click at [98, 4] on input "a. Adopt a 100% inspection strategy for all deliverables to ensure each compone…" at bounding box center [98, 2] width 0 height 4
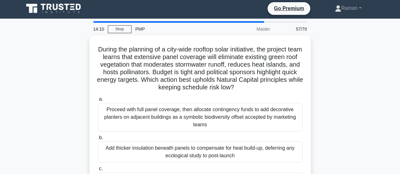
scroll to position [0, 0]
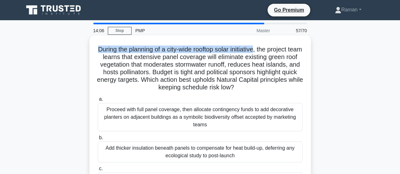
drag, startPoint x: 101, startPoint y: 50, endPoint x: 263, endPoint y: 50, distance: 162.0
click at [263, 50] on h5 "During the planning of a city-wide rooftop solar initiative, the project team l…" at bounding box center [200, 68] width 206 height 46
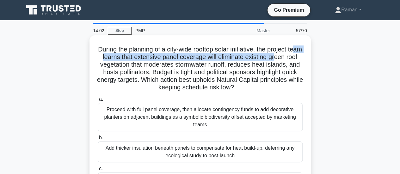
drag, startPoint x: 104, startPoint y: 58, endPoint x: 199, endPoint y: 56, distance: 95.1
click at [287, 57] on h5 "During the planning of a city-wide rooftop solar initiative, the project team l…" at bounding box center [200, 68] width 206 height 46
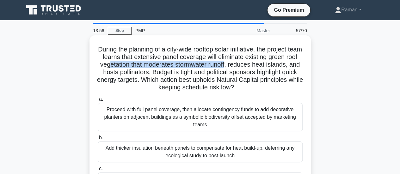
drag, startPoint x: 119, startPoint y: 65, endPoint x: 239, endPoint y: 65, distance: 120.3
click at [239, 65] on h5 "During the planning of a city-wide rooftop solar initiative, the project team l…" at bounding box center [200, 68] width 206 height 46
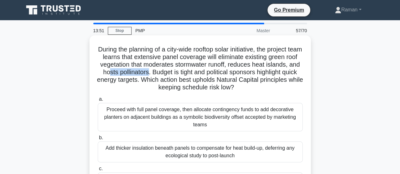
drag, startPoint x: 121, startPoint y: 74, endPoint x: 160, endPoint y: 74, distance: 38.8
click at [160, 74] on h5 "During the planning of a city-wide rooftop solar initiative, the project team l…" at bounding box center [200, 68] width 206 height 46
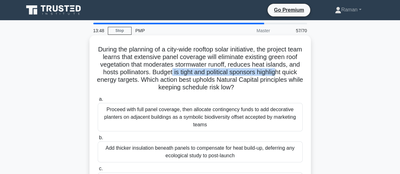
drag, startPoint x: 185, startPoint y: 72, endPoint x: 294, endPoint y: 75, distance: 109.0
click at [294, 75] on h5 "During the planning of a city-wide rooftop solar initiative, the project team l…" at bounding box center [200, 68] width 206 height 46
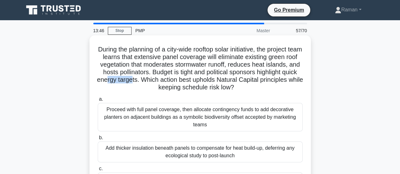
drag, startPoint x: 135, startPoint y: 82, endPoint x: 161, endPoint y: 82, distance: 25.6
click at [161, 82] on h5 "During the planning of a city-wide rooftop solar initiative, the project team l…" at bounding box center [200, 68] width 206 height 46
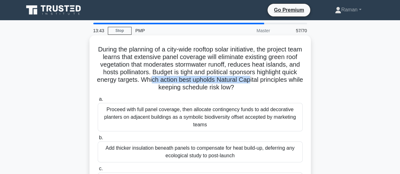
drag, startPoint x: 181, startPoint y: 81, endPoint x: 282, endPoint y: 81, distance: 100.4
click at [282, 81] on h5 "During the planning of a city-wide rooftop solar initiative, the project team l…" at bounding box center [200, 68] width 206 height 46
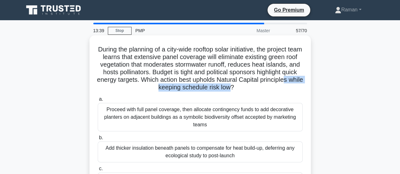
drag, startPoint x: 160, startPoint y: 90, endPoint x: 255, endPoint y: 87, distance: 94.5
click at [255, 87] on h5 "During the planning of a city-wide rooftop solar initiative, the project team l…" at bounding box center [200, 68] width 206 height 46
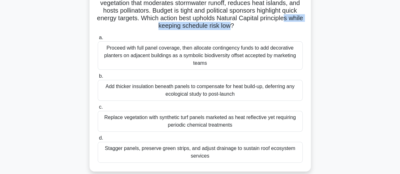
scroll to position [95, 0]
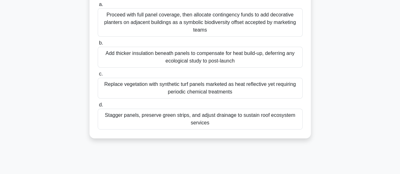
click at [121, 119] on div "Stagger panels, preserve green strips, and adjust drainage to sustain roof ecos…" at bounding box center [200, 119] width 205 height 21
click at [98, 107] on input "d. Stagger panels, preserve green strips, and adjust drainage to sustain roof e…" at bounding box center [98, 105] width 0 height 4
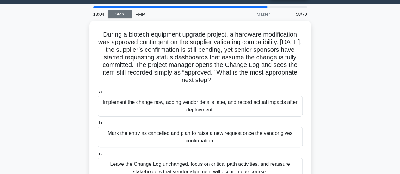
scroll to position [0, 0]
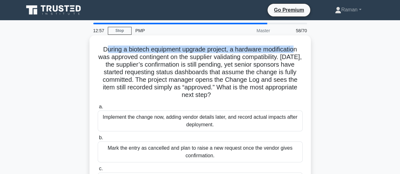
drag, startPoint x: 103, startPoint y: 50, endPoint x: 296, endPoint y: 49, distance: 192.7
click at [296, 49] on h5 "During a biotech equipment upgrade project, a hardware modification was approve…" at bounding box center [200, 72] width 206 height 54
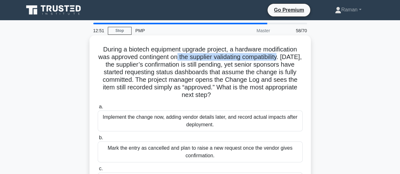
drag, startPoint x: 182, startPoint y: 59, endPoint x: 285, endPoint y: 57, distance: 103.3
click at [285, 57] on h5 "During a biotech equipment upgrade project, a hardware modification was approve…" at bounding box center [200, 72] width 206 height 54
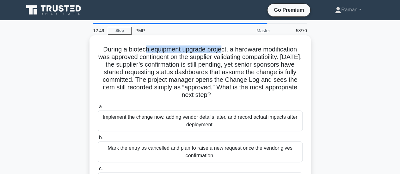
drag, startPoint x: 144, startPoint y: 49, endPoint x: 223, endPoint y: 50, distance: 79.0
click at [223, 50] on h5 "During a biotech equipment upgrade project, a hardware modification was approve…" at bounding box center [200, 72] width 206 height 54
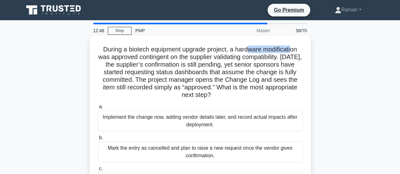
drag, startPoint x: 251, startPoint y: 51, endPoint x: 293, endPoint y: 51, distance: 42.3
click at [293, 51] on h5 "During a biotech equipment upgrade project, a hardware modification was approve…" at bounding box center [200, 72] width 206 height 54
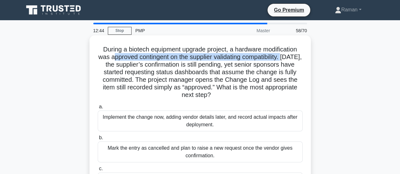
drag, startPoint x: 114, startPoint y: 60, endPoint x: 289, endPoint y: 58, distance: 174.3
click at [289, 58] on h5 "During a biotech equipment upgrade project, a hardware modification was approve…" at bounding box center [200, 72] width 206 height 54
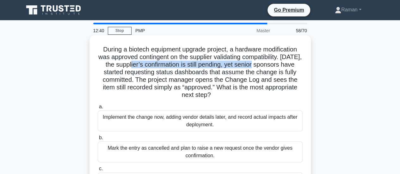
drag, startPoint x: 143, startPoint y: 65, endPoint x: 267, endPoint y: 65, distance: 124.4
click at [267, 65] on h5 "During a biotech equipment upgrade project, a hardware modification was approve…" at bounding box center [200, 72] width 206 height 54
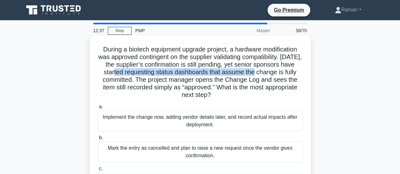
drag, startPoint x: 130, startPoint y: 74, endPoint x: 269, endPoint y: 74, distance: 139.3
click at [269, 74] on h5 "During a biotech equipment upgrade project, a hardware modification was approve…" at bounding box center [200, 72] width 206 height 54
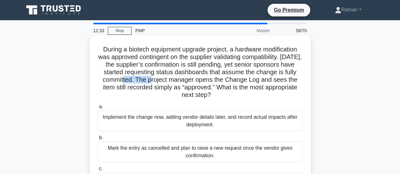
drag, startPoint x: 135, startPoint y: 81, endPoint x: 165, endPoint y: 81, distance: 30.3
click at [165, 81] on h5 "During a biotech equipment upgrade project, a hardware modification was approve…" at bounding box center [200, 72] width 206 height 54
click at [227, 89] on h5 "During a biotech equipment upgrade project, a hardware modification was approve…" at bounding box center [200, 72] width 206 height 54
drag, startPoint x: 184, startPoint y: 49, endPoint x: 220, endPoint y: 51, distance: 35.7
click at [220, 51] on h5 "During a biotech equipment upgrade project, a hardware modification was approve…" at bounding box center [200, 72] width 206 height 54
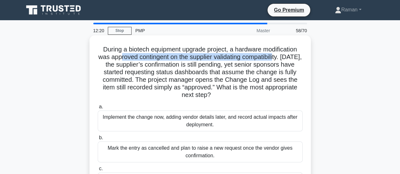
drag, startPoint x: 121, startPoint y: 58, endPoint x: 281, endPoint y: 58, distance: 160.1
click at [281, 58] on h5 "During a biotech equipment upgrade project, a hardware modification was approve…" at bounding box center [200, 72] width 206 height 54
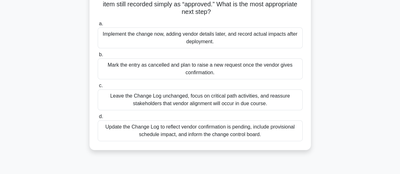
scroll to position [95, 0]
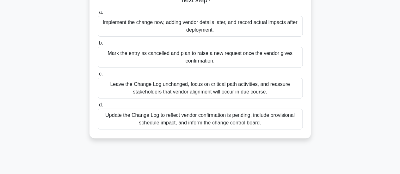
click at [181, 123] on div "Update the Change Log to reflect vendor confirmation is pending, include provis…" at bounding box center [200, 119] width 205 height 21
click at [98, 107] on input "d. Update the Change Log to reflect vendor confirmation is pending, include pro…" at bounding box center [98, 105] width 0 height 4
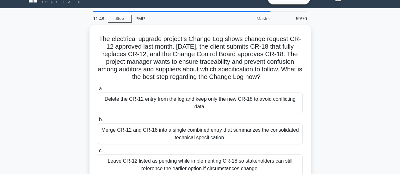
scroll to position [0, 0]
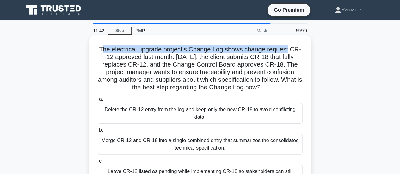
drag, startPoint x: 101, startPoint y: 50, endPoint x: 289, endPoint y: 52, distance: 187.3
click at [289, 52] on h5 "The electrical upgrade project’s Change Log shows change request CR-12 approved…" at bounding box center [200, 68] width 206 height 46
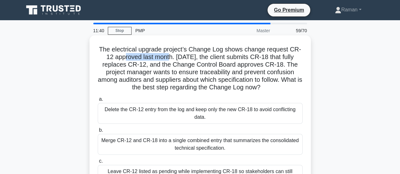
drag, startPoint x: 126, startPoint y: 59, endPoint x: 169, endPoint y: 59, distance: 43.6
click at [169, 59] on h5 "The electrical upgrade project’s Change Log shows change request CR-12 approved…" at bounding box center [200, 68] width 206 height 46
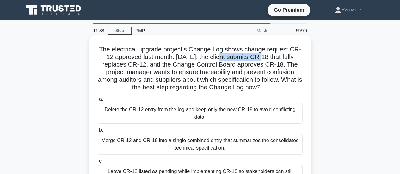
drag, startPoint x: 220, startPoint y: 58, endPoint x: 263, endPoint y: 58, distance: 43.6
click at [263, 58] on h5 "The electrical upgrade project’s Change Log shows change request CR-12 approved…" at bounding box center [200, 68] width 206 height 46
drag, startPoint x: 120, startPoint y: 66, endPoint x: 151, endPoint y: 66, distance: 31.3
click at [151, 66] on h5 "The electrical upgrade project’s Change Log shows change request CR-12 approved…" at bounding box center [200, 68] width 206 height 46
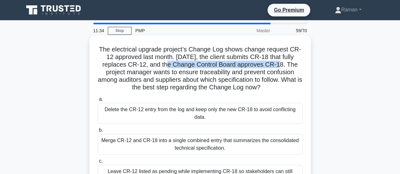
drag, startPoint x: 170, startPoint y: 67, endPoint x: 282, endPoint y: 67, distance: 111.8
click at [282, 67] on h5 "The electrical upgrade project’s Change Log shows change request CR-12 approved…" at bounding box center [200, 68] width 206 height 46
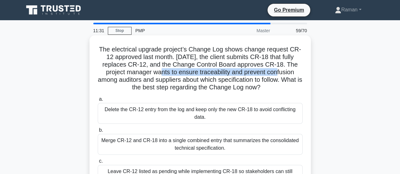
drag, startPoint x: 162, startPoint y: 73, endPoint x: 281, endPoint y: 75, distance: 119.1
click at [281, 75] on h5 "The electrical upgrade project’s Change Log shows change request CR-12 approved…" at bounding box center [200, 68] width 206 height 46
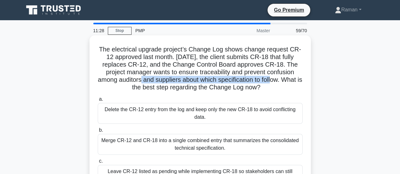
drag, startPoint x: 144, startPoint y: 81, endPoint x: 280, endPoint y: 81, distance: 135.8
click at [280, 81] on h5 "The electrical upgrade project’s Change Log shows change request CR-12 approved…" at bounding box center [200, 68] width 206 height 46
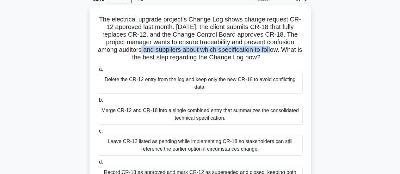
scroll to position [63, 0]
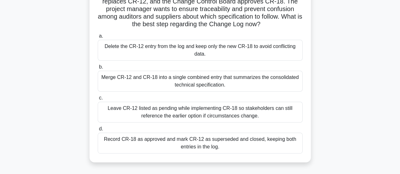
click at [142, 85] on div "Merge CR-12 and CR-18 into a single combined entry that summarizes the consolid…" at bounding box center [200, 81] width 205 height 21
click at [98, 69] on input "b. Merge CR-12 and CR-18 into a single combined entry that summarizes the conso…" at bounding box center [98, 67] width 0 height 4
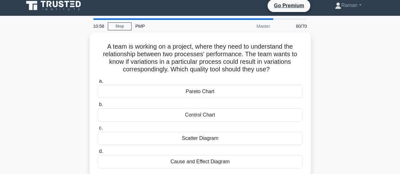
scroll to position [0, 0]
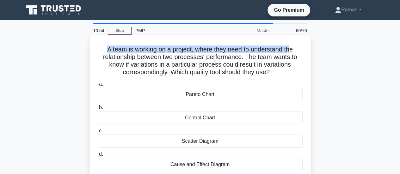
drag, startPoint x: 105, startPoint y: 49, endPoint x: 292, endPoint y: 49, distance: 187.3
click at [292, 49] on h5 "A team is working on a project, where they need to understand the relationship …" at bounding box center [200, 60] width 206 height 31
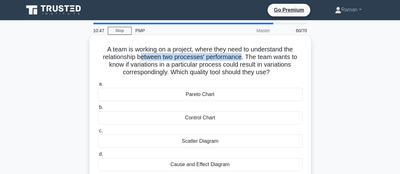
drag, startPoint x: 138, startPoint y: 57, endPoint x: 241, endPoint y: 58, distance: 103.0
click at [241, 58] on h5 "A team is working on a project, where they need to understand the relationship …" at bounding box center [200, 60] width 206 height 31
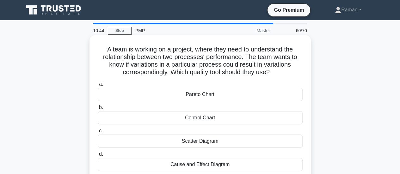
click at [172, 65] on h5 "A team is working on a project, where they need to understand the relationship …" at bounding box center [200, 60] width 206 height 31
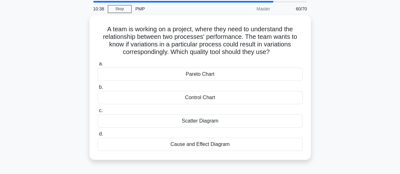
scroll to position [32, 0]
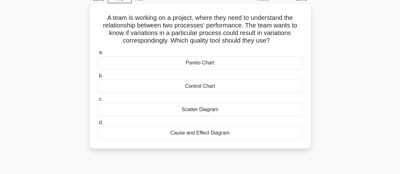
click at [152, 133] on div "Cause and Effect Diagram" at bounding box center [200, 132] width 205 height 13
click at [98, 125] on input "d. Cause and Effect Diagram" at bounding box center [98, 123] width 0 height 4
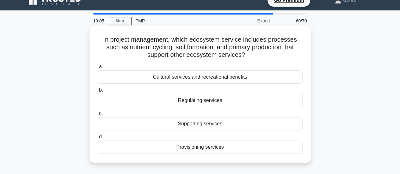
scroll to position [0, 0]
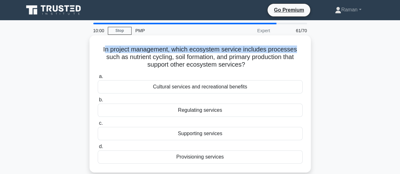
drag, startPoint x: 104, startPoint y: 50, endPoint x: 296, endPoint y: 51, distance: 192.3
click at [296, 51] on h5 "In project management, which ecosystem service includes processes such as nutri…" at bounding box center [200, 56] width 206 height 23
click at [275, 51] on h5 "In project management, which ecosystem service includes processes such as nutri…" at bounding box center [200, 56] width 206 height 23
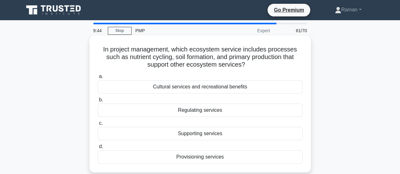
drag, startPoint x: 102, startPoint y: 58, endPoint x: 268, endPoint y: 65, distance: 166.3
click at [268, 65] on h5 "In project management, which ecosystem service includes processes such as nutri…" at bounding box center [200, 56] width 206 height 23
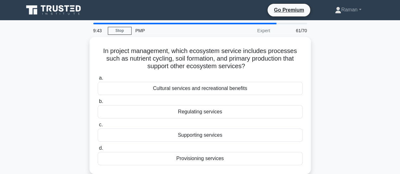
click at [341, 88] on div "In project management, which ecosystem service includes processes such as nutri…" at bounding box center [200, 109] width 360 height 145
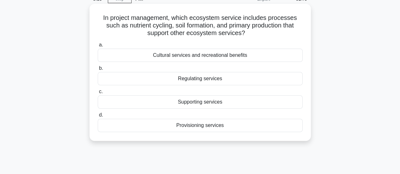
click at [206, 57] on div "Cultural services and recreational benefits" at bounding box center [200, 55] width 205 height 13
click at [98, 47] on input "a. Cultural services and recreational benefits" at bounding box center [98, 45] width 0 height 4
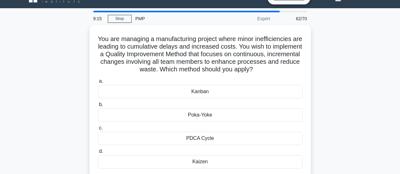
scroll to position [0, 0]
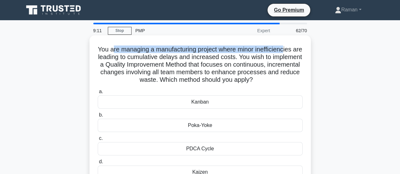
drag, startPoint x: 117, startPoint y: 52, endPoint x: 292, endPoint y: 50, distance: 175.0
click at [292, 50] on h5 "You are managing a manufacturing project where minor inefficiencies are leading…" at bounding box center [200, 64] width 206 height 39
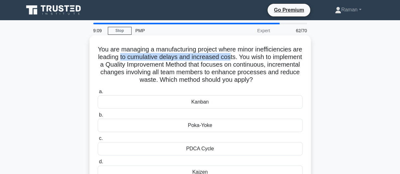
drag, startPoint x: 141, startPoint y: 59, endPoint x: 251, endPoint y: 57, distance: 109.9
click at [251, 57] on h5 "You are managing a manufacturing project where minor inefficiencies are leading…" at bounding box center [200, 64] width 206 height 39
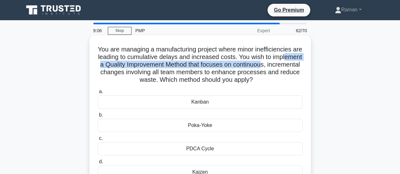
drag, startPoint x: 110, startPoint y: 65, endPoint x: 296, endPoint y: 66, distance: 186.0
click at [296, 66] on h5 "You are managing a manufacturing project where minor inefficiencies are leading…" at bounding box center [200, 64] width 206 height 39
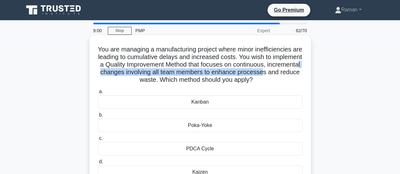
drag, startPoint x: 129, startPoint y: 74, endPoint x: 299, endPoint y: 74, distance: 169.3
click at [299, 74] on h5 "You are managing a manufacturing project where minor inefficiencies are leading…" at bounding box center [200, 64] width 206 height 39
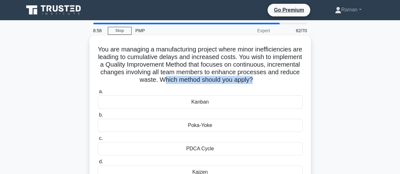
drag, startPoint x: 179, startPoint y: 80, endPoint x: 270, endPoint y: 81, distance: 91.3
click at [270, 81] on h5 "You are managing a manufacturing project where minor inefficiencies are leading…" at bounding box center [200, 64] width 206 height 39
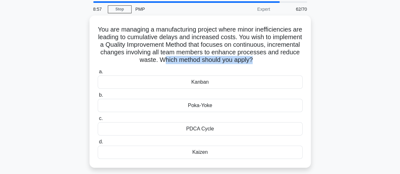
scroll to position [32, 0]
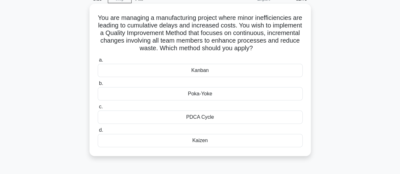
click at [191, 141] on div "Kaizen" at bounding box center [200, 140] width 205 height 13
click at [98, 132] on input "d. Kaizen" at bounding box center [98, 130] width 0 height 4
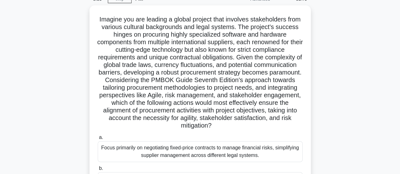
scroll to position [0, 0]
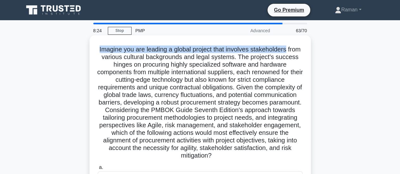
drag, startPoint x: 104, startPoint y: 51, endPoint x: 297, endPoint y: 52, distance: 192.3
click at [297, 52] on h5 "Imagine you are leading a global project that involves stakeholders from variou…" at bounding box center [200, 102] width 206 height 114
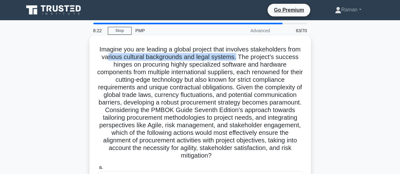
drag, startPoint x: 128, startPoint y: 60, endPoint x: 272, endPoint y: 58, distance: 144.7
click at [258, 59] on h5 "Imagine you are leading a global project that involves stakeholders from variou…" at bounding box center [200, 102] width 206 height 114
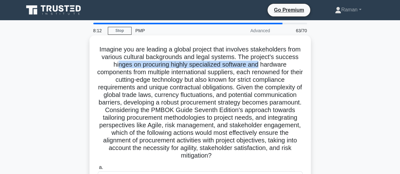
drag, startPoint x: 137, startPoint y: 66, endPoint x: 270, endPoint y: 67, distance: 132.6
click at [270, 67] on h5 "Imagine you are leading a global project that involves stakeholders from variou…" at bounding box center [200, 102] width 206 height 114
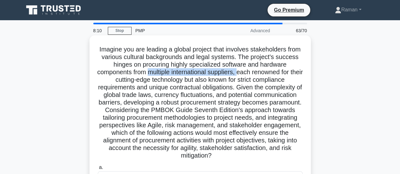
drag, startPoint x: 153, startPoint y: 73, endPoint x: 245, endPoint y: 73, distance: 91.9
click at [245, 73] on h5 "Imagine you are leading a global project that involves stakeholders from variou…" at bounding box center [200, 102] width 206 height 114
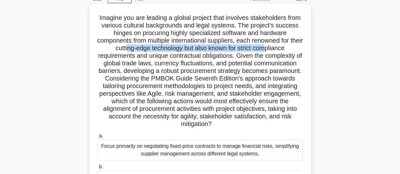
drag, startPoint x: 132, startPoint y: 50, endPoint x: 273, endPoint y: 52, distance: 140.9
click at [273, 52] on h5 "Imagine you are leading a global project that involves stakeholders from variou…" at bounding box center [200, 71] width 206 height 114
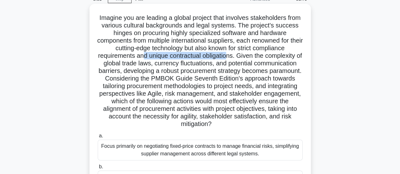
drag, startPoint x: 143, startPoint y: 57, endPoint x: 231, endPoint y: 57, distance: 88.4
click at [231, 57] on h5 "Imagine you are leading a global project that involves stakeholders from variou…" at bounding box center [200, 71] width 206 height 114
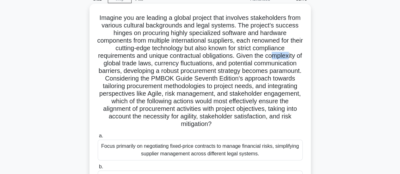
drag, startPoint x: 276, startPoint y: 57, endPoint x: 293, endPoint y: 57, distance: 17.1
click at [293, 57] on h5 "Imagine you are leading a global project that involves stakeholders from variou…" at bounding box center [200, 71] width 206 height 114
drag, startPoint x: 124, startPoint y: 65, endPoint x: 172, endPoint y: 65, distance: 48.0
click at [172, 65] on h5 "Imagine you are leading a global project that involves stakeholders from variou…" at bounding box center [200, 71] width 206 height 114
drag, startPoint x: 191, startPoint y: 65, endPoint x: 229, endPoint y: 65, distance: 37.9
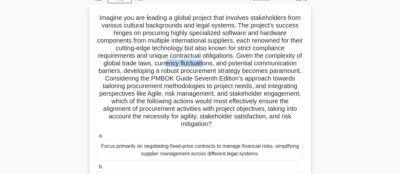
click at [229, 65] on h5 "Imagine you are leading a global project that involves stakeholders from variou…" at bounding box center [200, 71] width 206 height 114
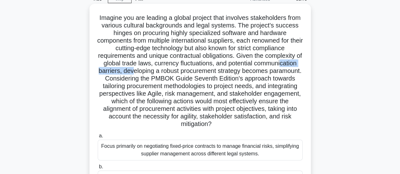
drag, startPoint x: 131, startPoint y: 72, endPoint x: 186, endPoint y: 72, distance: 54.6
click at [186, 72] on h5 "Imagine you are leading a global project that involves stakeholders from variou…" at bounding box center [200, 71] width 206 height 114
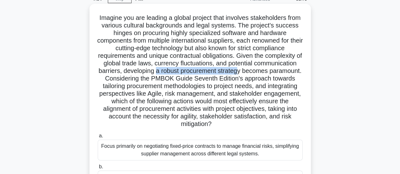
drag, startPoint x: 208, startPoint y: 72, endPoint x: 292, endPoint y: 72, distance: 83.4
click at [292, 72] on h5 "Imagine you are leading a global project that involves stakeholders from variou…" at bounding box center [200, 71] width 206 height 114
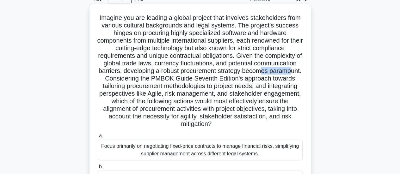
drag, startPoint x: 117, startPoint y: 79, endPoint x: 148, endPoint y: 79, distance: 30.6
click at [148, 79] on h5 "Imagine you are leading a global project that involves stakeholders from variou…" at bounding box center [200, 71] width 206 height 114
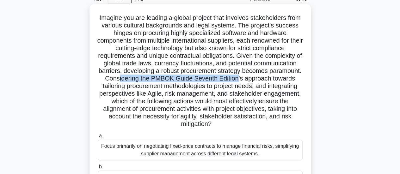
drag, startPoint x: 176, startPoint y: 81, endPoint x: 296, endPoint y: 80, distance: 120.0
click at [296, 80] on h5 "Imagine you are leading a global project that involves stakeholders from variou…" at bounding box center [200, 71] width 206 height 114
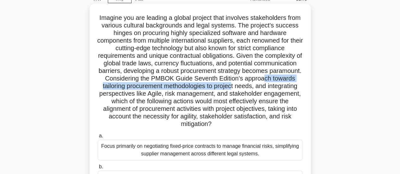
drag, startPoint x: 123, startPoint y: 88, endPoint x: 293, endPoint y: 86, distance: 169.6
click at [293, 86] on h5 "Imagine you are leading a global project that involves stakeholders from variou…" at bounding box center [200, 71] width 206 height 114
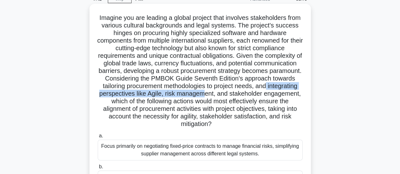
drag, startPoint x: 131, startPoint y: 96, endPoint x: 273, endPoint y: 96, distance: 142.4
click at [273, 96] on h5 "Imagine you are leading a global project that involves stakeholders from variou…" at bounding box center [200, 71] width 206 height 114
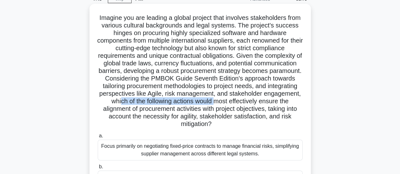
drag, startPoint x: 186, startPoint y: 103, endPoint x: 284, endPoint y: 103, distance: 98.5
click at [284, 103] on h5 "Imagine you are leading a global project that involves stakeholders from variou…" at bounding box center [200, 71] width 206 height 114
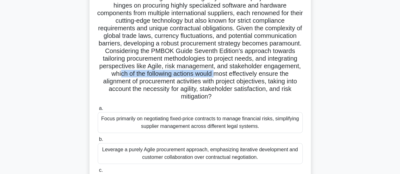
scroll to position [95, 0]
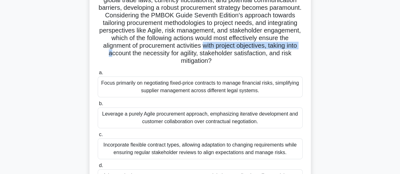
drag, startPoint x: 173, startPoint y: 50, endPoint x: 267, endPoint y: 49, distance: 94.1
click at [267, 49] on h5 "Imagine you are leading a global project that involves stakeholders from variou…" at bounding box center [200, 8] width 206 height 114
click at [170, 53] on h5 "Imagine you are leading a global project that involves stakeholders from variou…" at bounding box center [200, 8] width 206 height 114
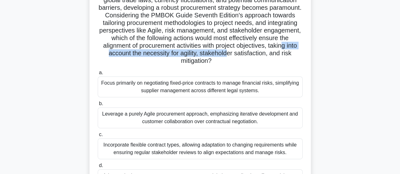
drag, startPoint x: 151, startPoint y: 54, endPoint x: 290, endPoint y: 53, distance: 138.6
click at [290, 53] on h5 "Imagine you are leading a global project that involves stakeholders from variou…" at bounding box center [200, 8] width 206 height 114
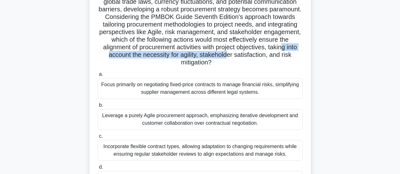
scroll to position [126, 0]
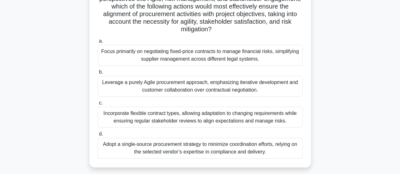
click at [166, 117] on div "Incorporate flexible contract types, allowing adaptation to changing requiremen…" at bounding box center [200, 117] width 205 height 21
click at [98, 105] on input "c. Incorporate flexible contract types, allowing adaptation to changing require…" at bounding box center [98, 103] width 0 height 4
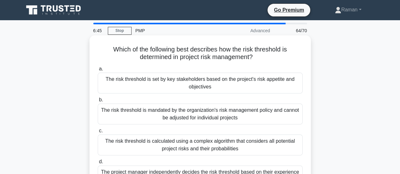
scroll to position [4, 0]
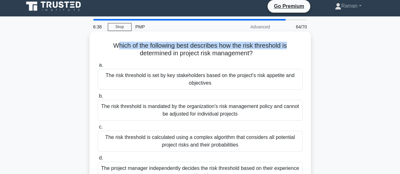
drag, startPoint x: 113, startPoint y: 45, endPoint x: 288, endPoint y: 46, distance: 175.3
click at [288, 46] on h5 "Which of the following best describes how the risk threshold is determined in p…" at bounding box center [200, 50] width 206 height 16
drag, startPoint x: 144, startPoint y: 55, endPoint x: 256, endPoint y: 55, distance: 111.2
click at [256, 55] on h5 "Which of the following best describes how the risk threshold is determined in p…" at bounding box center [200, 50] width 206 height 16
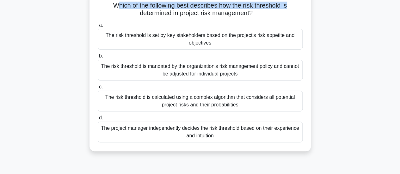
scroll to position [35, 0]
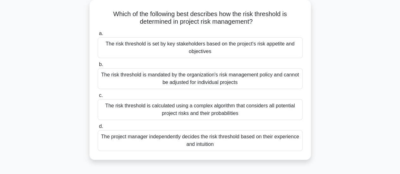
click at [156, 112] on div "The risk threshold is calculated using a complex algorithm that considers all p…" at bounding box center [200, 109] width 205 height 21
click at [98, 98] on input "c. The risk threshold is calculated using a complex algorithm that considers al…" at bounding box center [98, 95] width 0 height 4
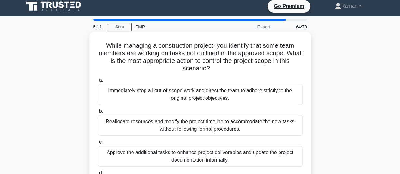
scroll to position [0, 0]
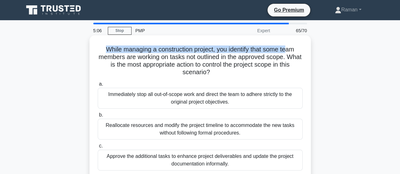
drag, startPoint x: 103, startPoint y: 49, endPoint x: 289, endPoint y: 51, distance: 186.3
click at [289, 51] on h5 "While managing a construction project, you identify that some team members are …" at bounding box center [200, 60] width 206 height 31
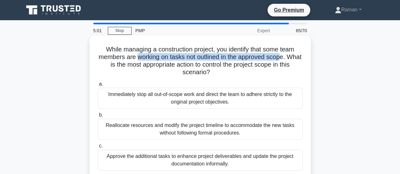
drag, startPoint x: 150, startPoint y: 60, endPoint x: 290, endPoint y: 57, distance: 139.9
click at [290, 57] on h5 "While managing a construction project, you identify that some team members are …" at bounding box center [200, 60] width 206 height 31
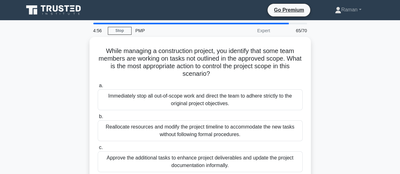
click at [336, 102] on div "While managing a construction project, you identify that some team members are …" at bounding box center [200, 128] width 360 height 183
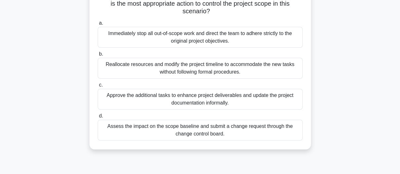
scroll to position [63, 0]
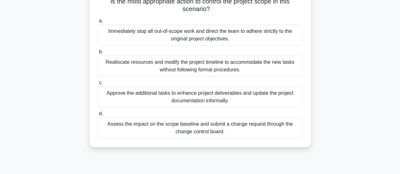
click at [145, 38] on div "Immediately stop all out-of-scope work and direct the team to adhere strictly t…" at bounding box center [200, 35] width 205 height 21
click at [98, 23] on input "a. Immediately stop all out-of-scope work and direct the team to adhere strictl…" at bounding box center [98, 21] width 0 height 4
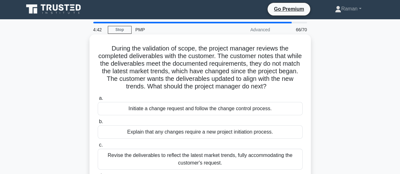
scroll to position [0, 0]
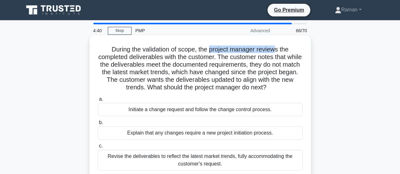
drag, startPoint x: 209, startPoint y: 50, endPoint x: 278, endPoint y: 53, distance: 69.2
click at [278, 53] on h5 "During the validation of scope, the project manager reviews the completed deliv…" at bounding box center [200, 68] width 206 height 46
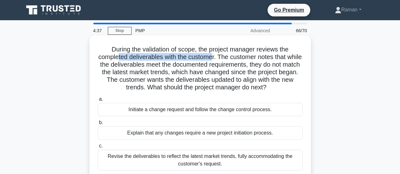
drag, startPoint x: 125, startPoint y: 59, endPoint x: 220, endPoint y: 58, distance: 94.8
click at [220, 58] on h5 "During the validation of scope, the project manager reviews the completed deliv…" at bounding box center [200, 68] width 206 height 46
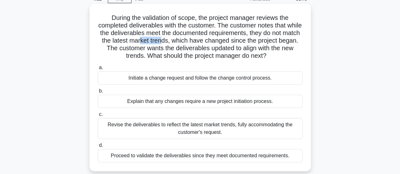
drag, startPoint x: 159, startPoint y: 42, endPoint x: 183, endPoint y: 42, distance: 23.7
click at [183, 42] on h5 "During the validation of scope, the project manager reviews the completed deliv…" at bounding box center [200, 37] width 206 height 46
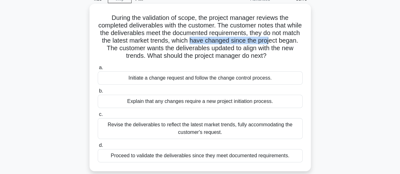
drag, startPoint x: 211, startPoint y: 42, endPoint x: 291, endPoint y: 41, distance: 79.3
click at [291, 41] on h5 "During the validation of scope, the project manager reviews the completed deliv…" at bounding box center [200, 37] width 206 height 46
drag, startPoint x: 152, startPoint y: 51, endPoint x: 286, endPoint y: 53, distance: 133.9
click at [286, 53] on h5 "During the validation of scope, the project manager reviews the completed deliv…" at bounding box center [200, 37] width 206 height 46
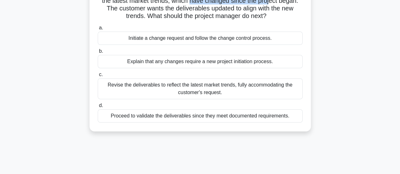
scroll to position [63, 0]
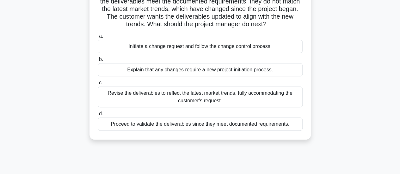
click at [268, 49] on div "Initiate a change request and follow the change control process." at bounding box center [200, 46] width 205 height 13
click at [98, 38] on input "a. Initiate a change request and follow the change control process." at bounding box center [98, 36] width 0 height 4
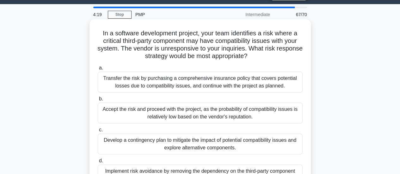
scroll to position [0, 0]
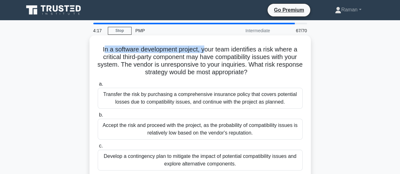
drag, startPoint x: 101, startPoint y: 49, endPoint x: 205, endPoint y: 50, distance: 103.6
click at [205, 50] on h5 "In a software development project, your team identifies a risk where a critical…" at bounding box center [200, 60] width 206 height 31
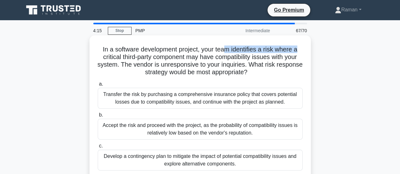
drag, startPoint x: 223, startPoint y: 50, endPoint x: 300, endPoint y: 50, distance: 76.7
click at [300, 50] on h5 "In a software development project, your team identifies a risk where a critical…" at bounding box center [200, 60] width 206 height 31
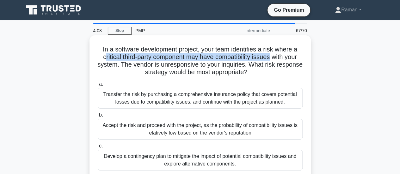
drag, startPoint x: 101, startPoint y: 58, endPoint x: 273, endPoint y: 58, distance: 171.5
click at [273, 58] on h5 "In a software development project, your team identifies a risk where a critical…" at bounding box center [200, 60] width 206 height 31
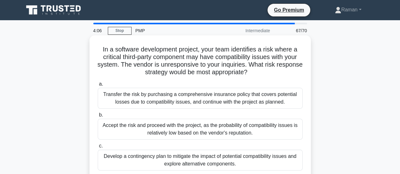
click at [143, 61] on h5 "In a software development project, your team identifies a risk where a critical…" at bounding box center [200, 60] width 206 height 31
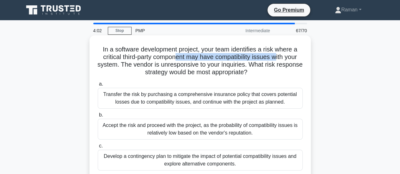
drag, startPoint x: 181, startPoint y: 60, endPoint x: 277, endPoint y: 59, distance: 96.0
click at [277, 59] on h5 "In a software development project, your team identifies a risk where a critical…" at bounding box center [200, 60] width 206 height 31
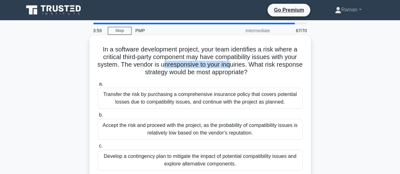
drag, startPoint x: 177, startPoint y: 66, endPoint x: 243, endPoint y: 66, distance: 66.3
click at [243, 66] on h5 "In a software development project, your team identifies a risk where a critical…" at bounding box center [200, 60] width 206 height 31
drag, startPoint x: 160, startPoint y: 73, endPoint x: 256, endPoint y: 76, distance: 96.1
click at [275, 75] on h5 "In a software development project, your team identifies a risk where a critical…" at bounding box center [200, 60] width 206 height 31
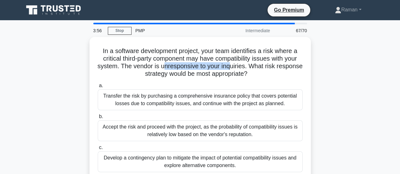
scroll to position [63, 0]
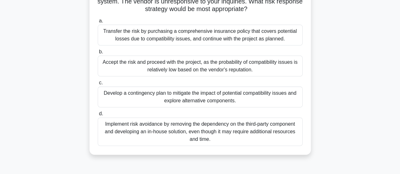
click at [154, 99] on div "Develop a contingency plan to mitigate the impact of potential compatibility is…" at bounding box center [200, 97] width 205 height 21
click at [98, 85] on input "c. Develop a contingency plan to mitigate the impact of potential compatibility…" at bounding box center [98, 83] width 0 height 4
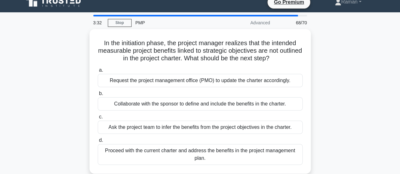
scroll to position [0, 0]
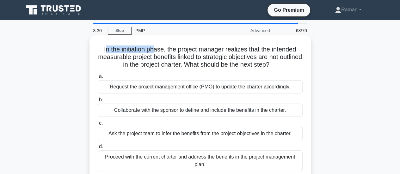
drag, startPoint x: 104, startPoint y: 50, endPoint x: 152, endPoint y: 51, distance: 48.7
click at [152, 51] on h5 "In the initiation phase, the project manager realizes that the intended measura…" at bounding box center [200, 56] width 206 height 23
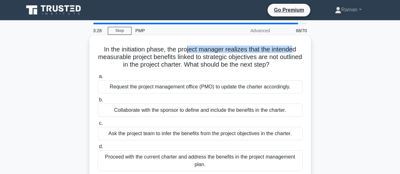
drag, startPoint x: 185, startPoint y: 51, endPoint x: 296, endPoint y: 50, distance: 110.5
click at [296, 50] on h5 "In the initiation phase, the project manager realizes that the intended measura…" at bounding box center [200, 56] width 206 height 23
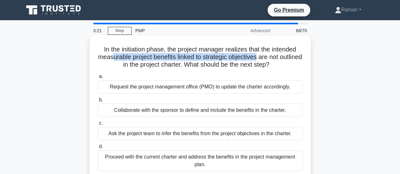
drag, startPoint x: 123, startPoint y: 57, endPoint x: 270, endPoint y: 59, distance: 146.6
click at [270, 59] on h5 "In the initiation phase, the project manager realizes that the intended measura…" at bounding box center [200, 56] width 206 height 23
click at [136, 60] on h5 "In the initiation phase, the project manager realizes that the intended measura…" at bounding box center [200, 56] width 206 height 23
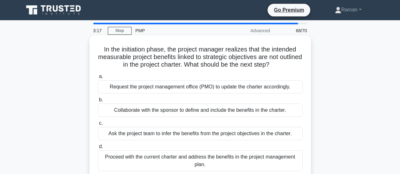
click at [177, 58] on h5 "In the initiation phase, the project manager realizes that the intended measura…" at bounding box center [200, 56] width 206 height 23
drag, startPoint x: 214, startPoint y: 58, endPoint x: 269, endPoint y: 59, distance: 55.0
click at [269, 59] on h5 "In the initiation phase, the project manager realizes that the intended measura…" at bounding box center [200, 56] width 206 height 23
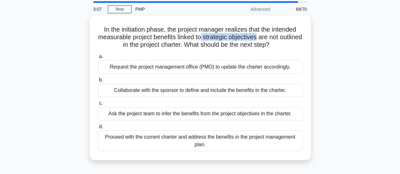
scroll to position [32, 0]
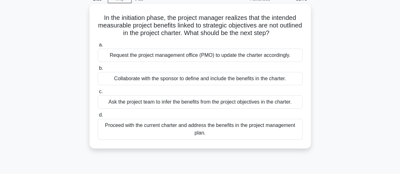
click at [222, 58] on div "Request the project management office (PMO) to update the charter accordingly." at bounding box center [200, 55] width 205 height 13
click at [98, 47] on input "a. Request the project management office (PMO) to update the charter accordingl…" at bounding box center [98, 45] width 0 height 4
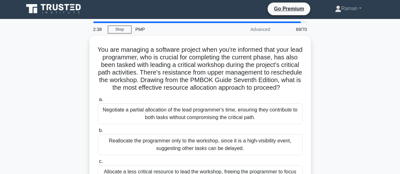
scroll to position [0, 0]
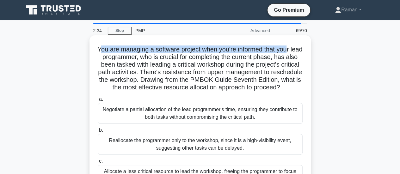
drag, startPoint x: 104, startPoint y: 50, endPoint x: 294, endPoint y: 49, distance: 190.4
click at [294, 49] on h5 "You are managing a software project when you're informed that your lead program…" at bounding box center [200, 68] width 206 height 46
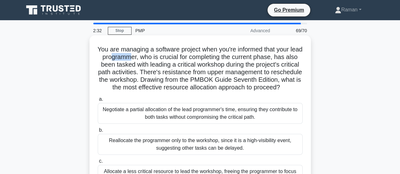
drag, startPoint x: 124, startPoint y: 56, endPoint x: 144, endPoint y: 58, distance: 20.3
click at [144, 58] on h5 "You are managing a software project when you're informed that your lead program…" at bounding box center [200, 68] width 206 height 46
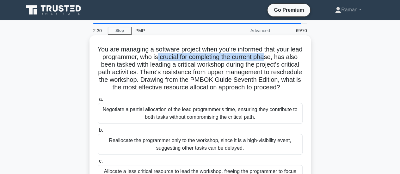
drag, startPoint x: 170, startPoint y: 58, endPoint x: 280, endPoint y: 57, distance: 109.3
click at [280, 57] on h5 "You are managing a software project when you're informed that your lead program…" at bounding box center [200, 68] width 206 height 46
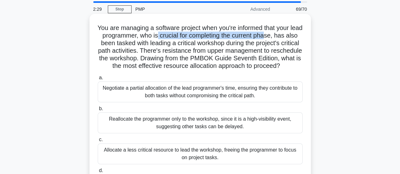
scroll to position [32, 0]
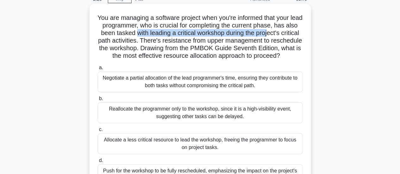
drag, startPoint x: 152, startPoint y: 34, endPoint x: 286, endPoint y: 33, distance: 134.5
click at [286, 33] on h5 "You are managing a software project when you're informed that your lead program…" at bounding box center [200, 37] width 206 height 46
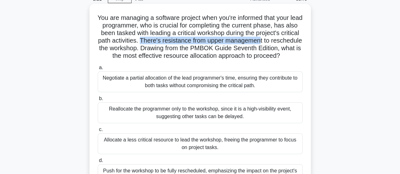
drag, startPoint x: 167, startPoint y: 42, endPoint x: 286, endPoint y: 42, distance: 119.4
click at [286, 42] on h5 "You are managing a software project when you're informed that your lead program…" at bounding box center [200, 37] width 206 height 46
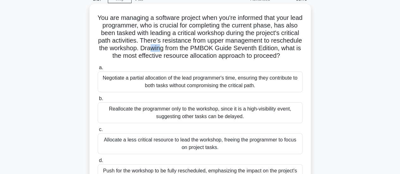
drag, startPoint x: 189, startPoint y: 51, endPoint x: 199, endPoint y: 51, distance: 10.1
click at [199, 51] on h5 "You are managing a software project when you're informed that your lead program…" at bounding box center [200, 37] width 206 height 46
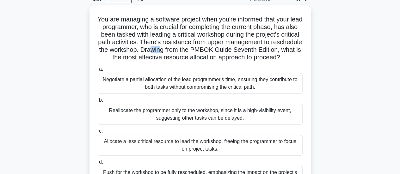
scroll to position [63, 0]
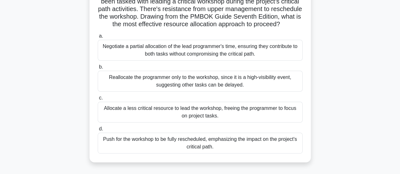
click at [118, 61] on div "Negotiate a partial allocation of the lead programmer's time, ensuring they con…" at bounding box center [200, 50] width 205 height 21
click at [98, 38] on input "a. Negotiate a partial allocation of the lead programmer's time, ensuring they …" at bounding box center [98, 36] width 0 height 4
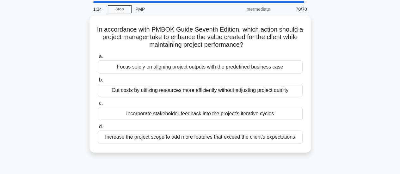
scroll to position [0, 0]
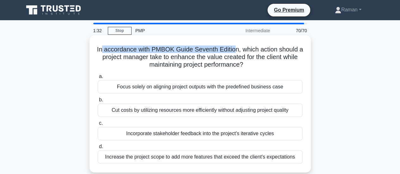
drag, startPoint x: 102, startPoint y: 50, endPoint x: 237, endPoint y: 50, distance: 135.2
click at [237, 50] on h5 "In accordance with PMBOK Guide Seventh Edition, which action should a project m…" at bounding box center [200, 56] width 206 height 23
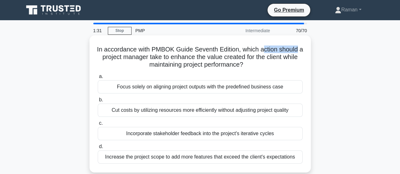
drag, startPoint x: 277, startPoint y: 50, endPoint x: 304, endPoint y: 49, distance: 26.5
click at [304, 49] on div "In accordance with PMBOK Guide Seventh Edition, which action should a project m…" at bounding box center [200, 104] width 216 height 132
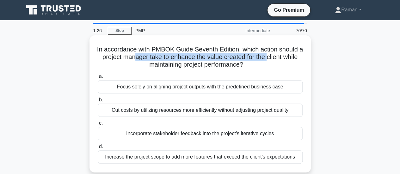
drag, startPoint x: 135, startPoint y: 58, endPoint x: 270, endPoint y: 58, distance: 135.8
click at [270, 58] on h5 "In accordance with PMBOK Guide Seventh Edition, which action should a project m…" at bounding box center [200, 56] width 206 height 23
click at [182, 59] on h5 "In accordance with PMBOK Guide Seventh Edition, which action should a project m…" at bounding box center [200, 56] width 206 height 23
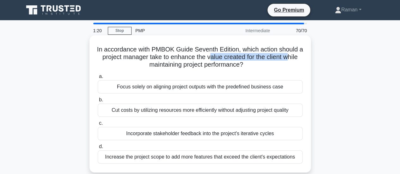
drag, startPoint x: 212, startPoint y: 57, endPoint x: 294, endPoint y: 58, distance: 81.5
click at [294, 58] on h5 "In accordance with PMBOK Guide Seventh Edition, which action should a project m…" at bounding box center [200, 56] width 206 height 23
drag, startPoint x: 219, startPoint y: 65, endPoint x: 246, endPoint y: 64, distance: 27.5
click at [246, 64] on h5 "In accordance with PMBOK Guide Seventh Edition, which action should a project m…" at bounding box center [200, 56] width 206 height 23
click at [140, 134] on div "Incorporate stakeholder feedback into the project's iterative cycles" at bounding box center [200, 133] width 205 height 13
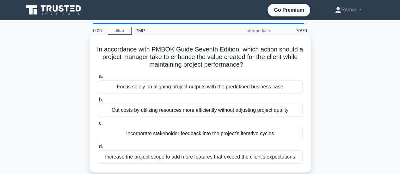
click at [98, 125] on input "c. Incorporate stakeholder feedback into the project's iterative cycles" at bounding box center [98, 123] width 0 height 4
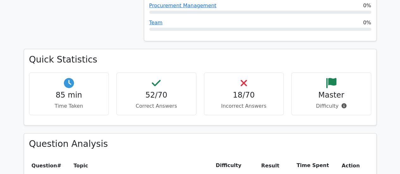
scroll to position [853, 0]
